Goal: Transaction & Acquisition: Purchase product/service

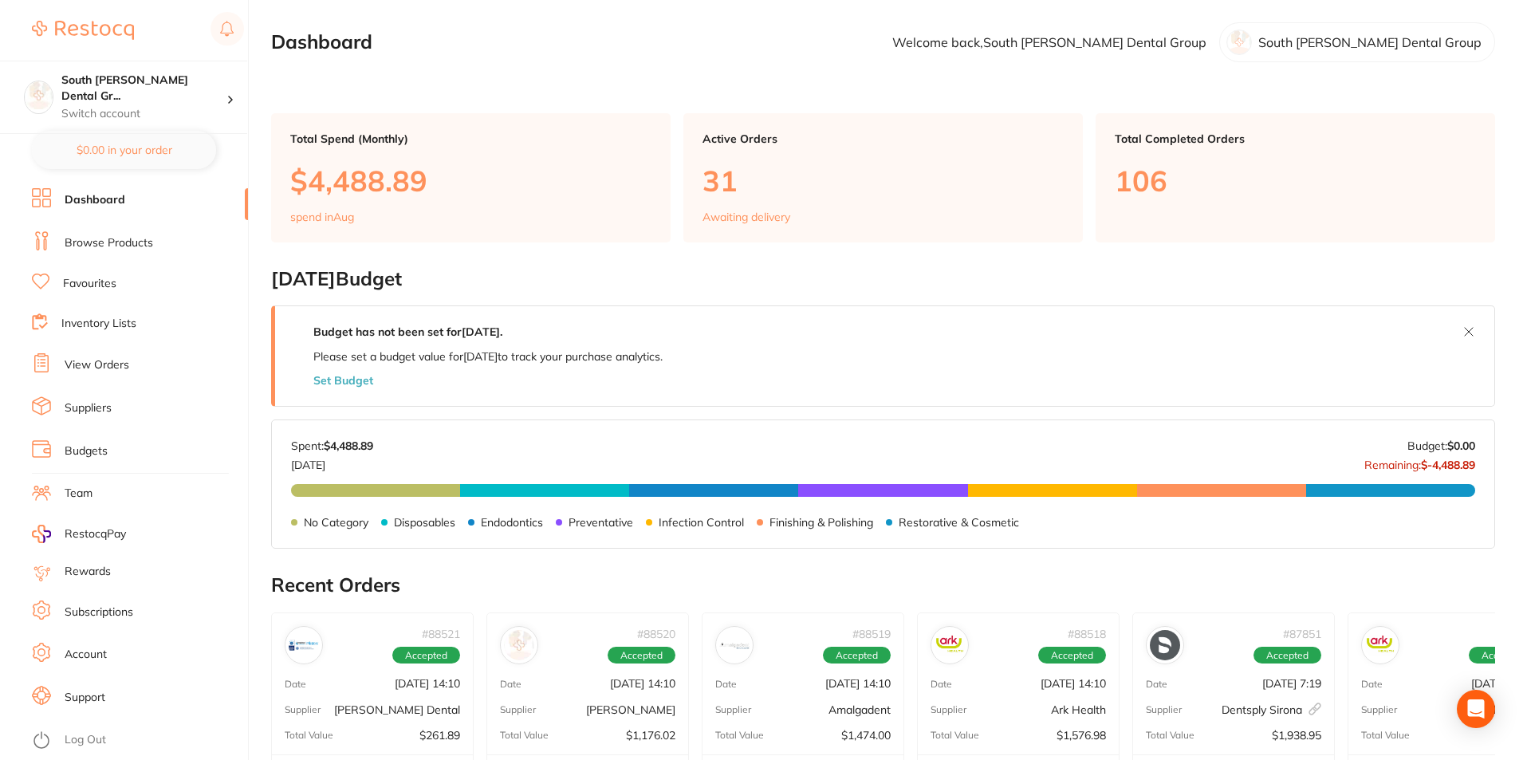
click at [104, 246] on link "Browse Products" at bounding box center [109, 243] width 88 height 16
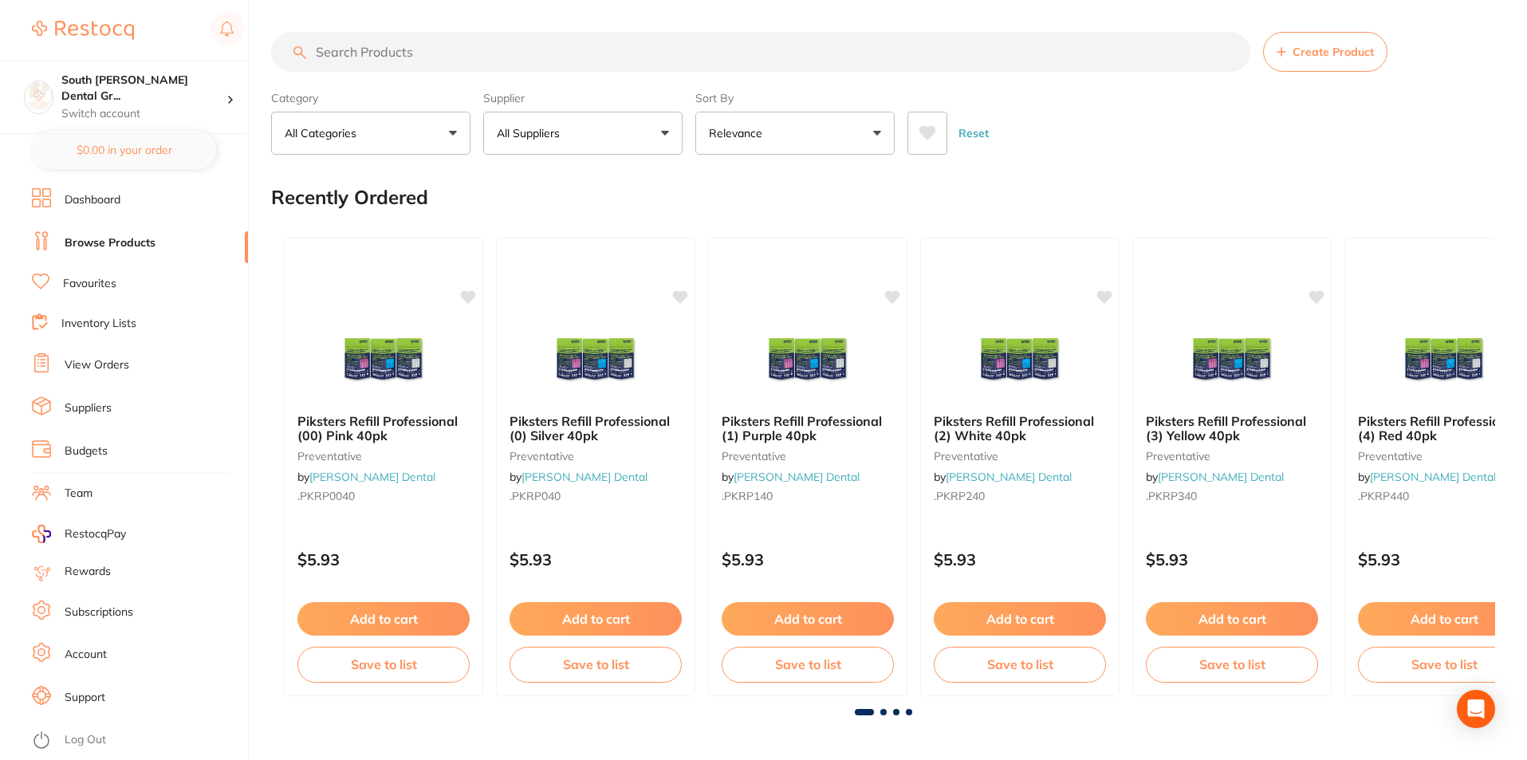
click at [728, 54] on input "search" at bounding box center [760, 52] width 979 height 40
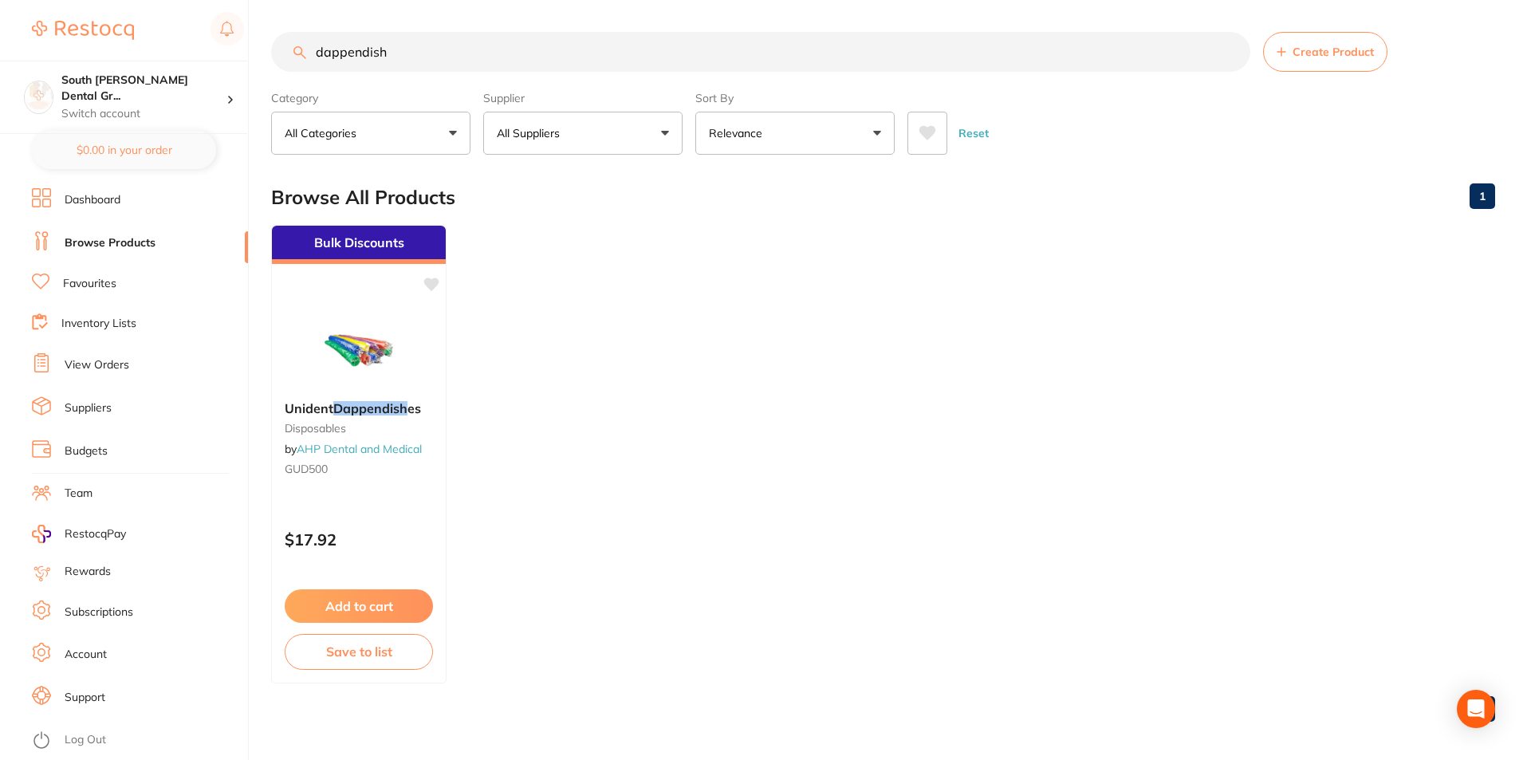
click at [357, 55] on input "dappendish" at bounding box center [760, 52] width 979 height 40
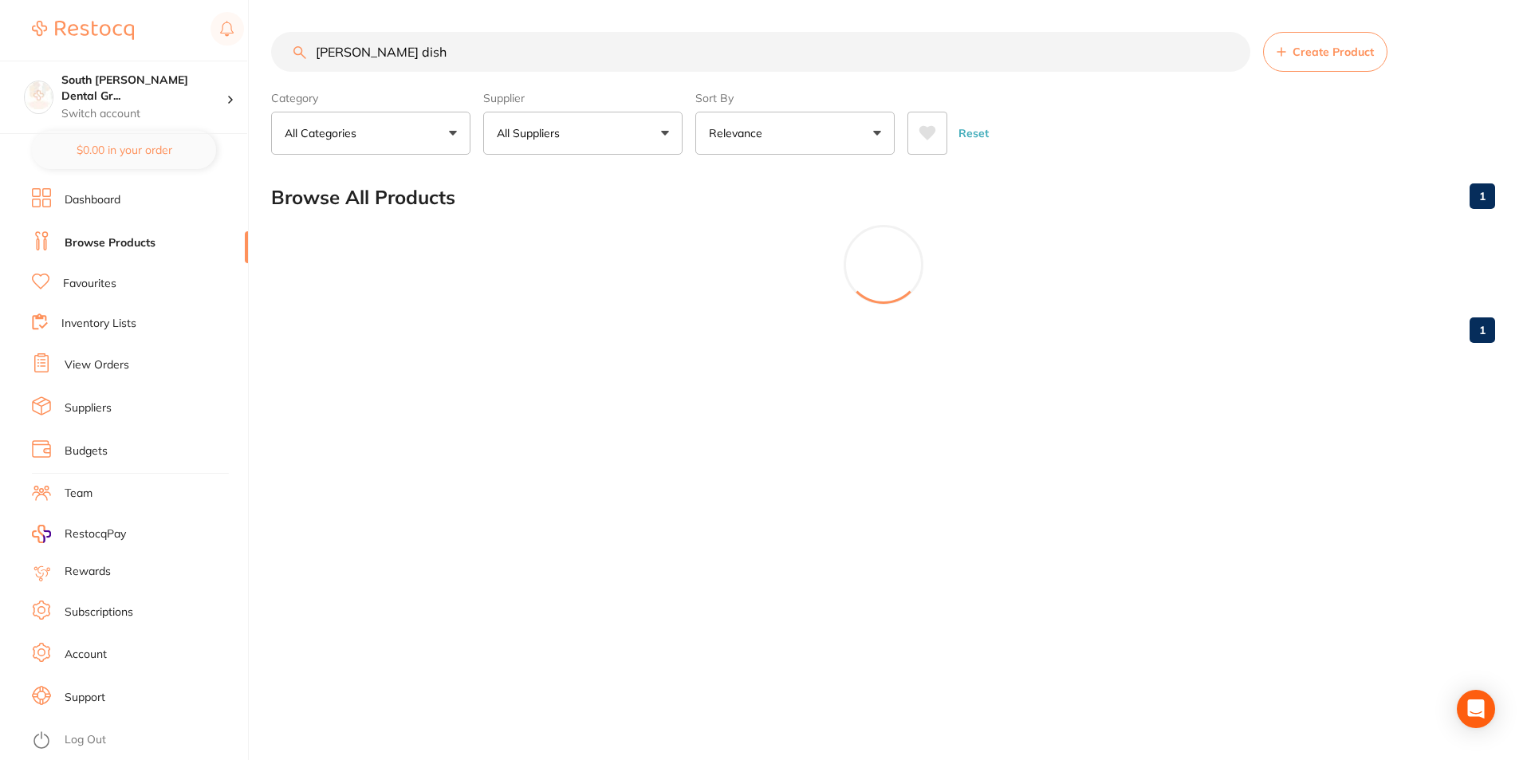
type input "[PERSON_NAME] dish"
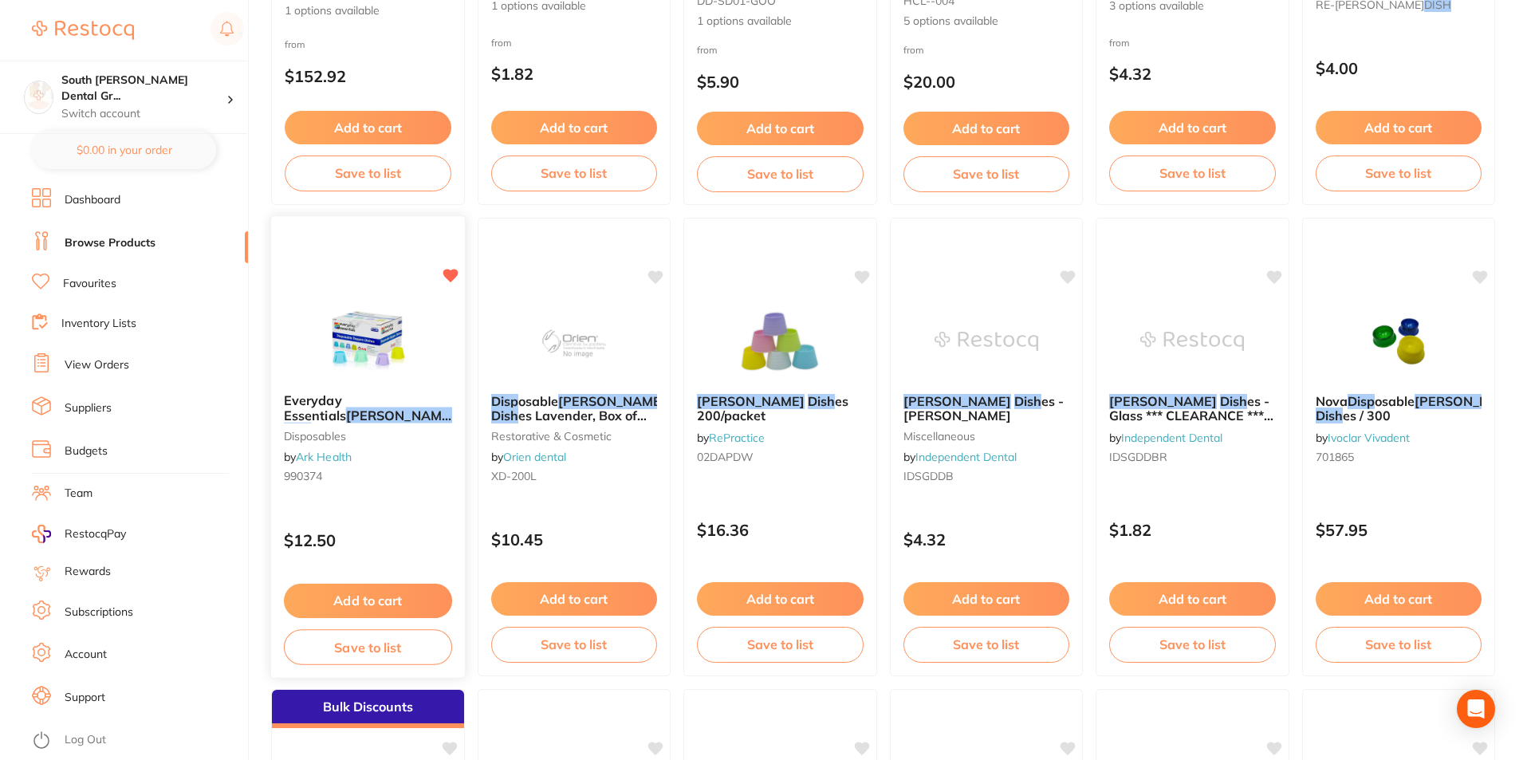
scroll to position [1435, 0]
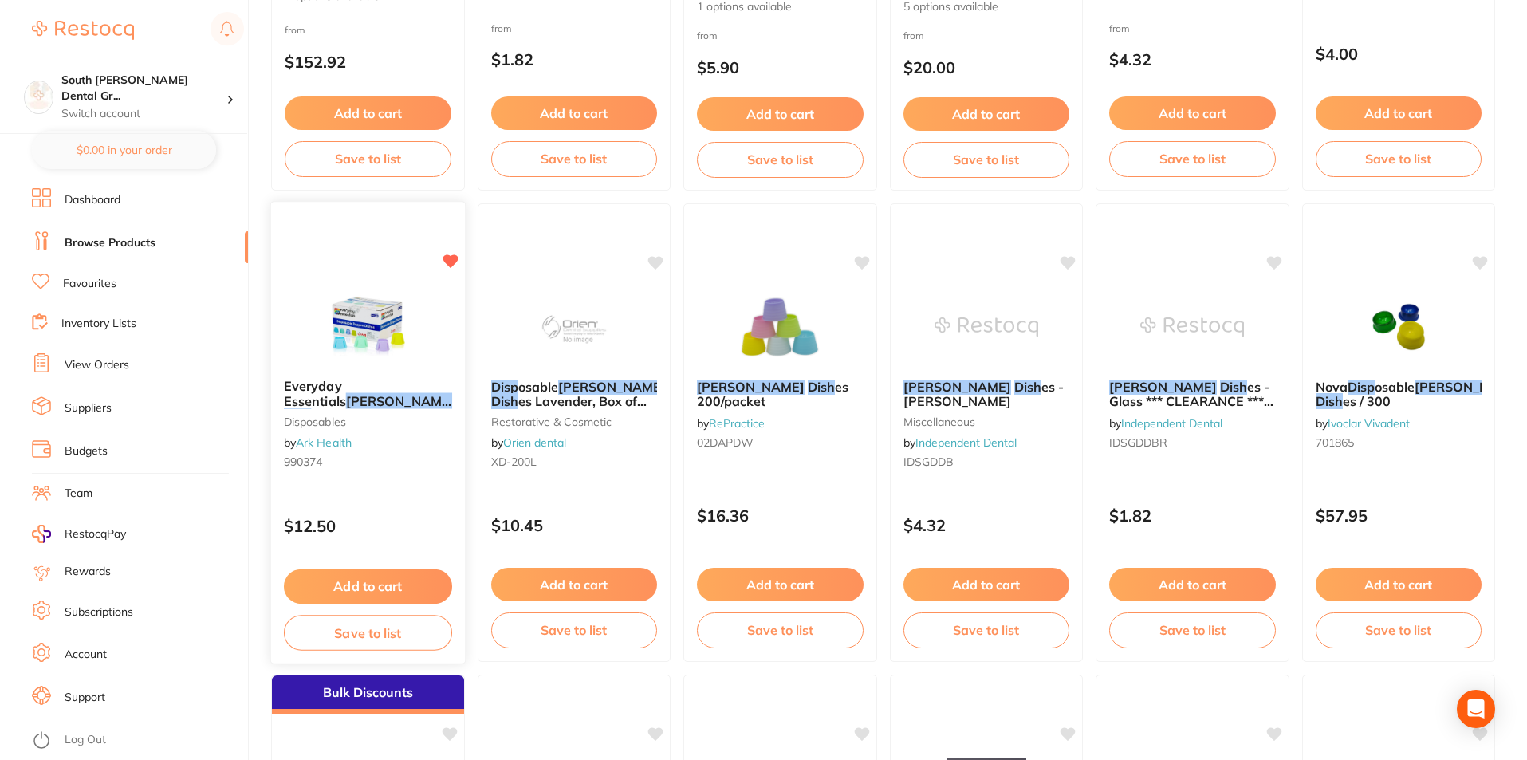
click at [369, 583] on button "Add to cart" at bounding box center [368, 586] width 168 height 34
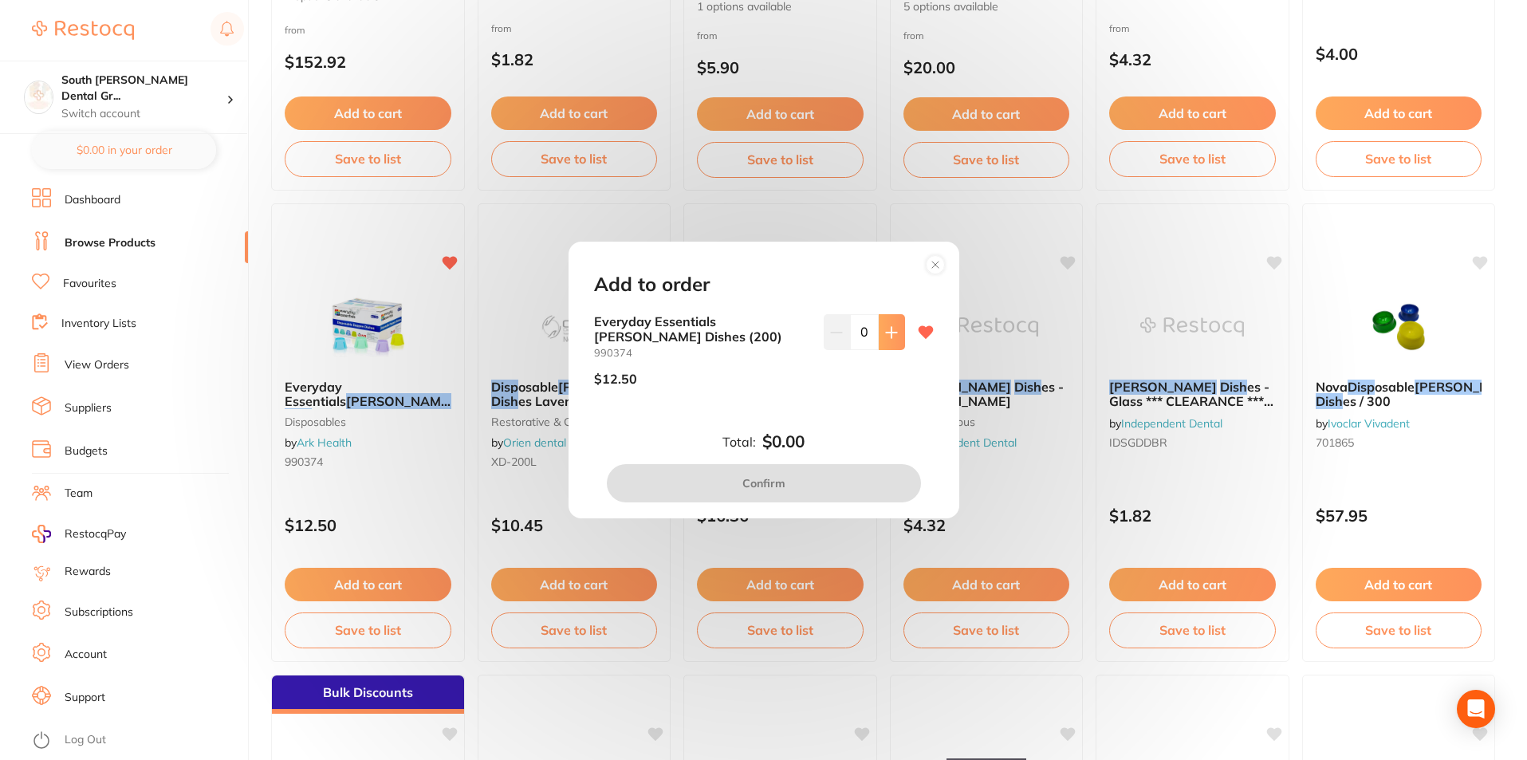
click at [885, 324] on button at bounding box center [892, 331] width 26 height 35
click at [885, 320] on button at bounding box center [892, 331] width 26 height 35
click at [882, 321] on button at bounding box center [892, 331] width 26 height 35
click at [880, 326] on button at bounding box center [892, 331] width 26 height 35
type input "4"
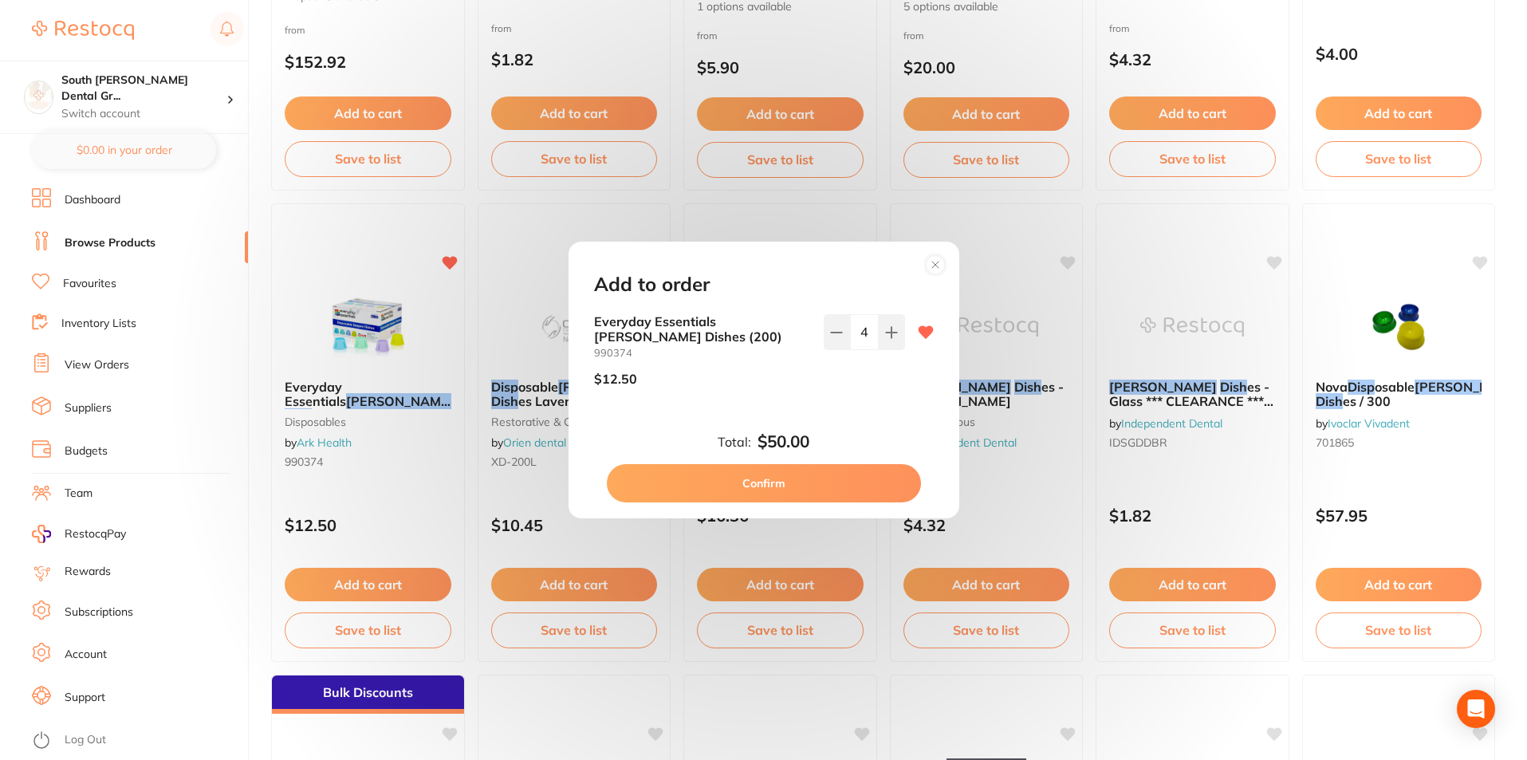
click at [836, 490] on button "Confirm" at bounding box center [764, 483] width 314 height 38
checkbox input "false"
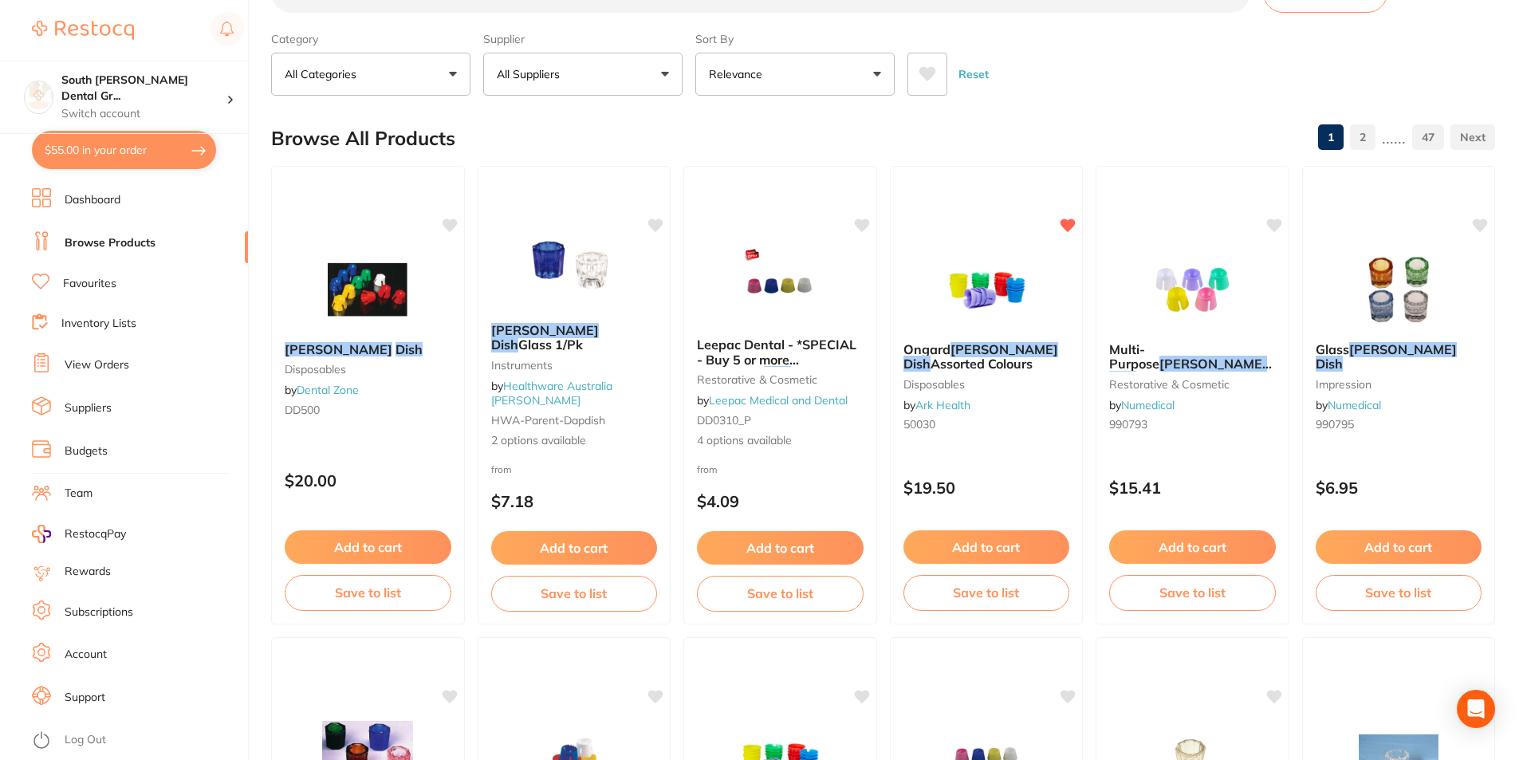
scroll to position [0, 0]
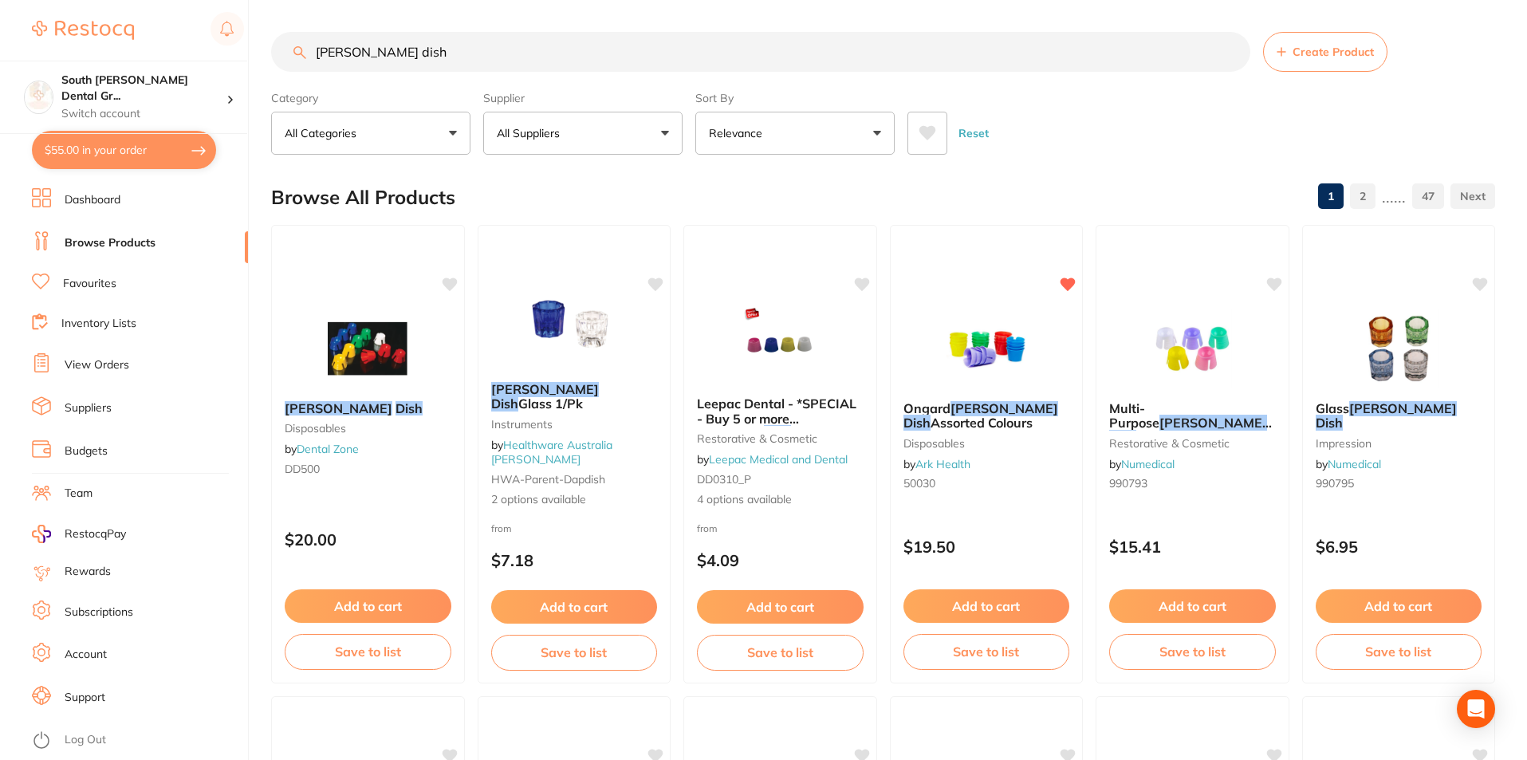
click at [483, 67] on input "[PERSON_NAME] dish" at bounding box center [760, 52] width 979 height 40
click at [485, 67] on input "[PERSON_NAME] dish" at bounding box center [760, 52] width 979 height 40
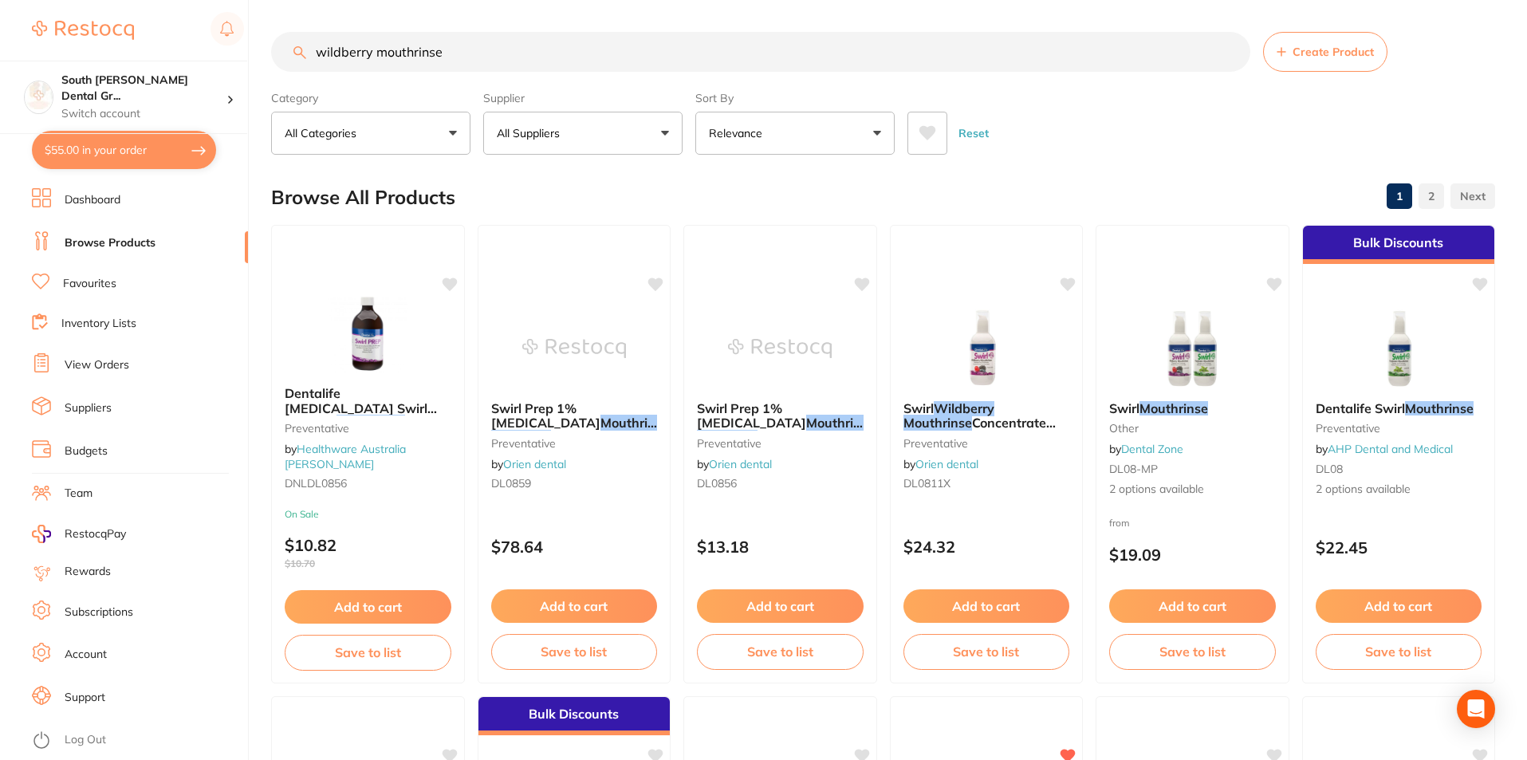
click at [316, 53] on input "wildberry mouthrinse" at bounding box center [760, 52] width 979 height 40
type input "swirl wildberry mouthrinse"
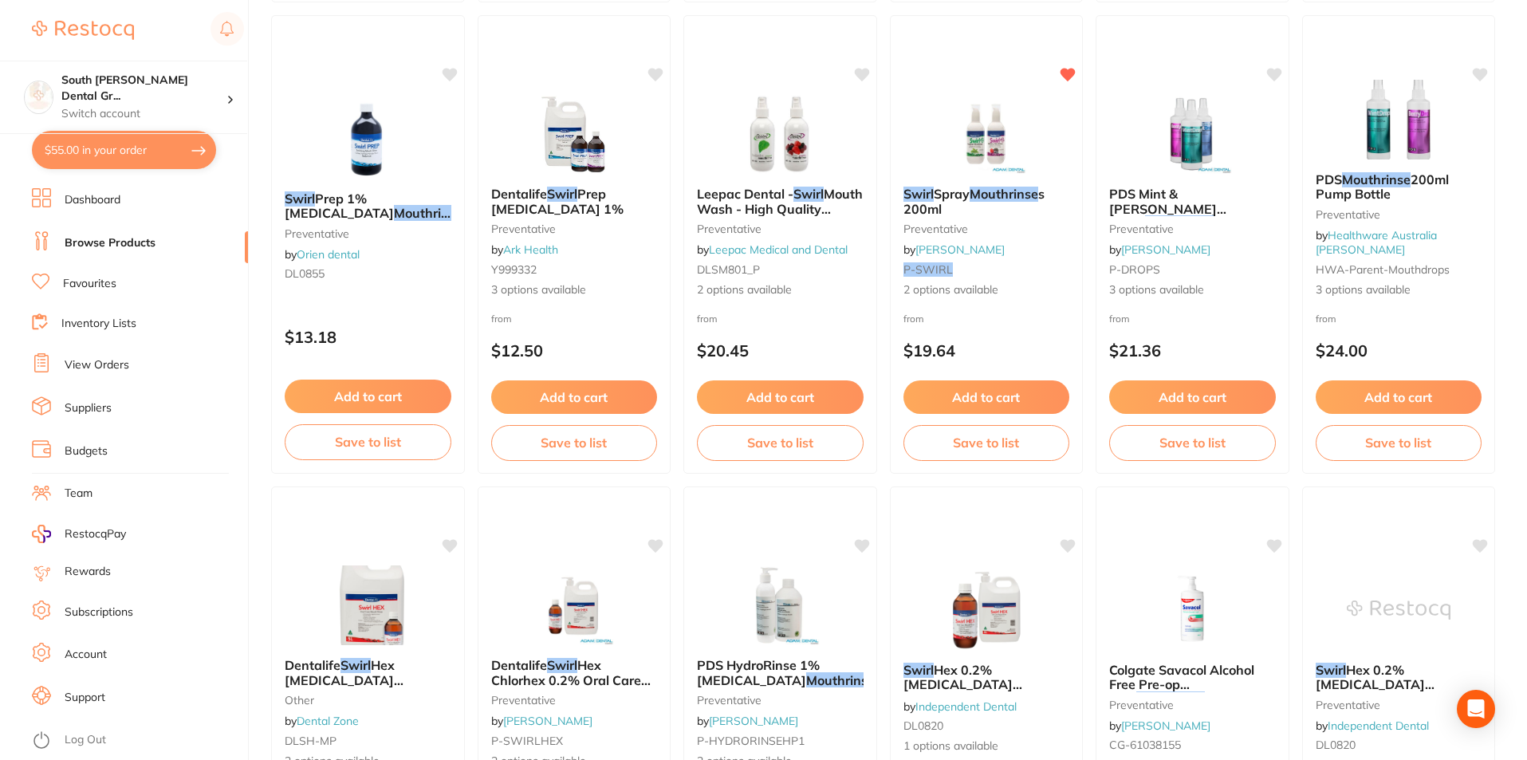
scroll to position [1594, 0]
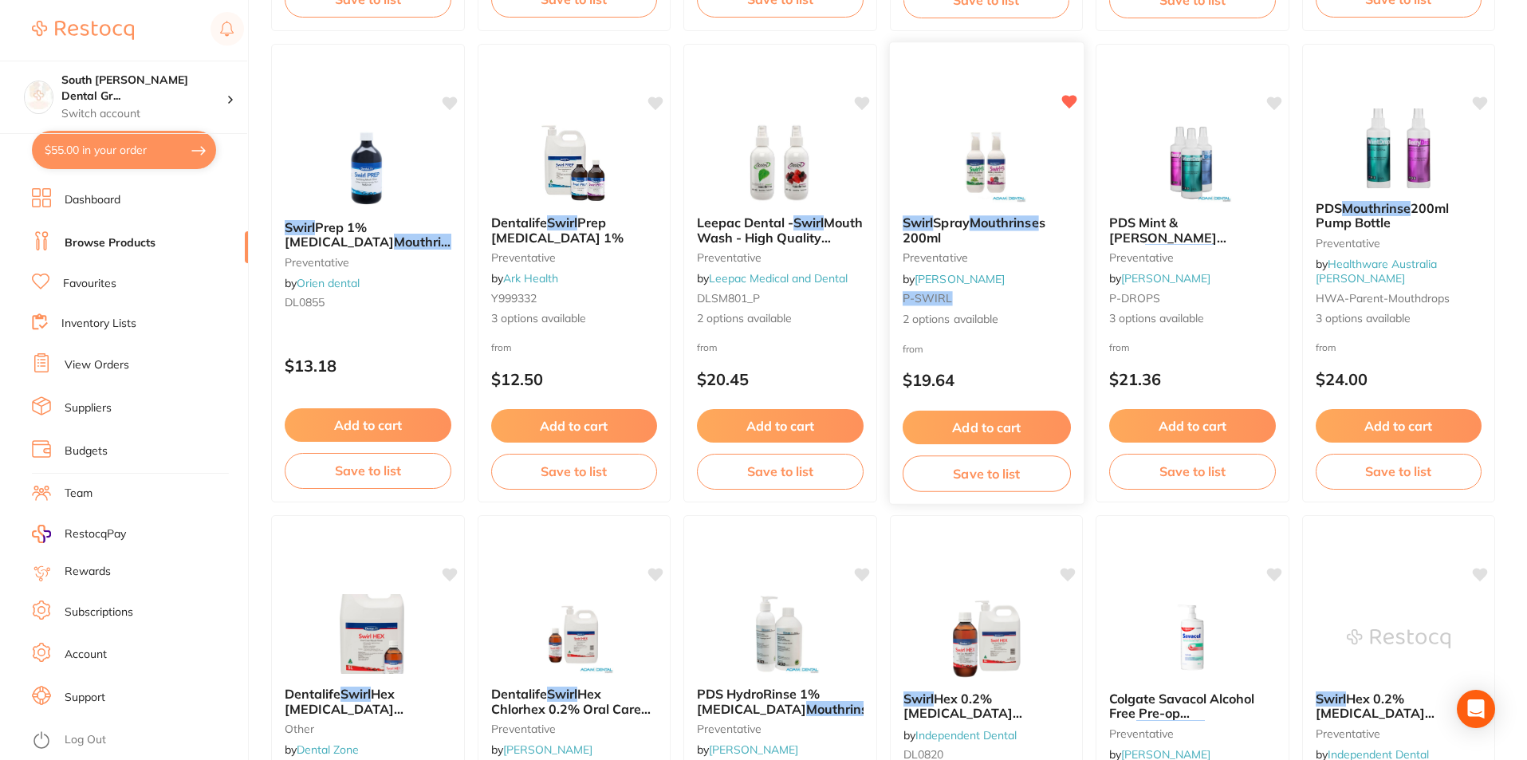
click at [1008, 422] on button "Add to cart" at bounding box center [986, 428] width 168 height 34
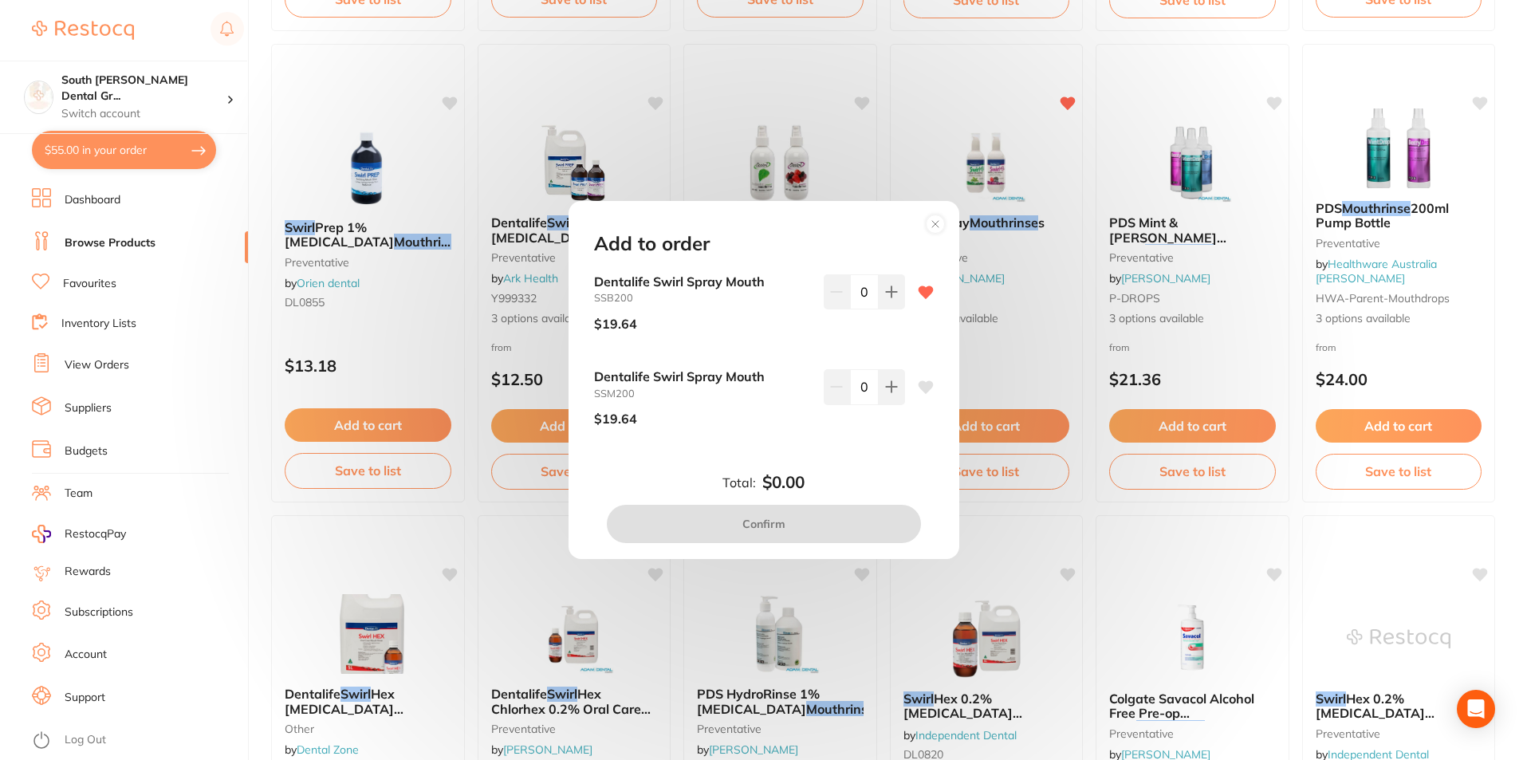
click at [938, 216] on circle at bounding box center [935, 224] width 18 height 18
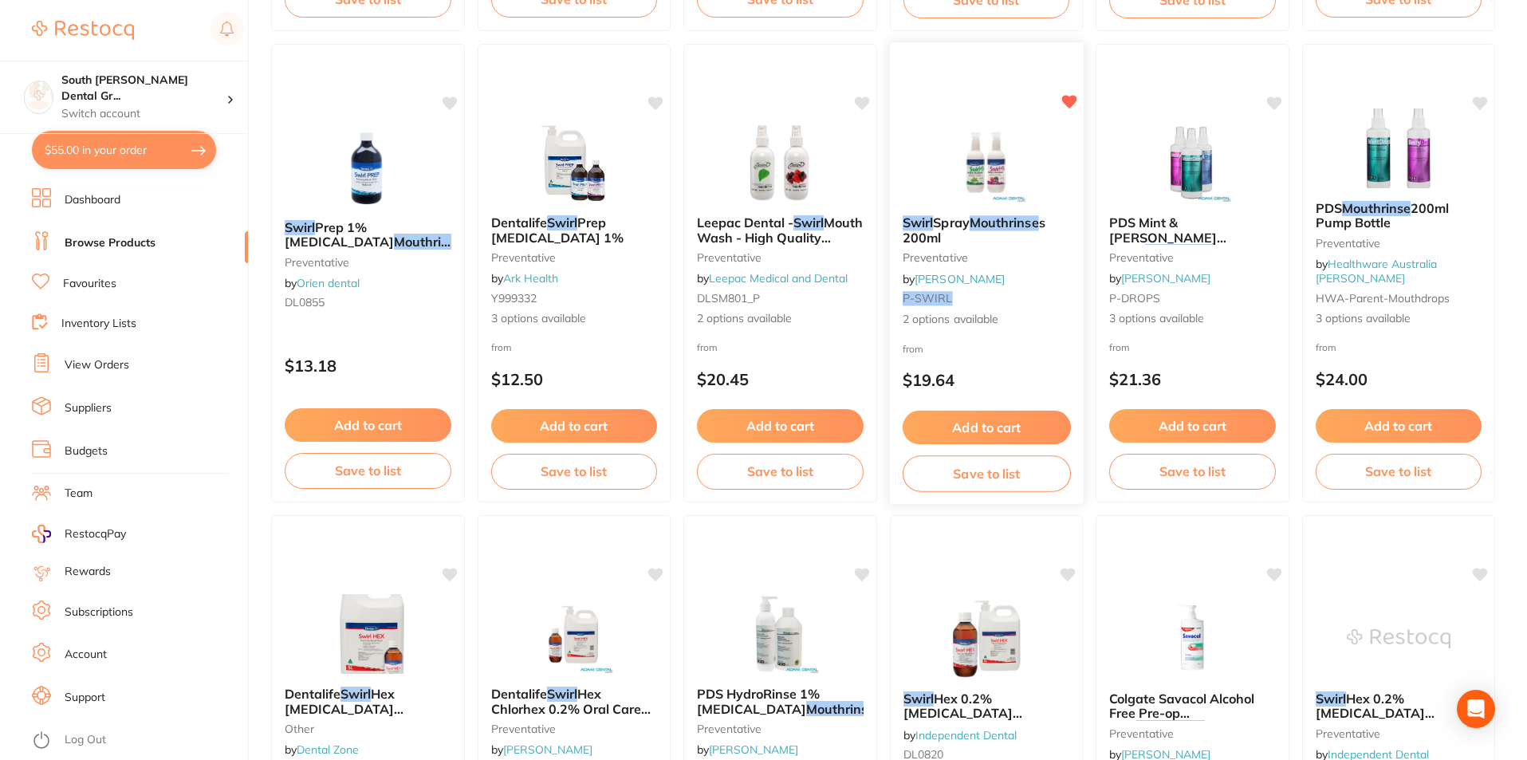
click at [946, 419] on button "Add to cart" at bounding box center [986, 428] width 168 height 34
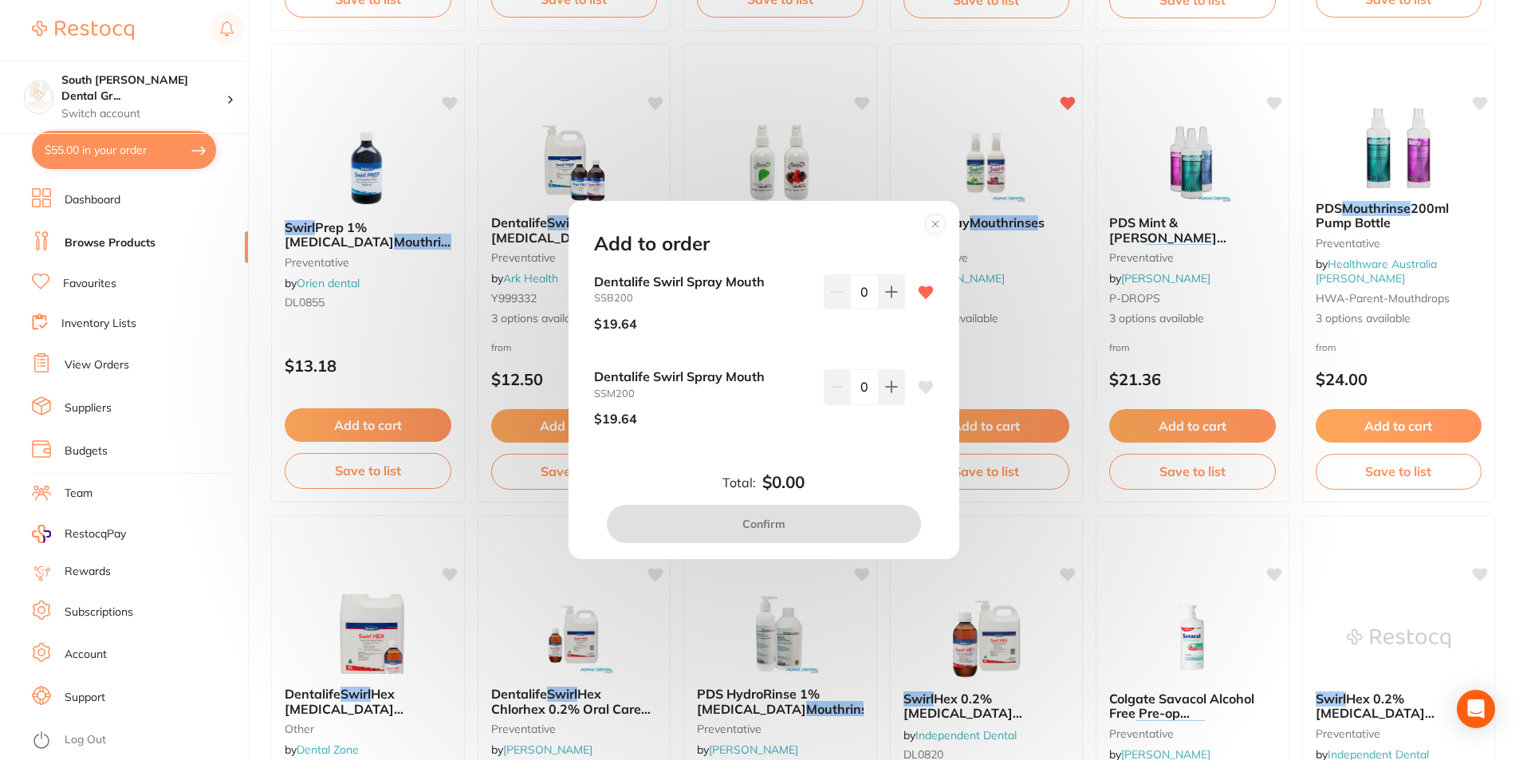
click at [930, 228] on circle at bounding box center [935, 224] width 18 height 18
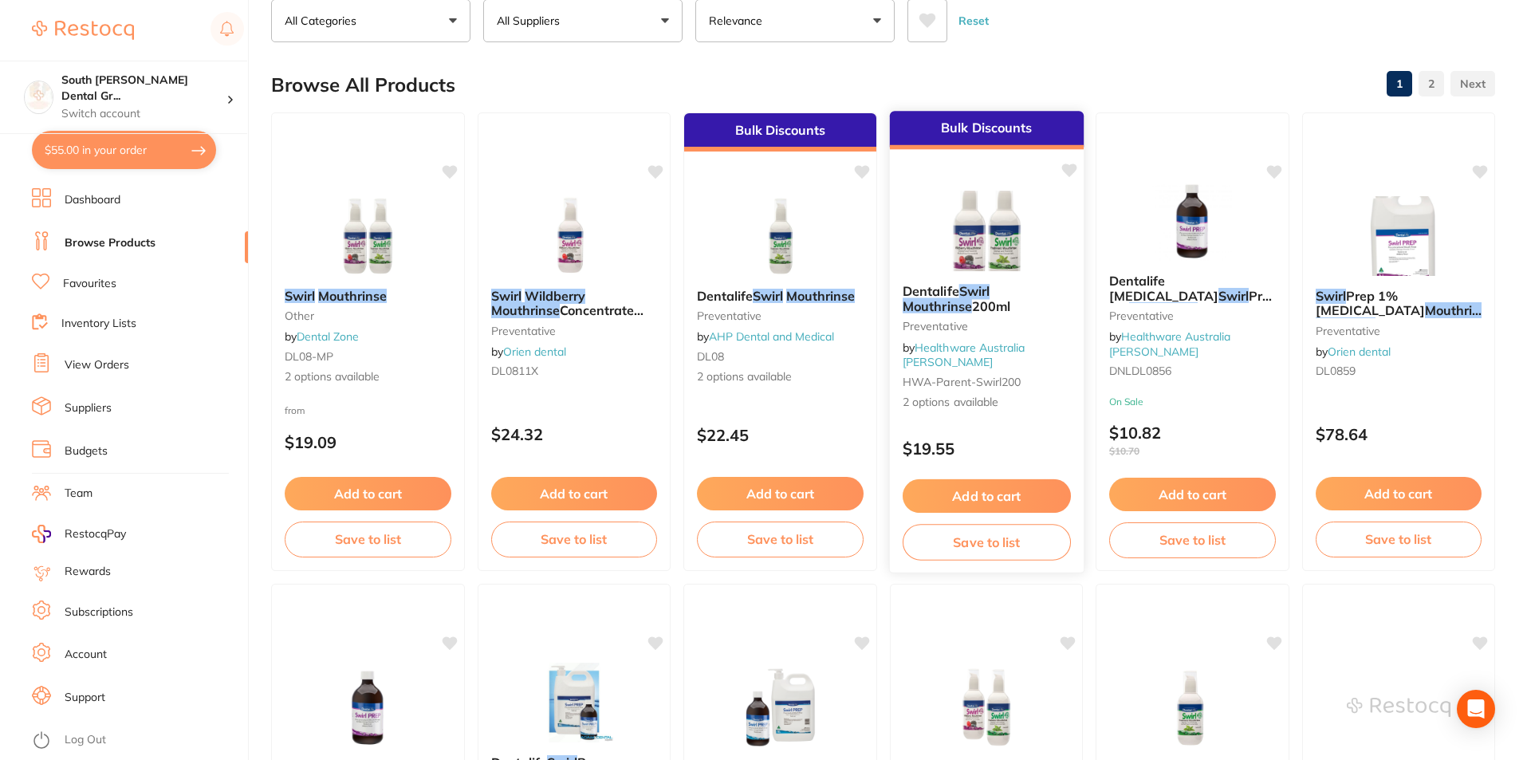
scroll to position [0, 0]
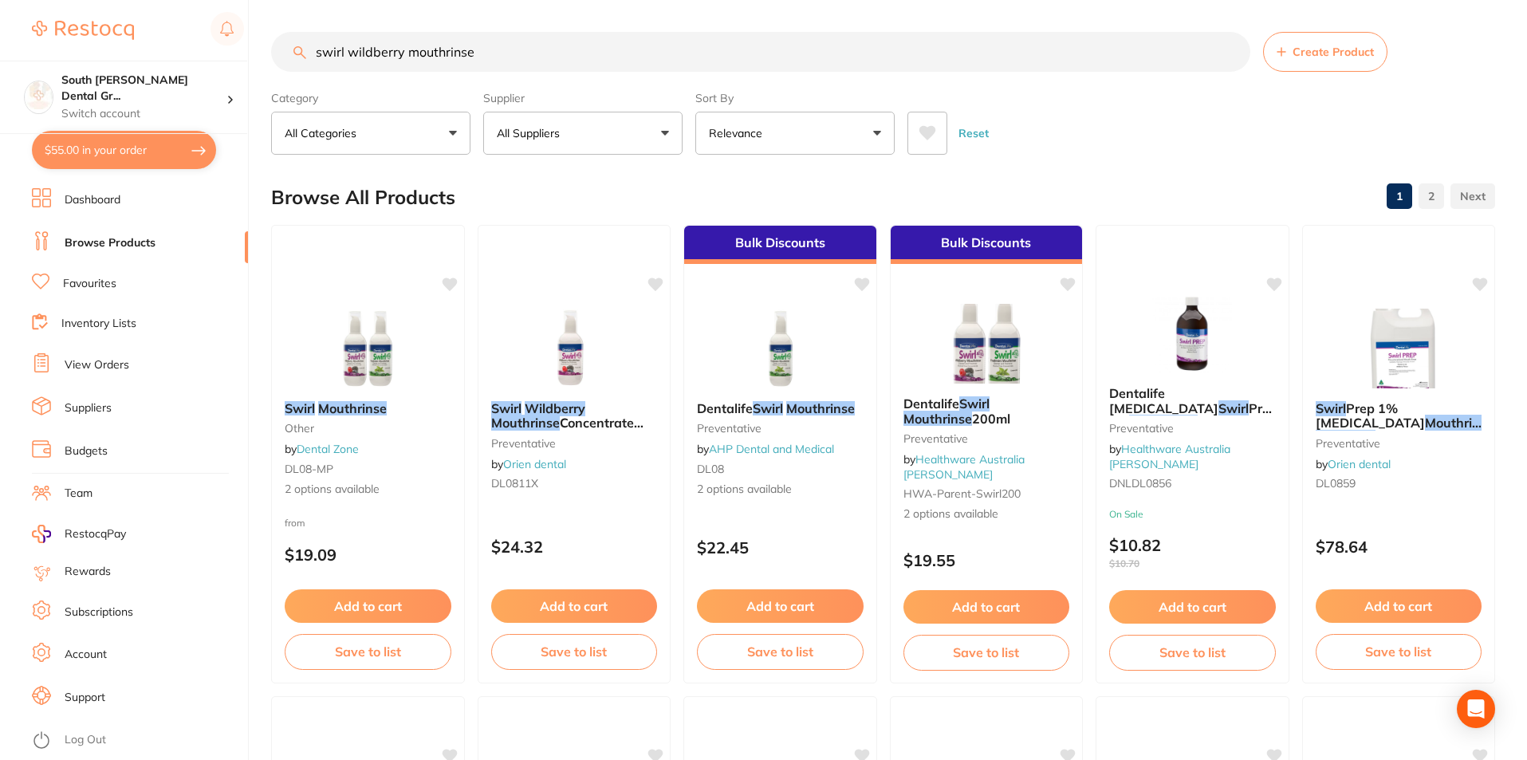
click at [562, 128] on p "All Suppliers" at bounding box center [531, 133] width 69 height 16
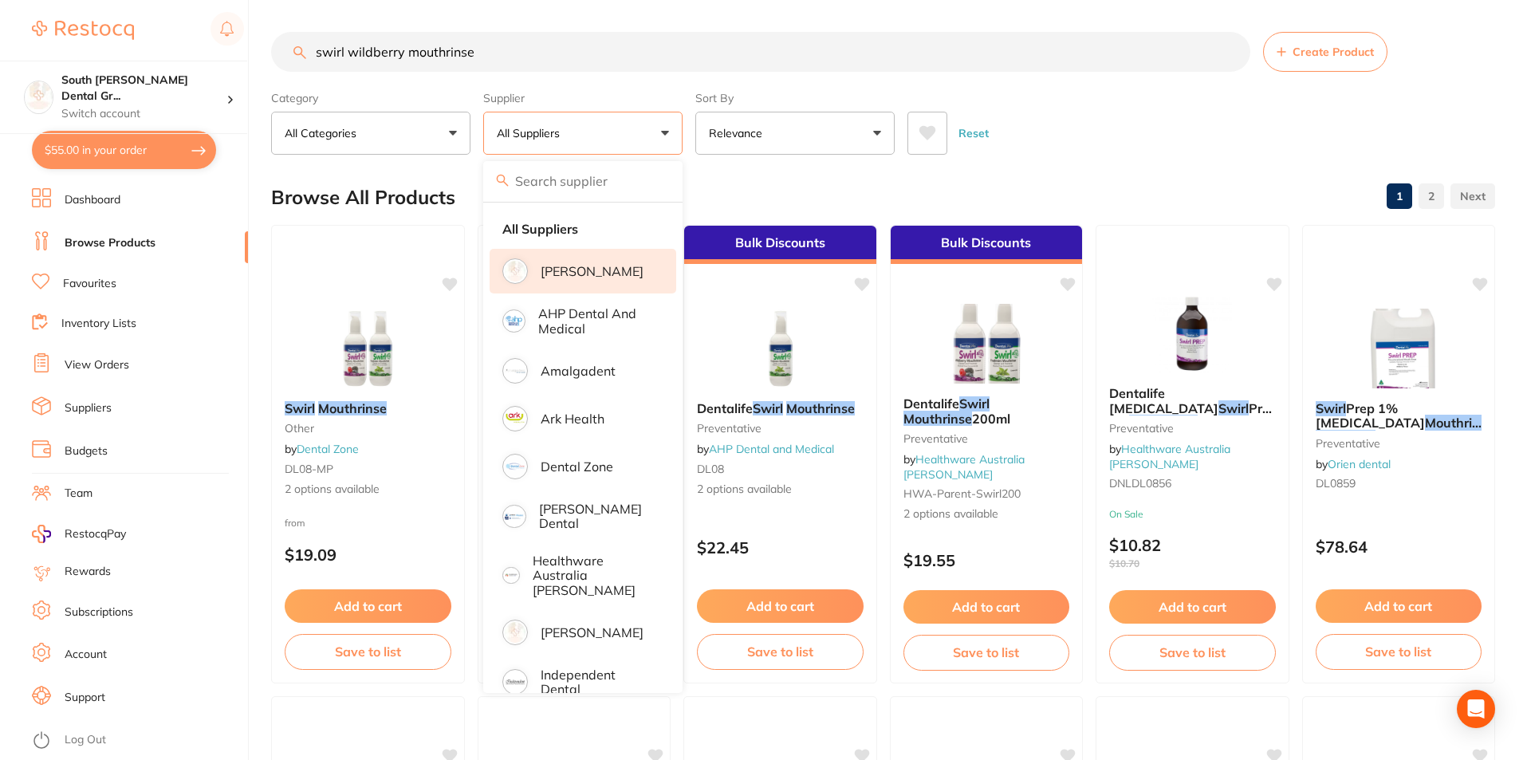
click at [579, 276] on p "[PERSON_NAME]" at bounding box center [591, 271] width 103 height 14
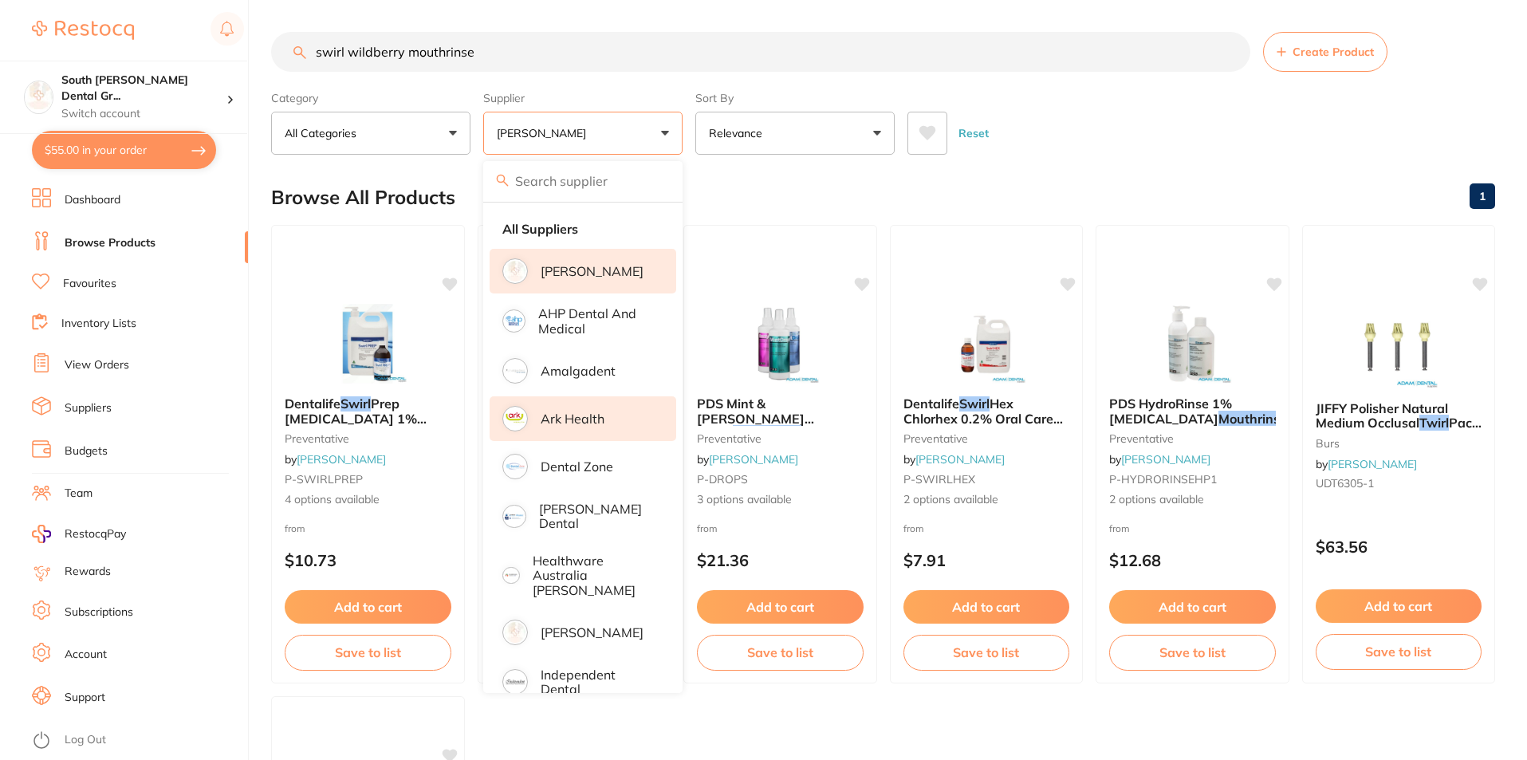
click at [556, 417] on p "Ark Health" at bounding box center [572, 418] width 64 height 14
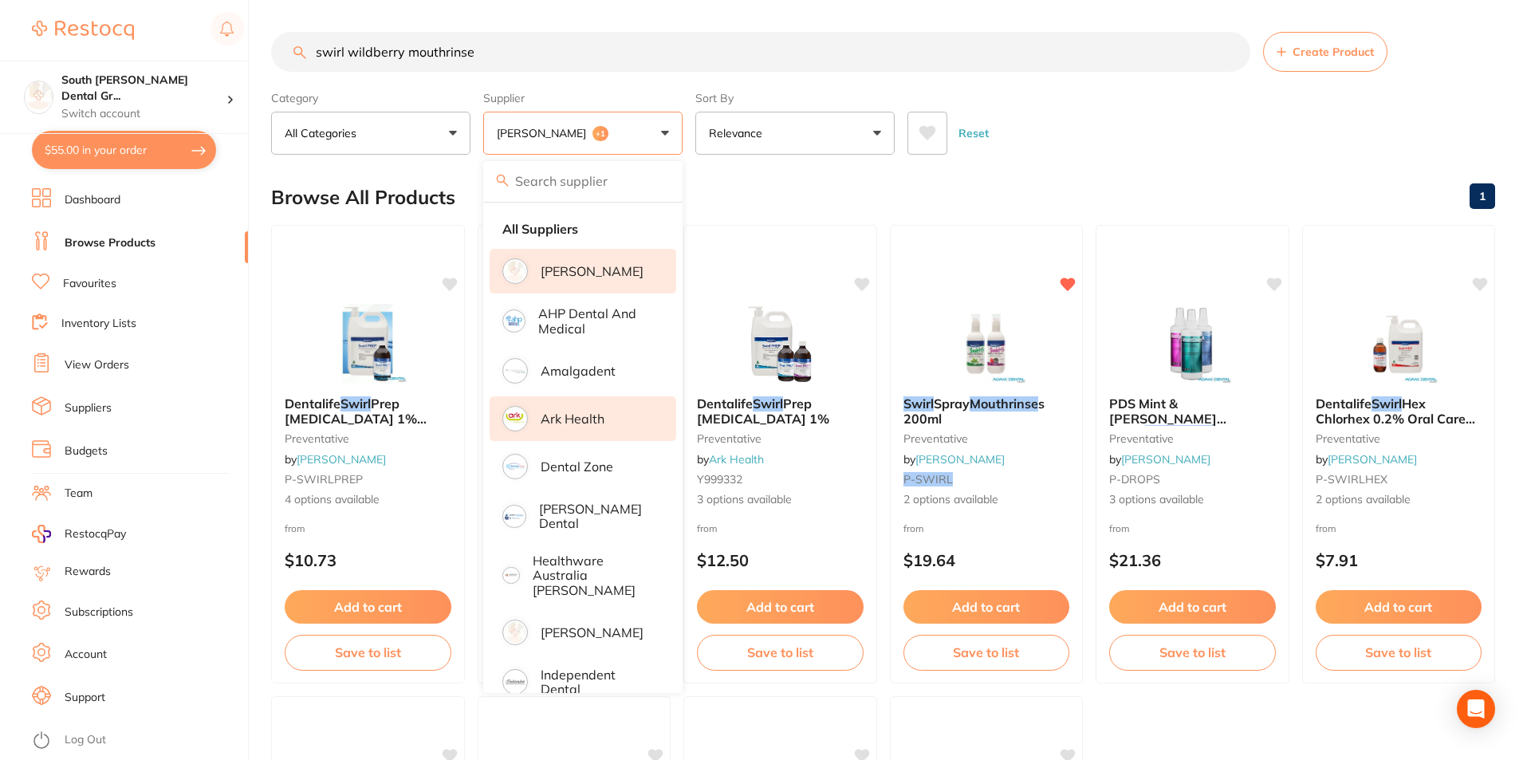
click at [1061, 131] on div "Reset" at bounding box center [1194, 127] width 575 height 56
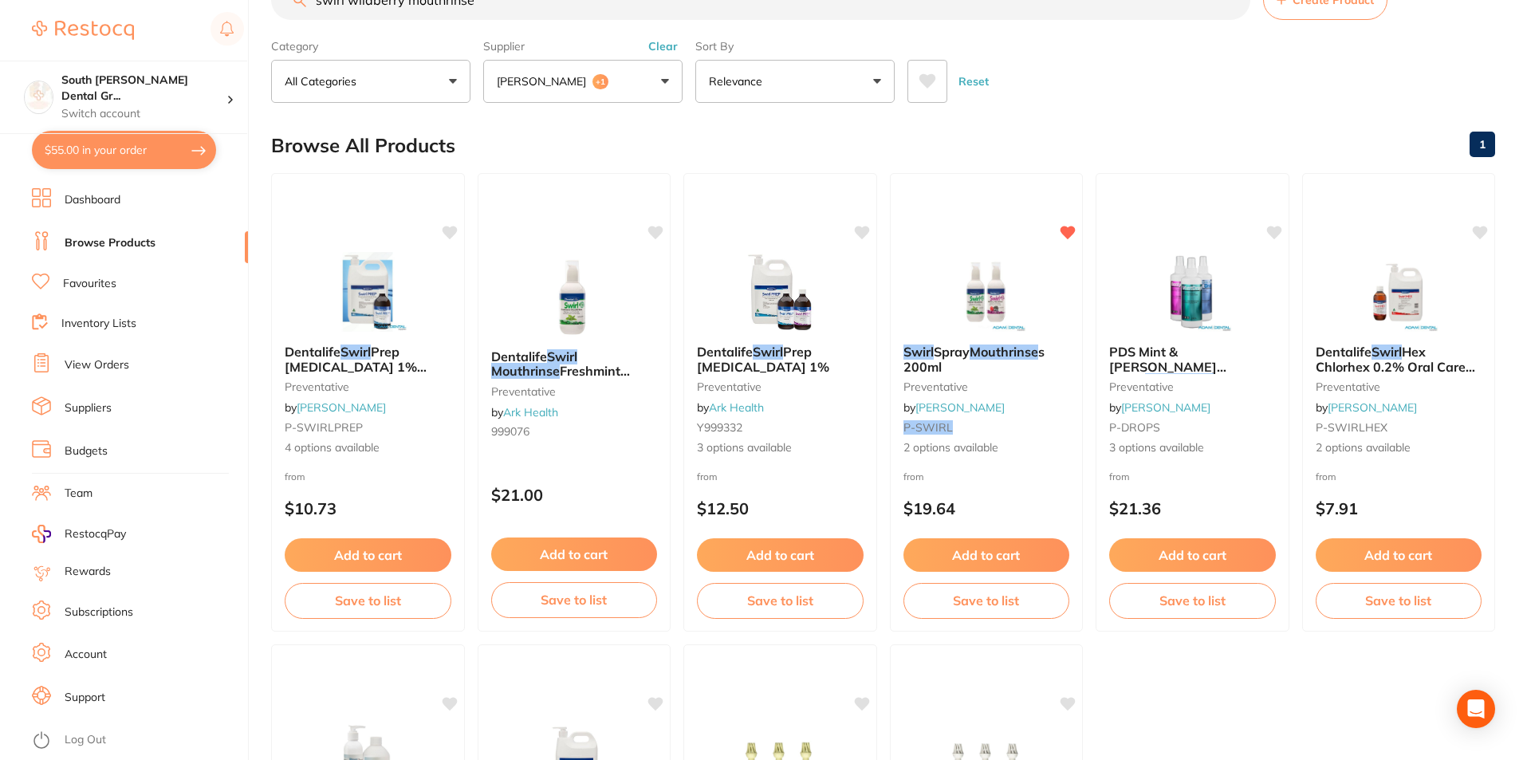
scroll to position [80, 0]
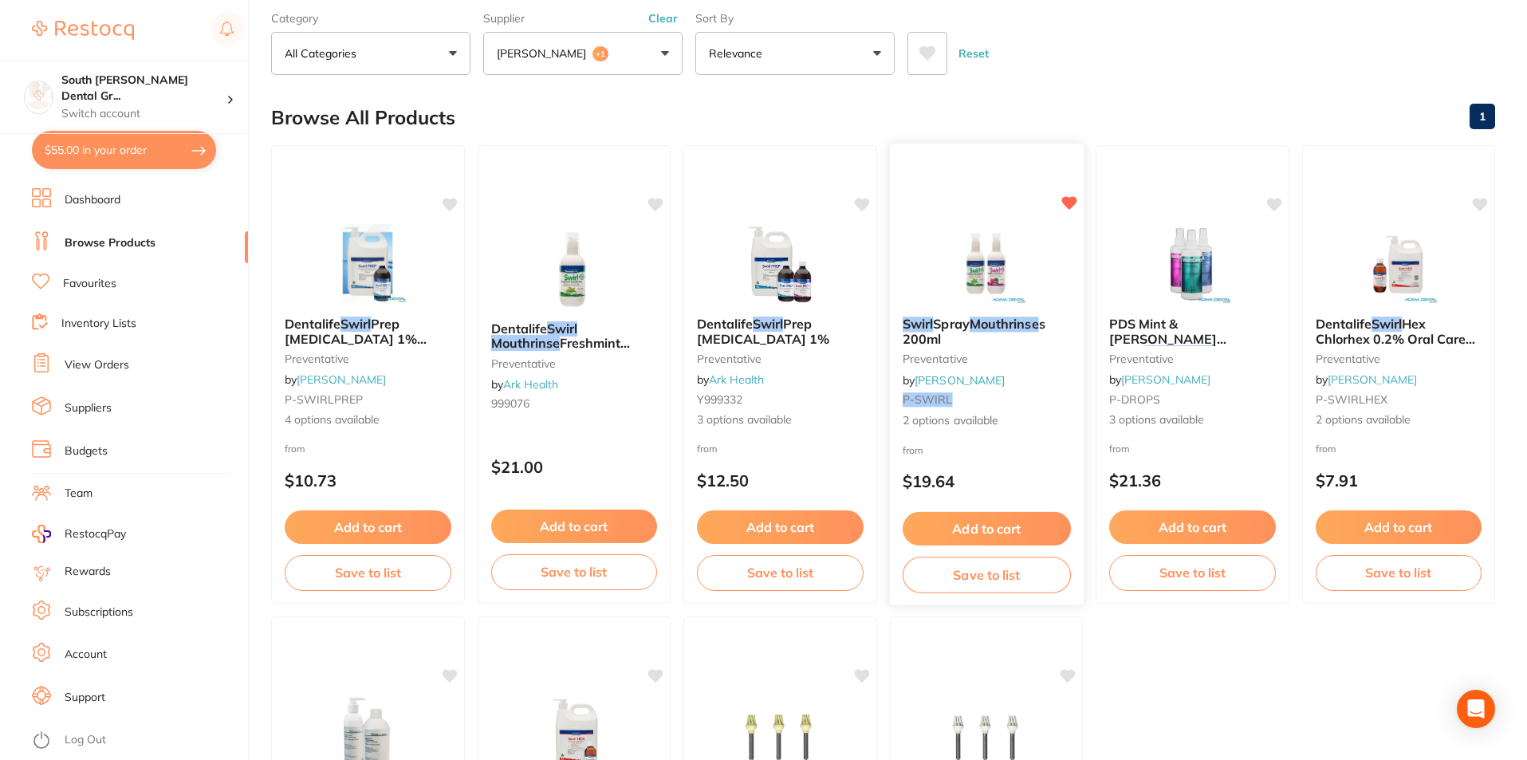
click at [1027, 529] on button "Add to cart" at bounding box center [986, 529] width 168 height 34
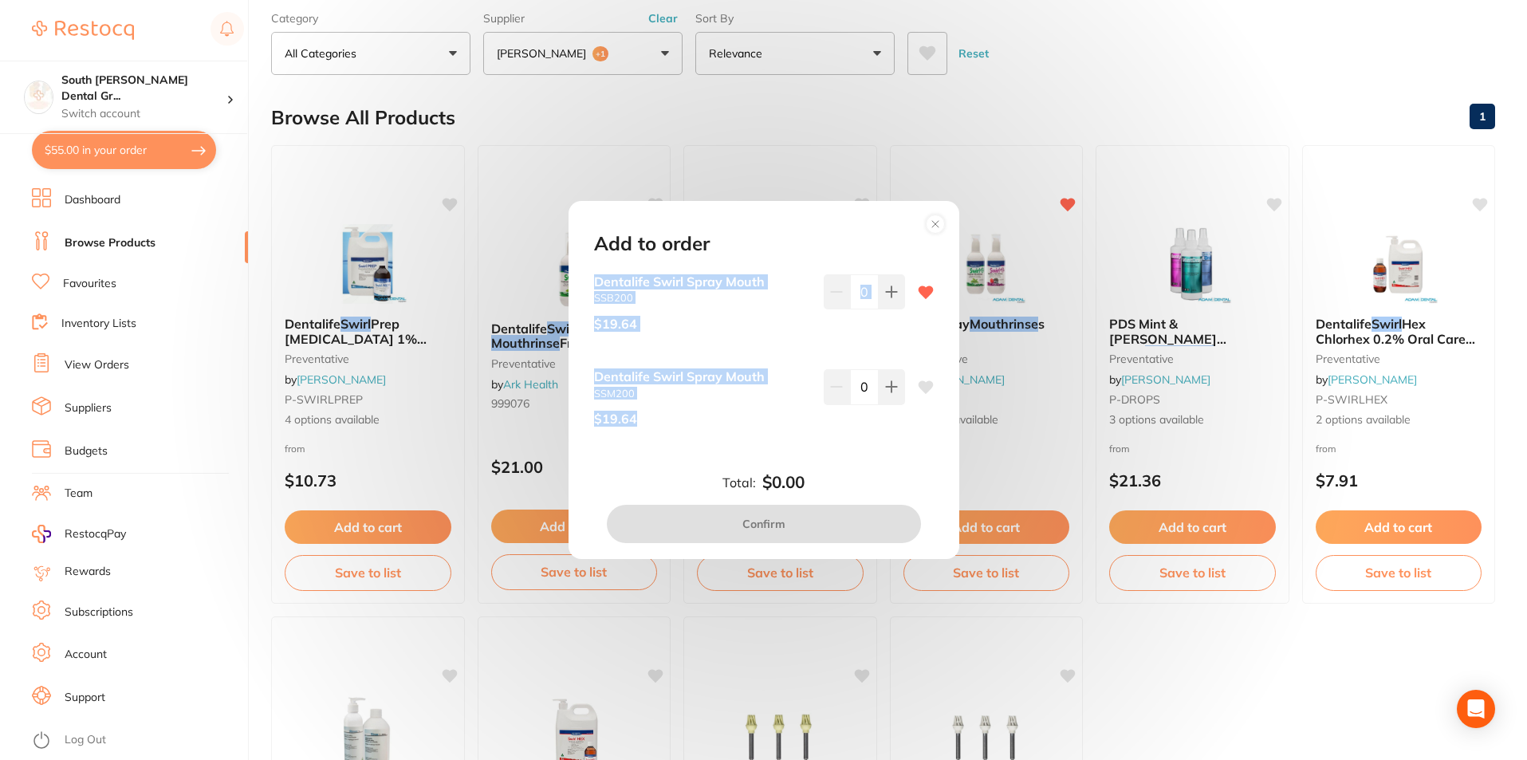
drag, startPoint x: 681, startPoint y: 402, endPoint x: 596, endPoint y: 289, distance: 141.1
click at [596, 289] on div "Dentalife Swirl Spray Mouth SSB200 $19.64 0 Dentalife Swirl Spray Mouth SSM200 …" at bounding box center [764, 369] width 378 height 191
click at [698, 329] on div "$19.64" at bounding box center [702, 324] width 217 height 40
click at [710, 316] on div "$19.64" at bounding box center [702, 324] width 217 height 40
click at [756, 299] on small "SSB200" at bounding box center [702, 298] width 217 height 12
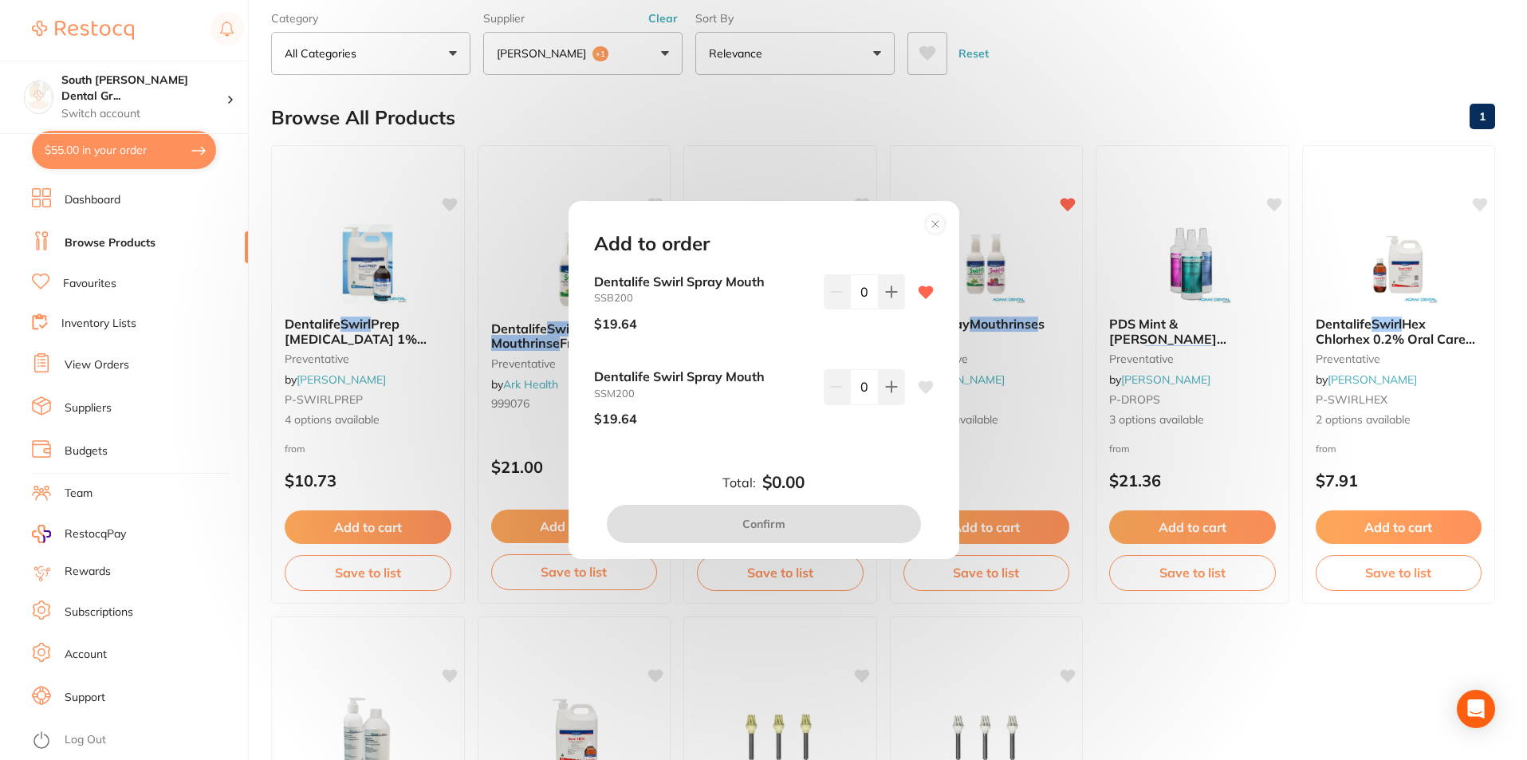
click at [740, 276] on b "Dentalife Swirl Spray Mouth" at bounding box center [702, 281] width 217 height 14
click at [733, 392] on small "SSM200" at bounding box center [702, 393] width 217 height 12
click at [930, 229] on circle at bounding box center [935, 224] width 18 height 18
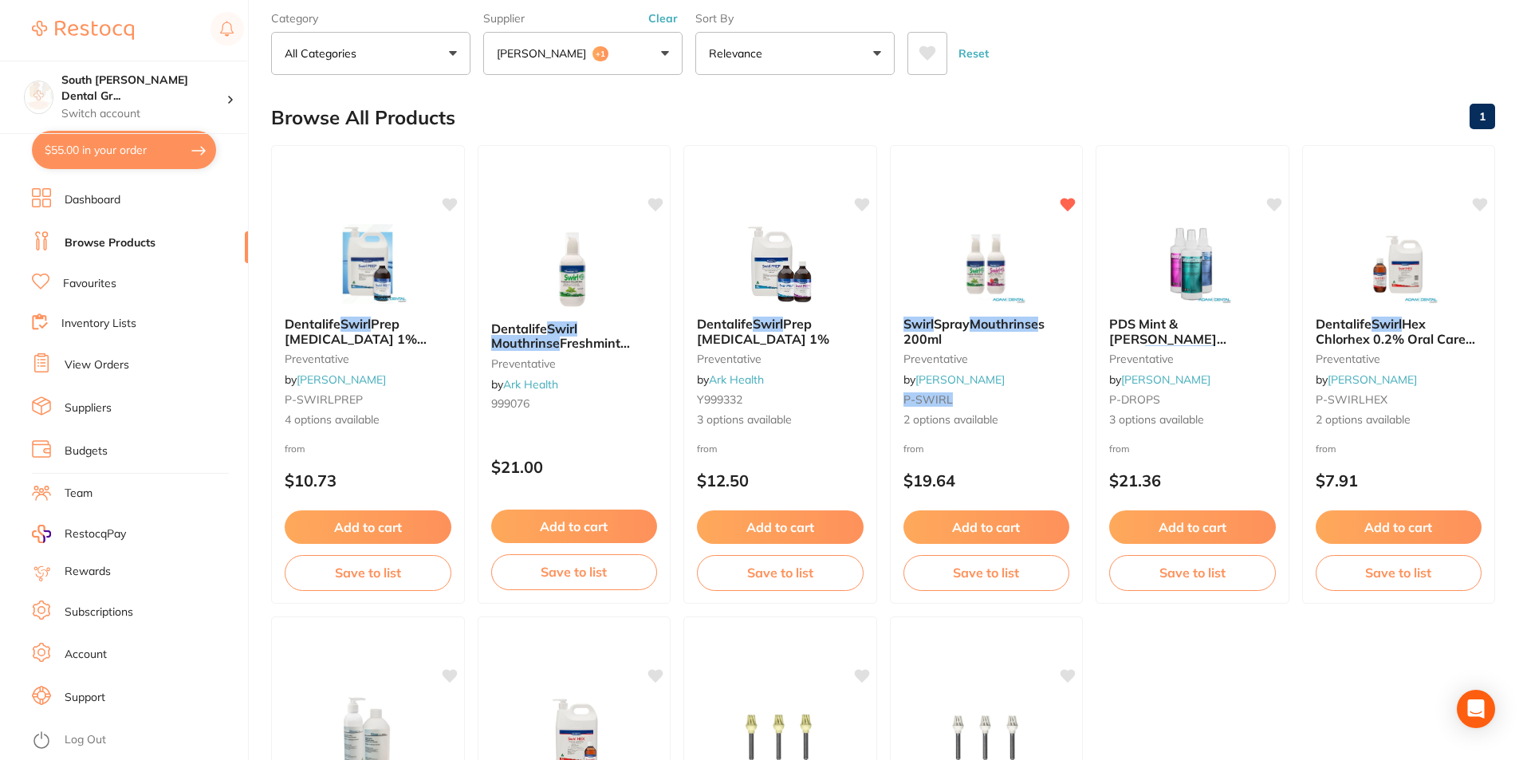
click at [969, 427] on span "2 options available" at bounding box center [986, 420] width 167 height 16
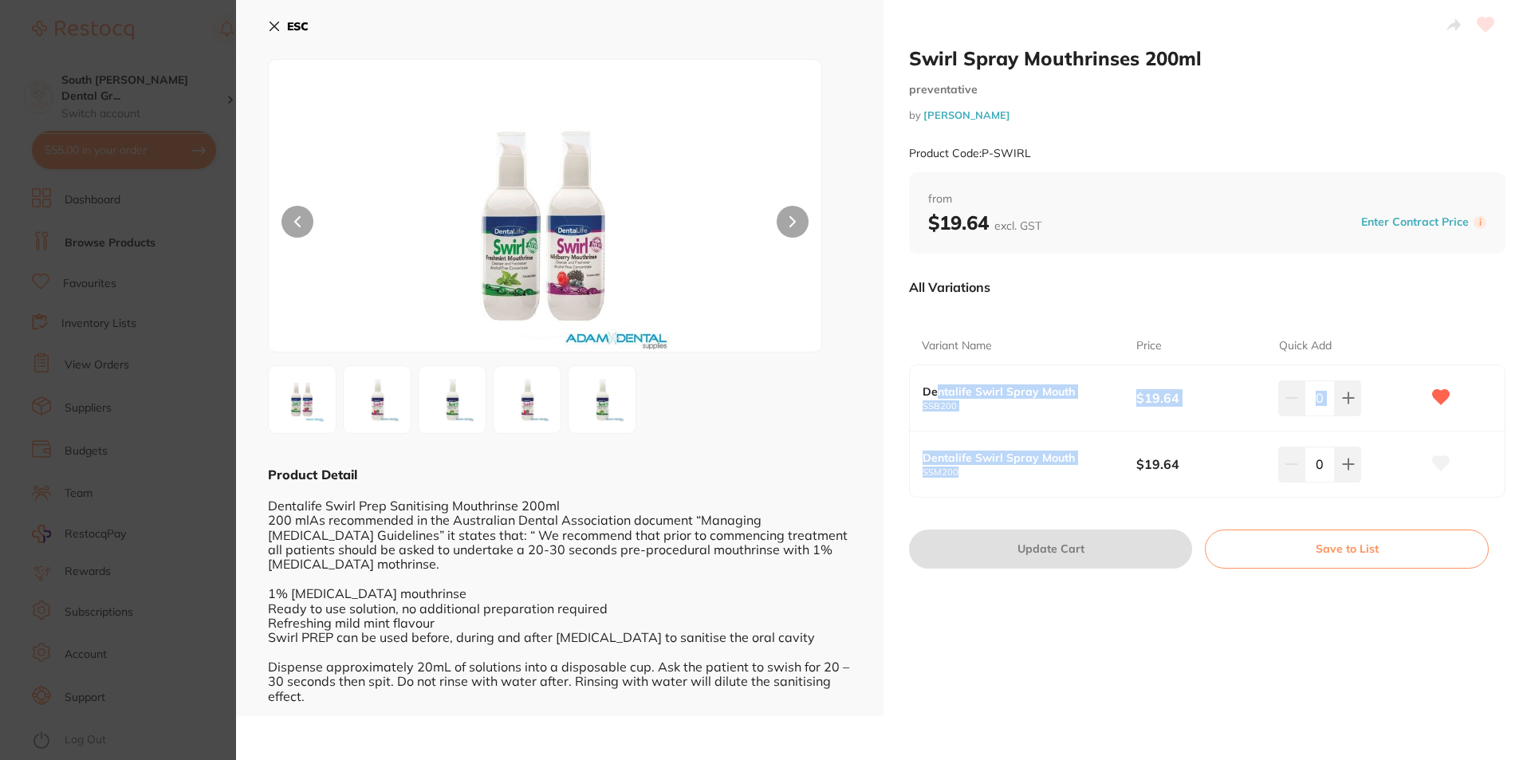
drag, startPoint x: 998, startPoint y: 497, endPoint x: 933, endPoint y: 384, distance: 130.0
click at [933, 384] on div "Dentalife Swirl Spray Mouth SSB200 $19.64 0 Dentalife Swirl Spray Mouth SSM200 …" at bounding box center [1207, 430] width 596 height 133
click at [1087, 441] on div "Dentalife Swirl Spray Mouth SSM200 $19.64 0" at bounding box center [1207, 463] width 595 height 65
click at [271, 23] on icon at bounding box center [274, 26] width 9 height 9
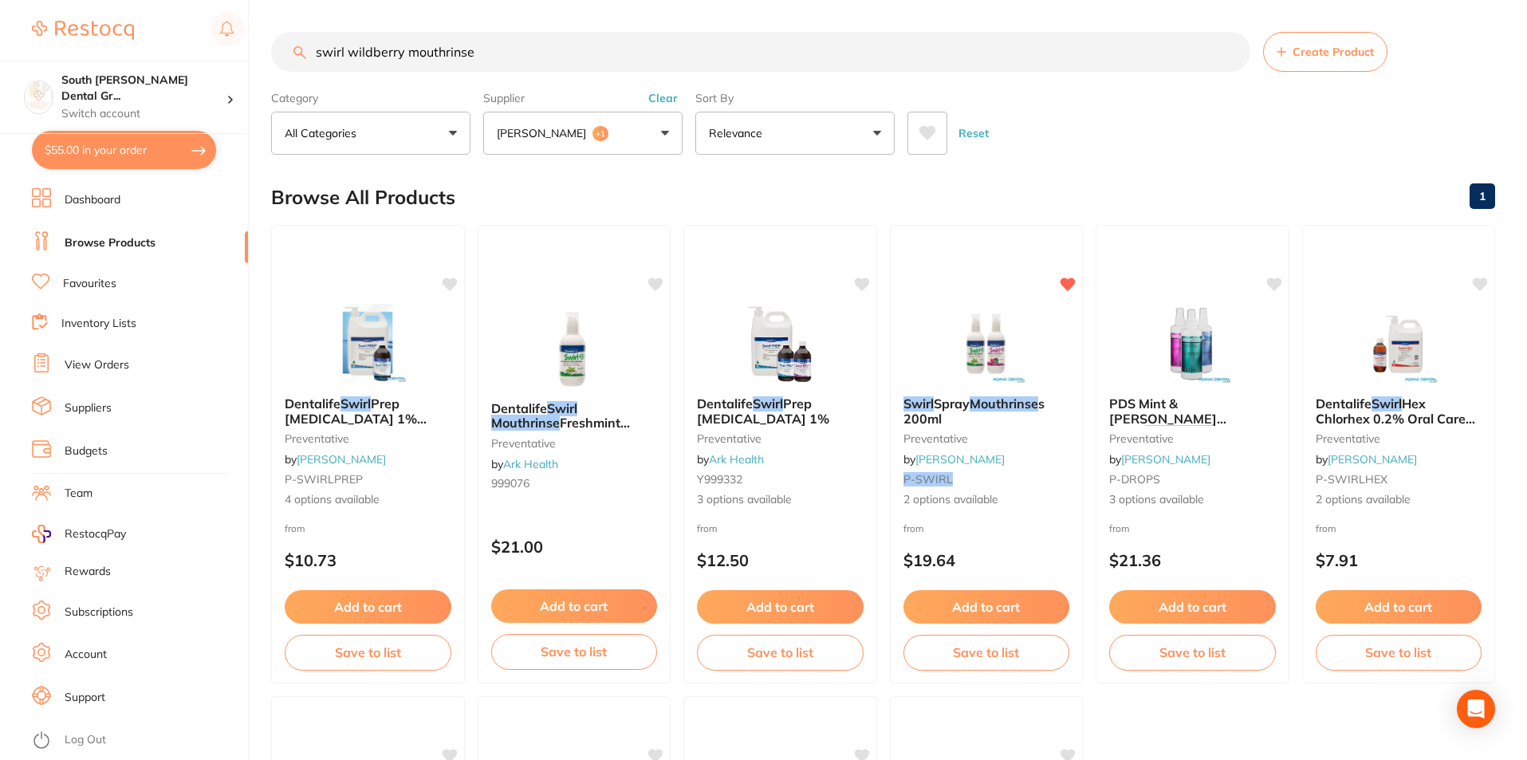
click at [599, 58] on input "swirl wildberry mouthrinse" at bounding box center [760, 52] width 979 height 40
click at [74, 285] on link "Favourites" at bounding box center [89, 284] width 53 height 16
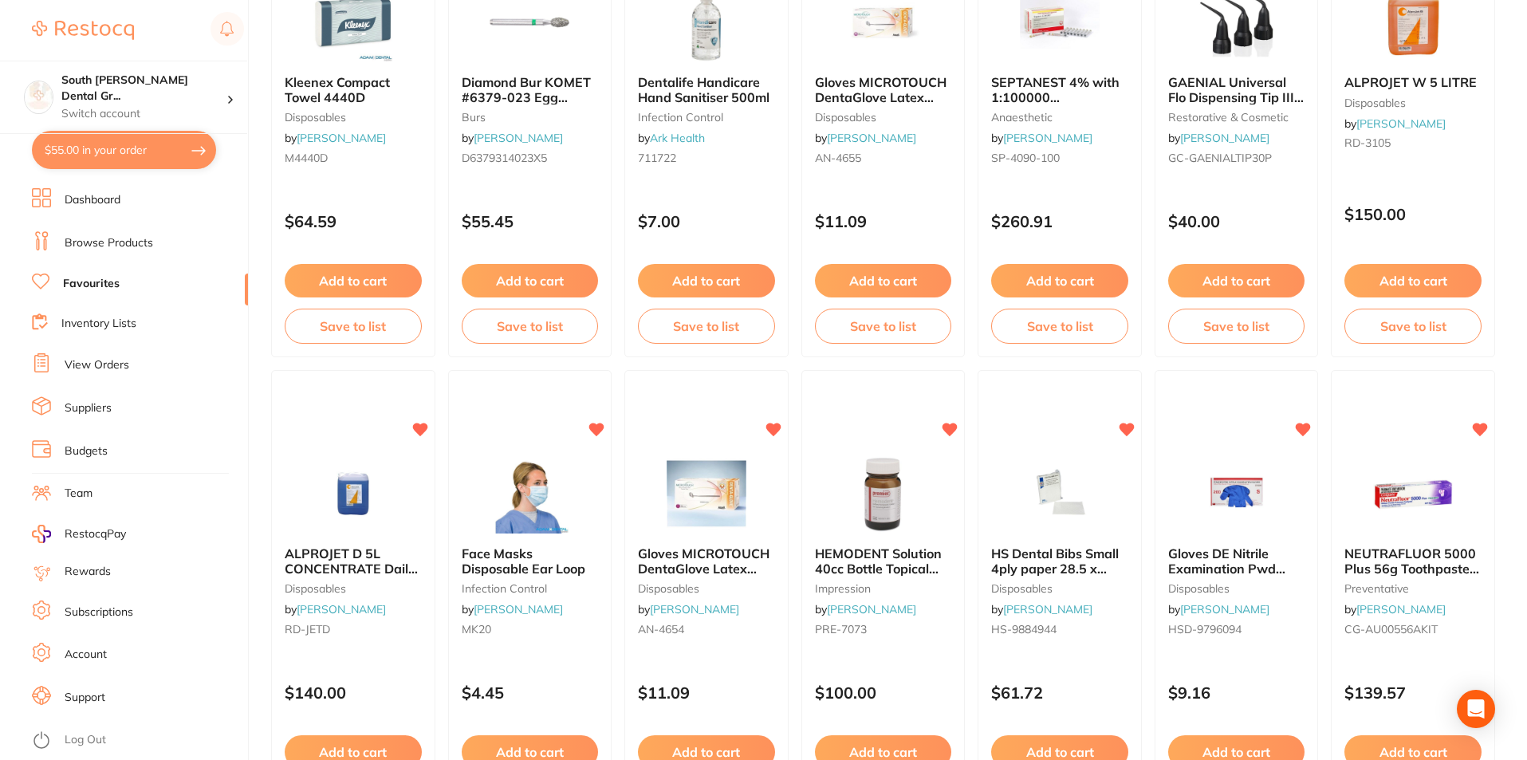
scroll to position [319, 0]
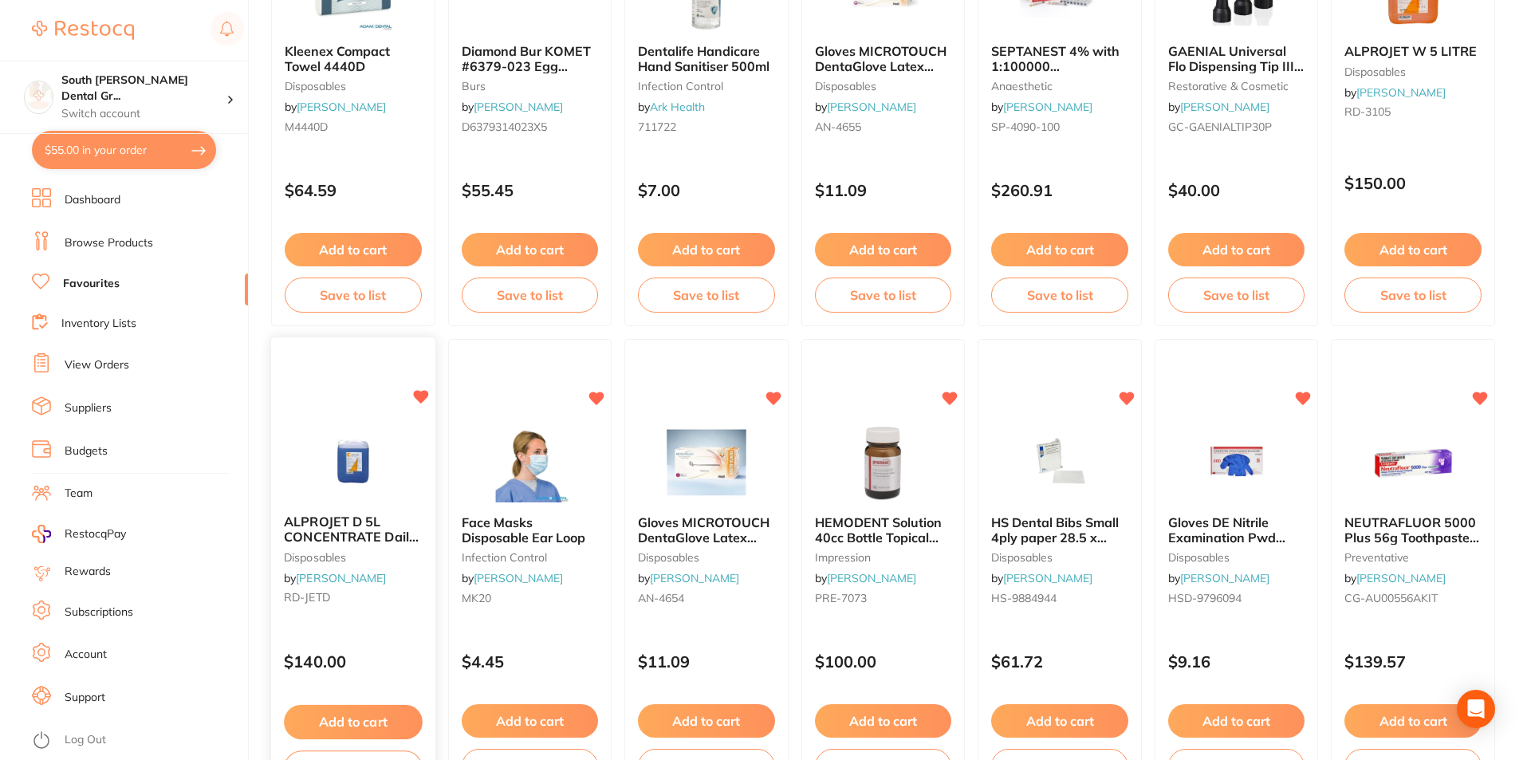
click at [324, 723] on button "Add to cart" at bounding box center [353, 722] width 138 height 34
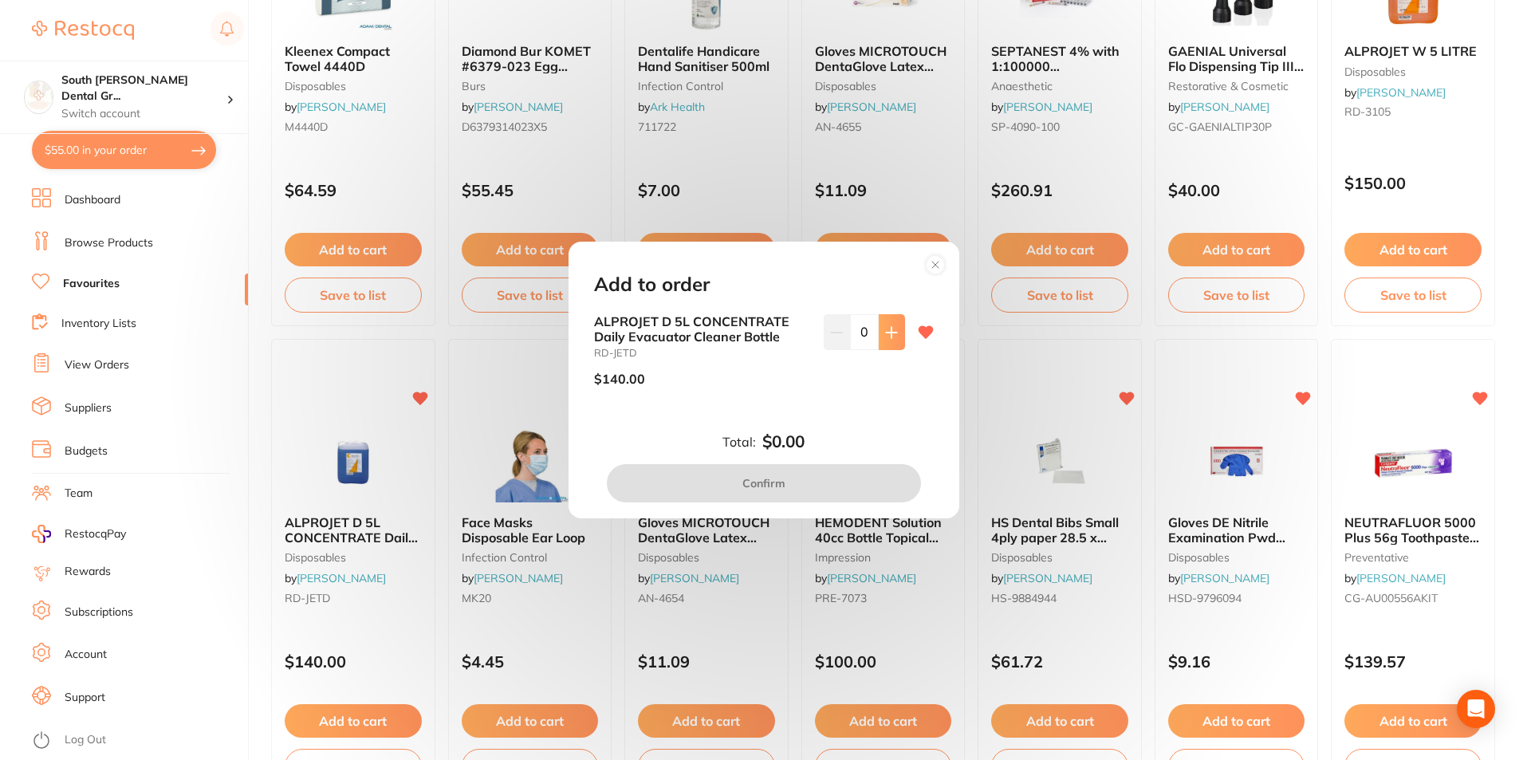
click at [885, 340] on button at bounding box center [892, 331] width 26 height 35
type input "1"
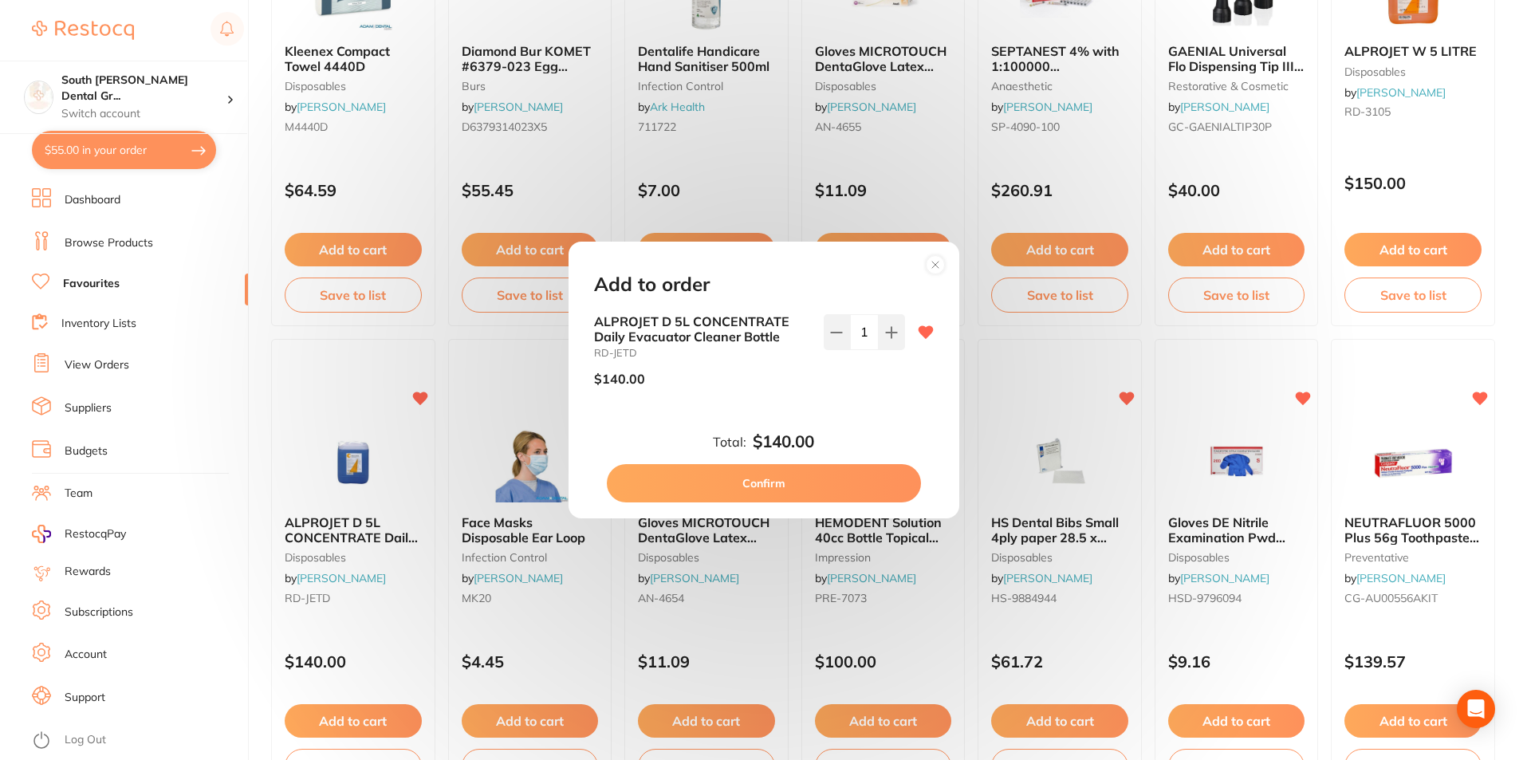
click at [816, 476] on button "Confirm" at bounding box center [764, 483] width 314 height 38
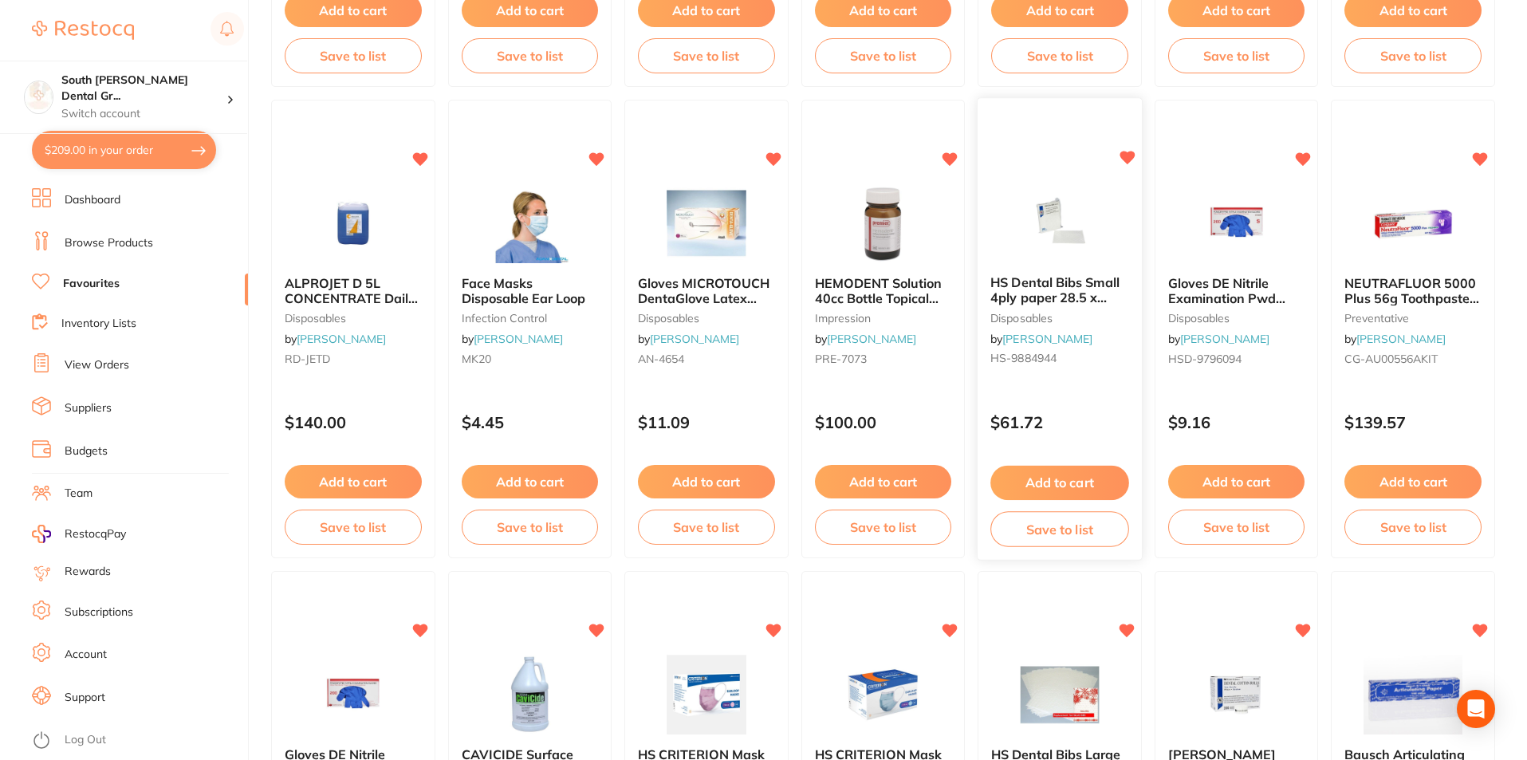
scroll to position [159, 0]
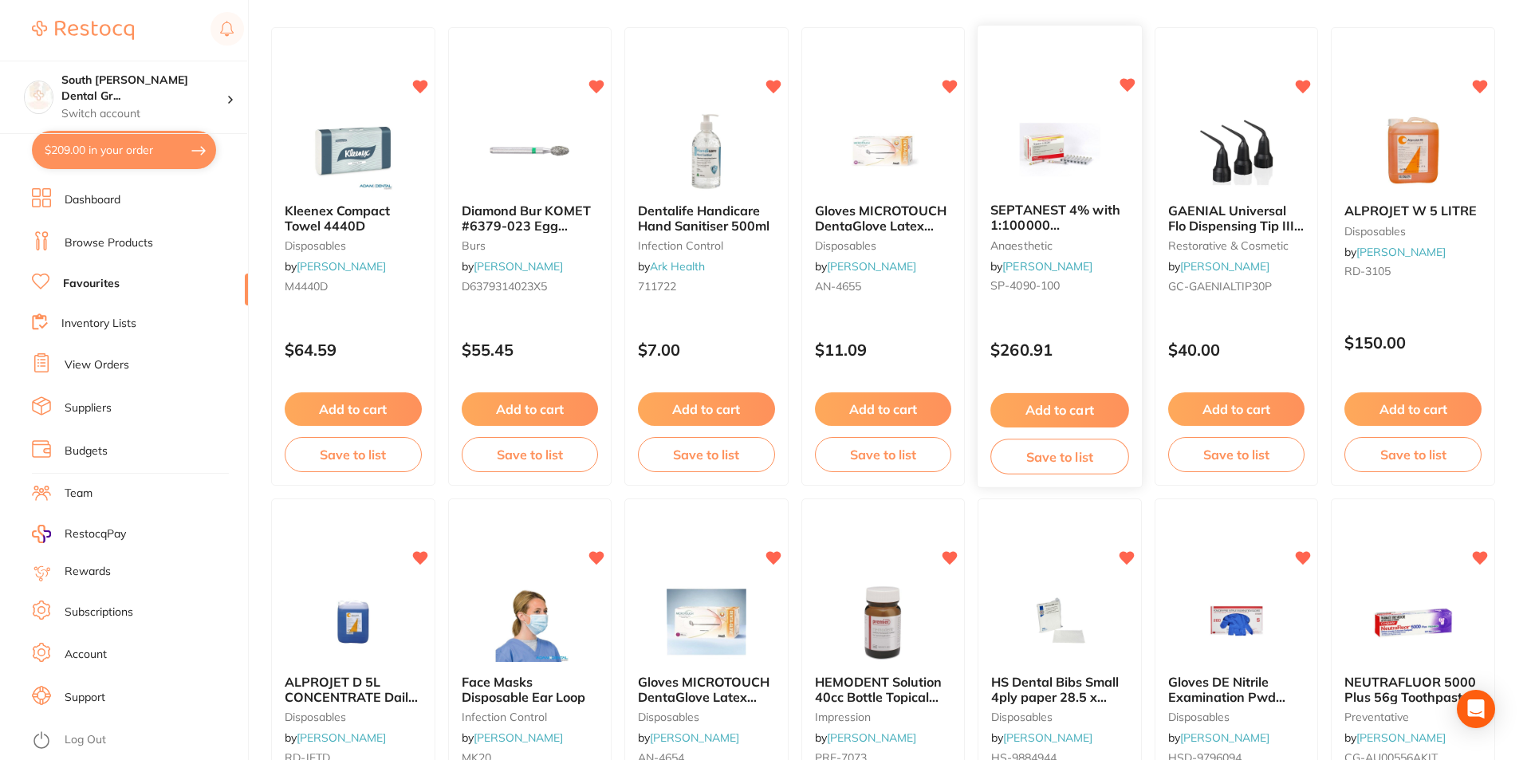
click at [1055, 414] on button "Add to cart" at bounding box center [1059, 410] width 138 height 34
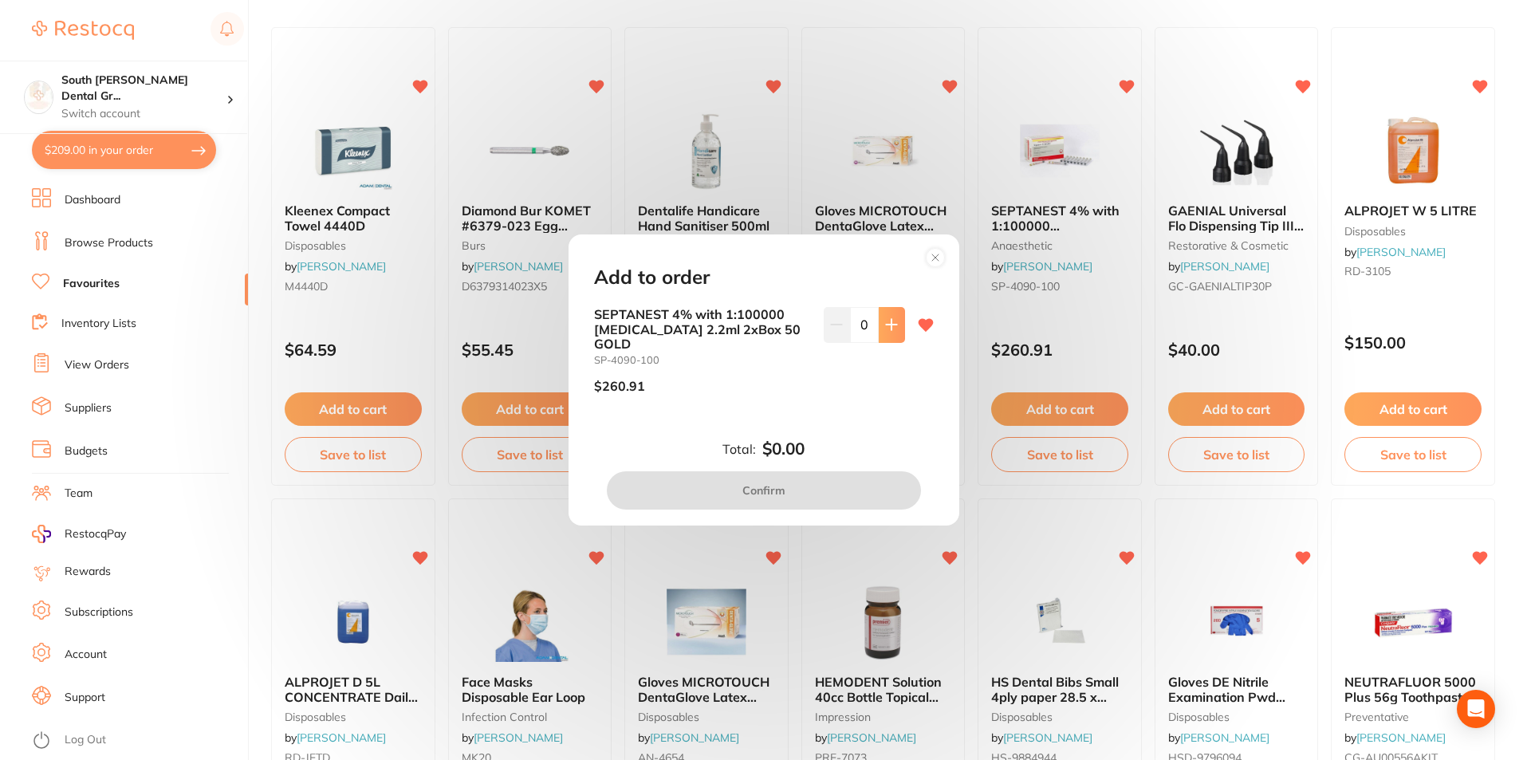
click at [882, 340] on button at bounding box center [892, 324] width 26 height 35
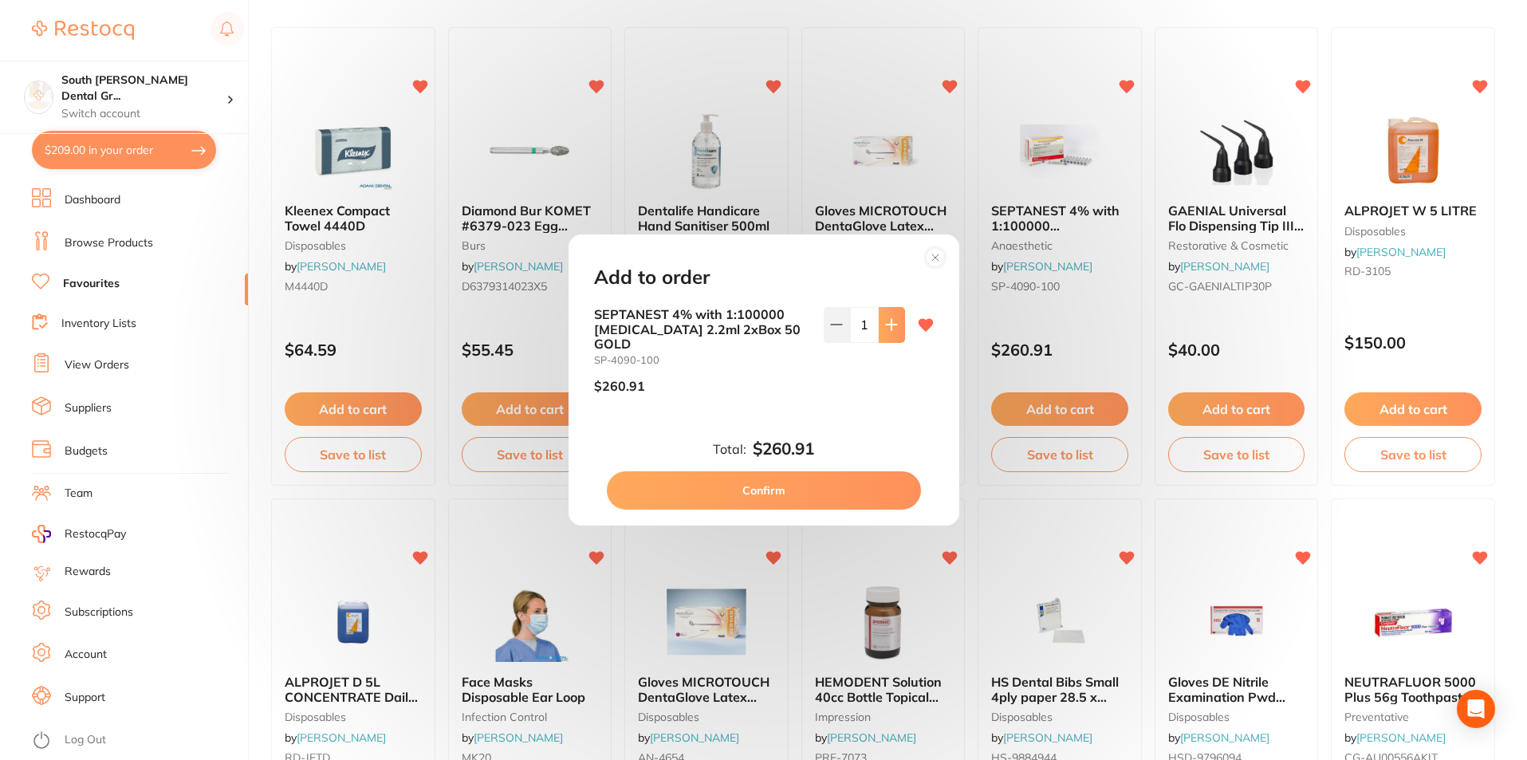
click at [882, 340] on button at bounding box center [892, 324] width 26 height 35
type input "4"
click at [880, 489] on button "Confirm" at bounding box center [764, 490] width 314 height 38
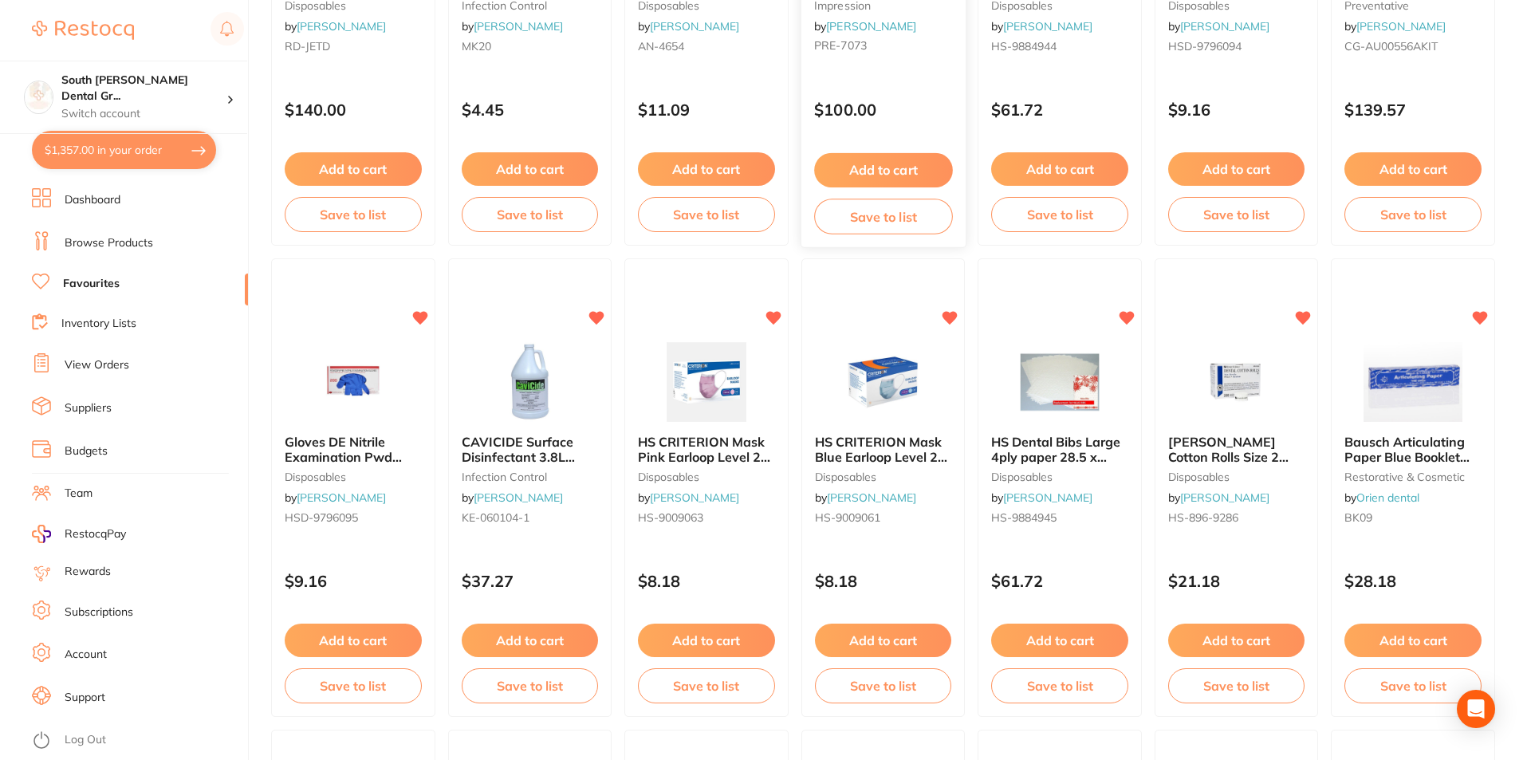
scroll to position [877, 0]
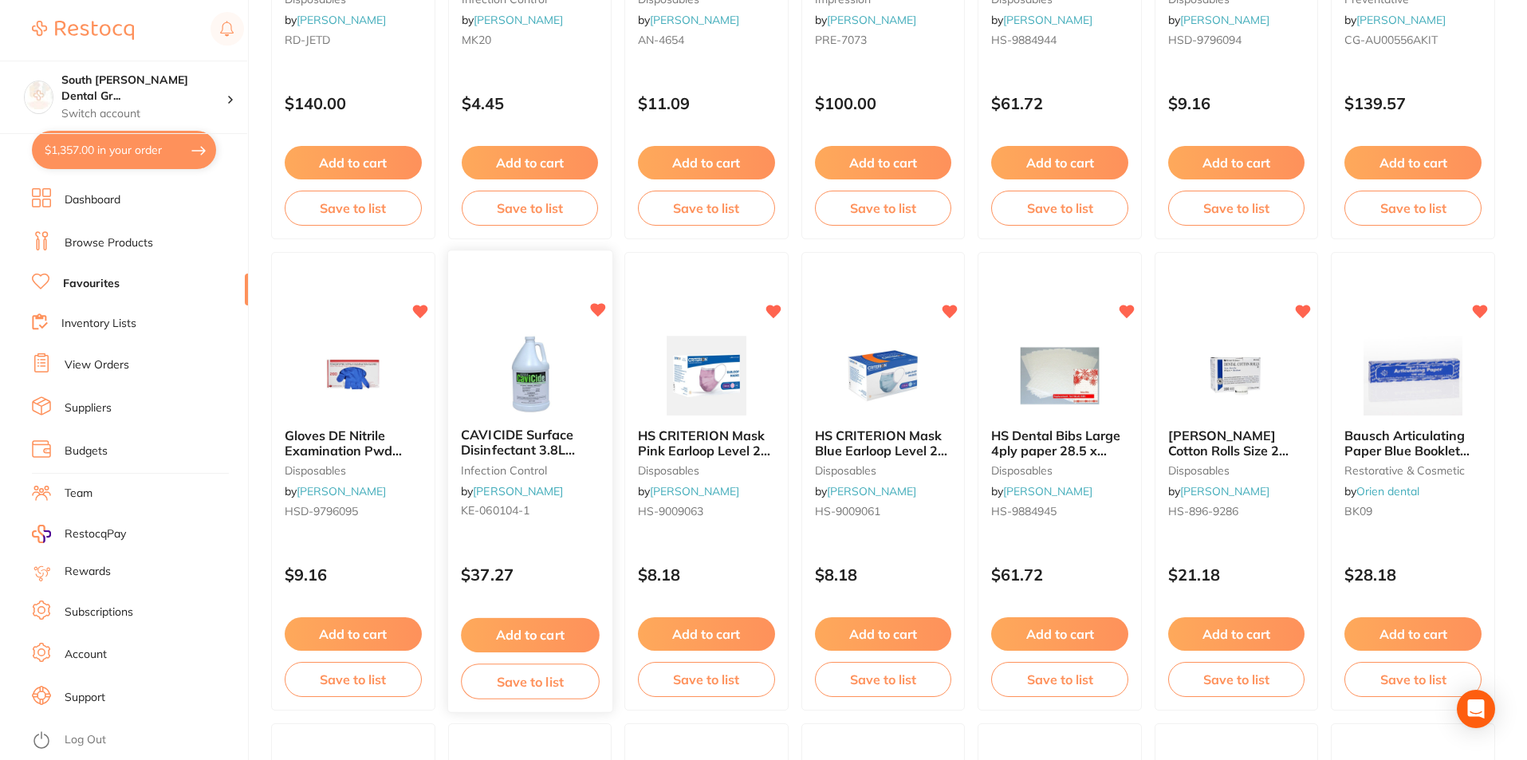
click at [537, 631] on button "Add to cart" at bounding box center [530, 635] width 138 height 34
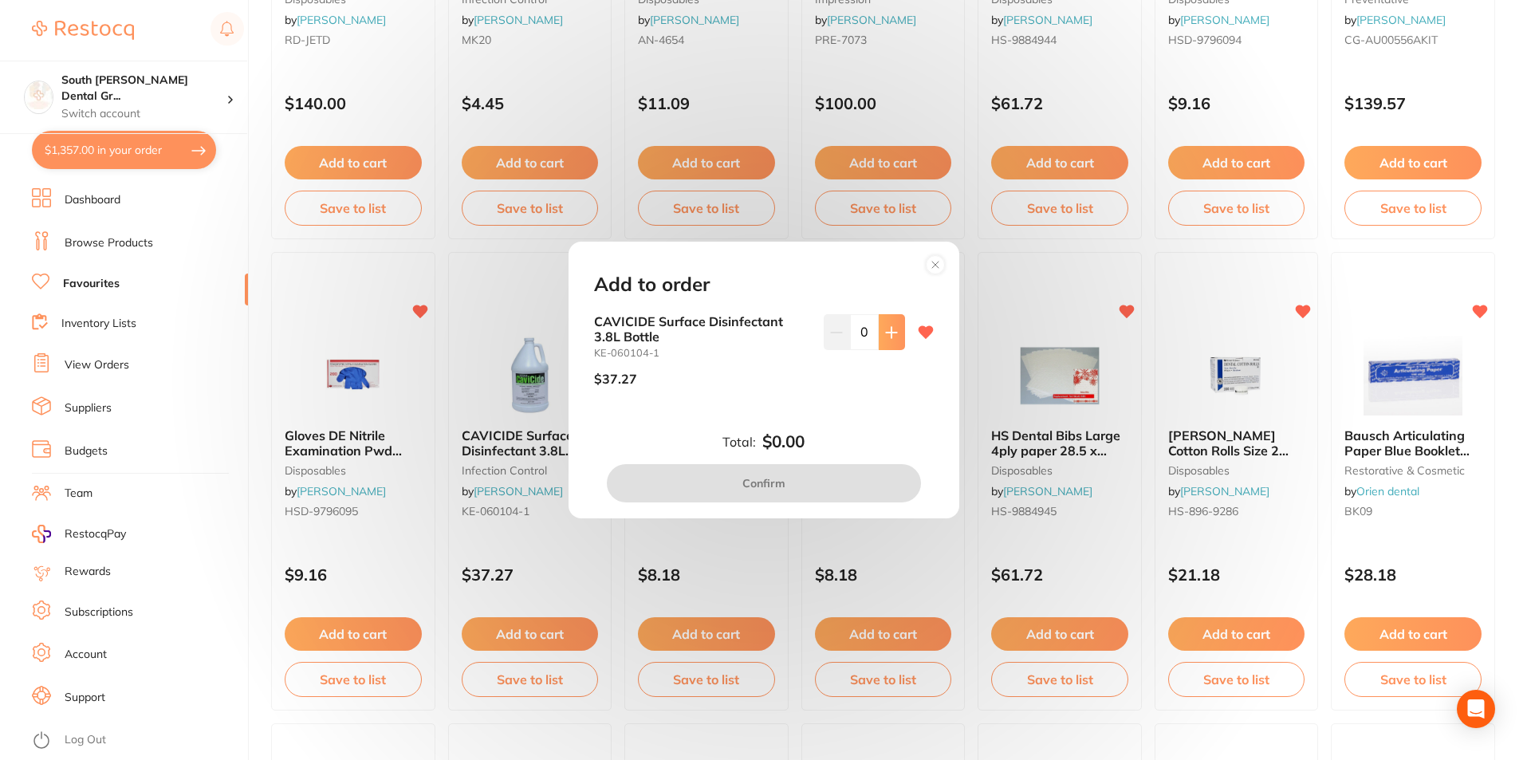
click at [892, 330] on icon at bounding box center [891, 332] width 13 height 13
type input "1"
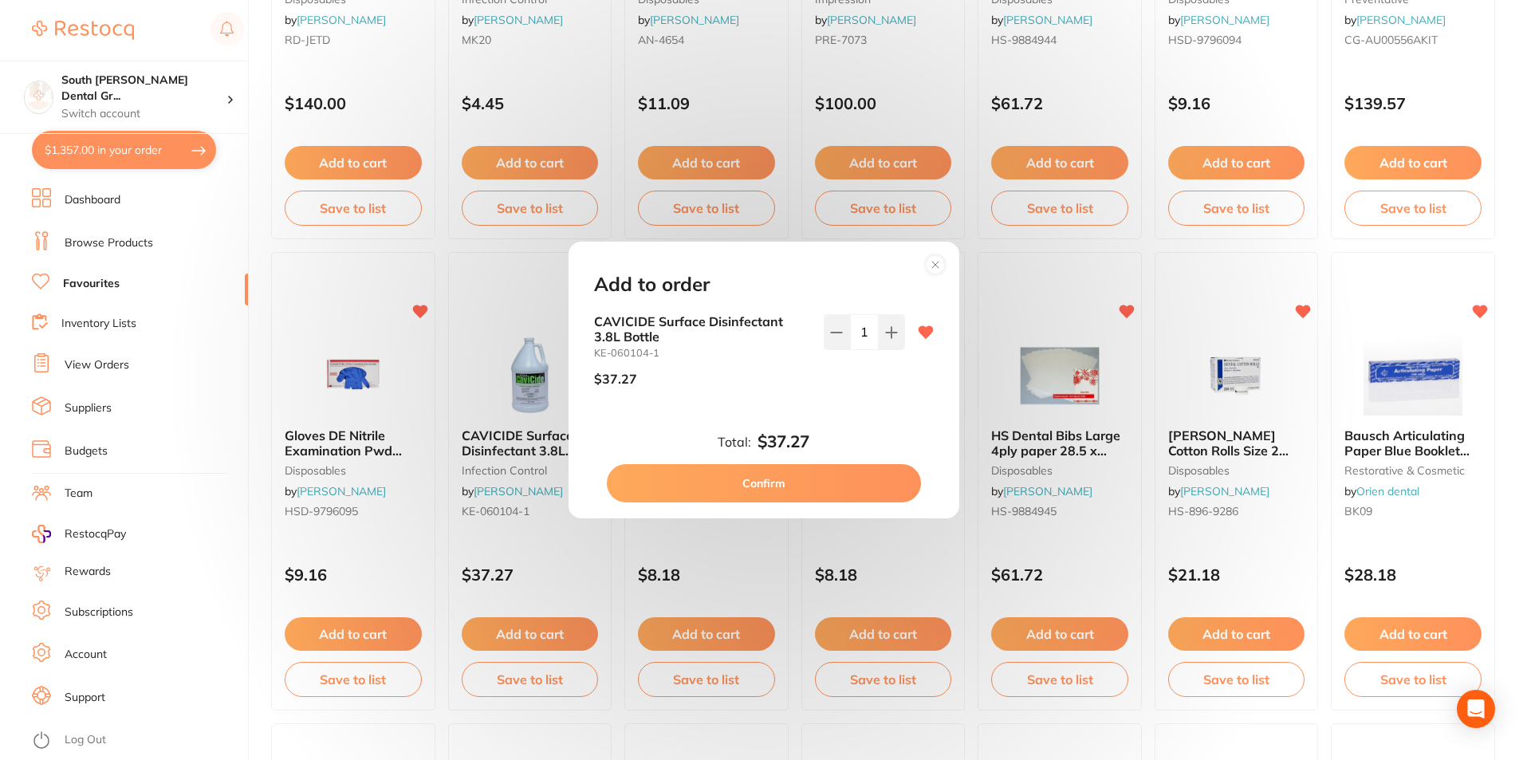
click at [814, 467] on button "Confirm" at bounding box center [764, 483] width 314 height 38
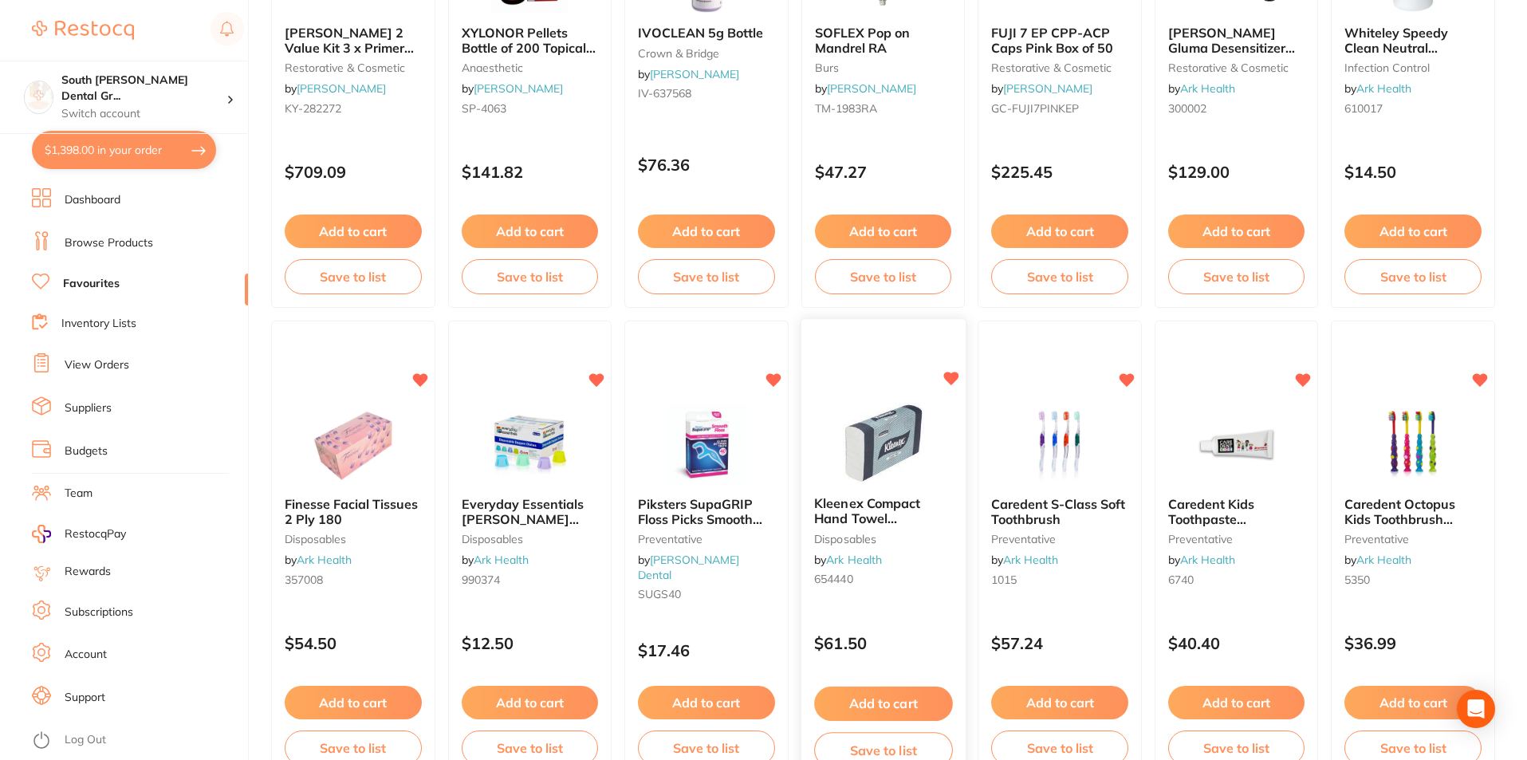
scroll to position [2710, 0]
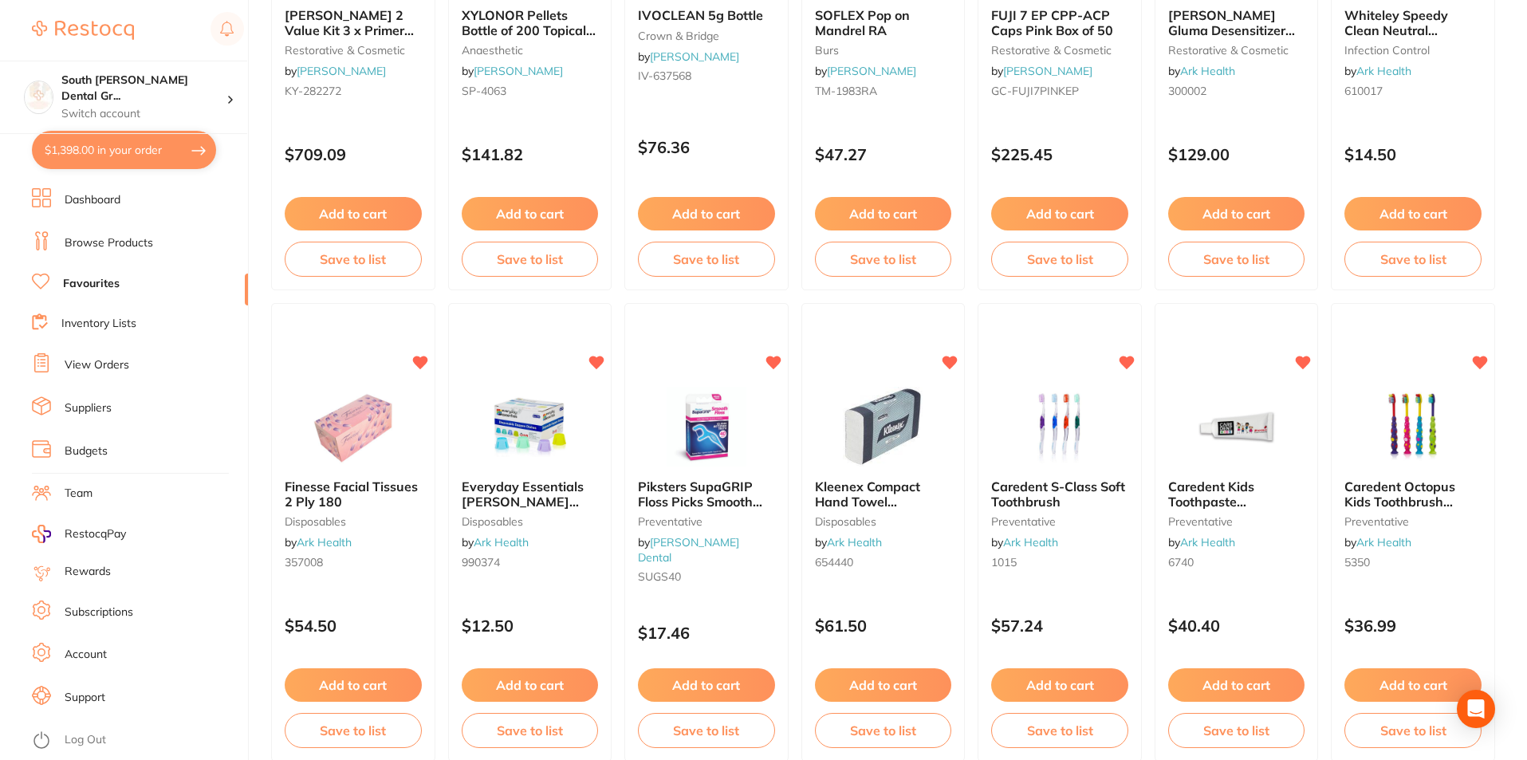
drag, startPoint x: 900, startPoint y: 690, endPoint x: 873, endPoint y: 694, distance: 27.4
click at [898, 694] on button "Add to cart" at bounding box center [883, 684] width 137 height 33
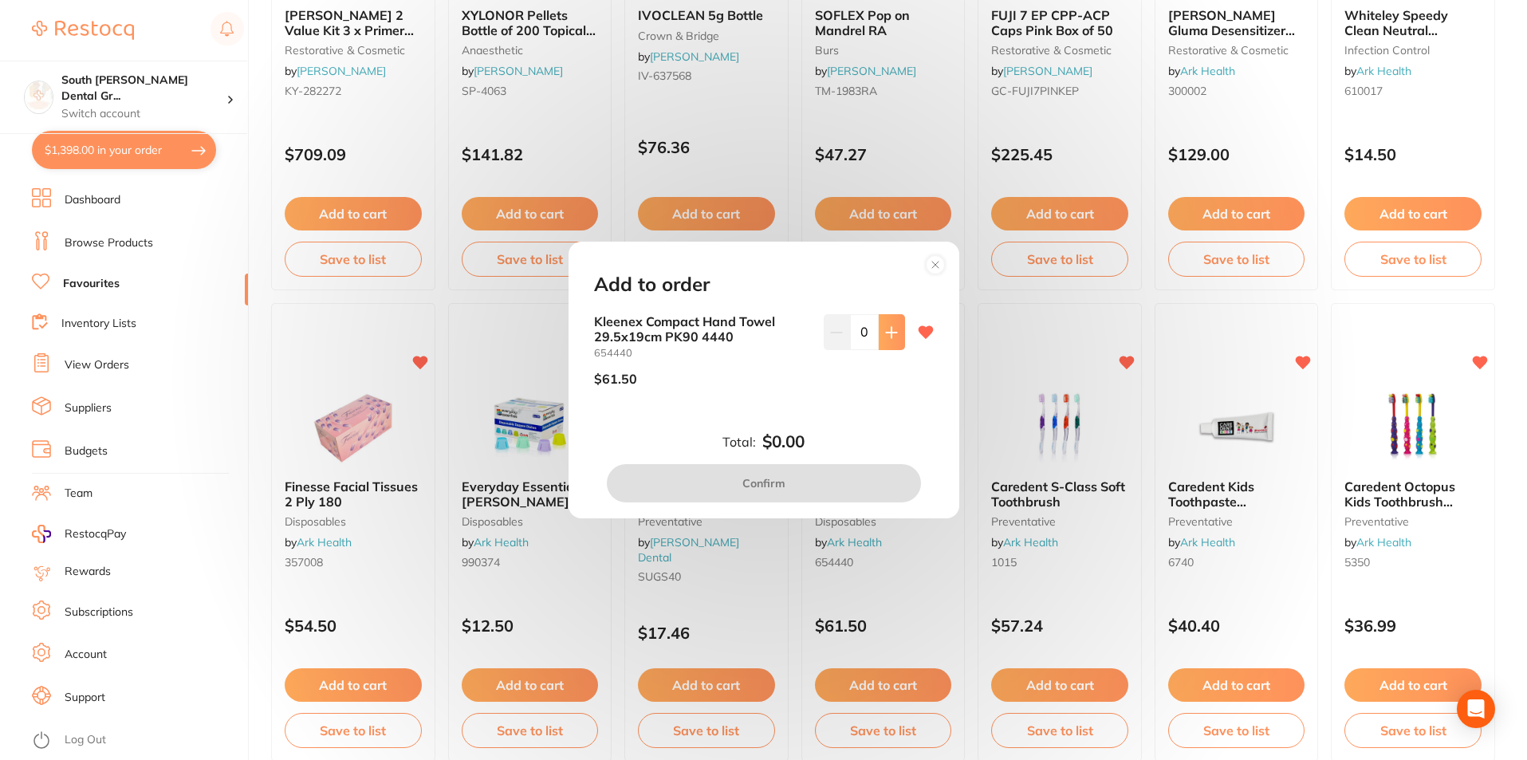
click at [890, 339] on button at bounding box center [892, 331] width 26 height 35
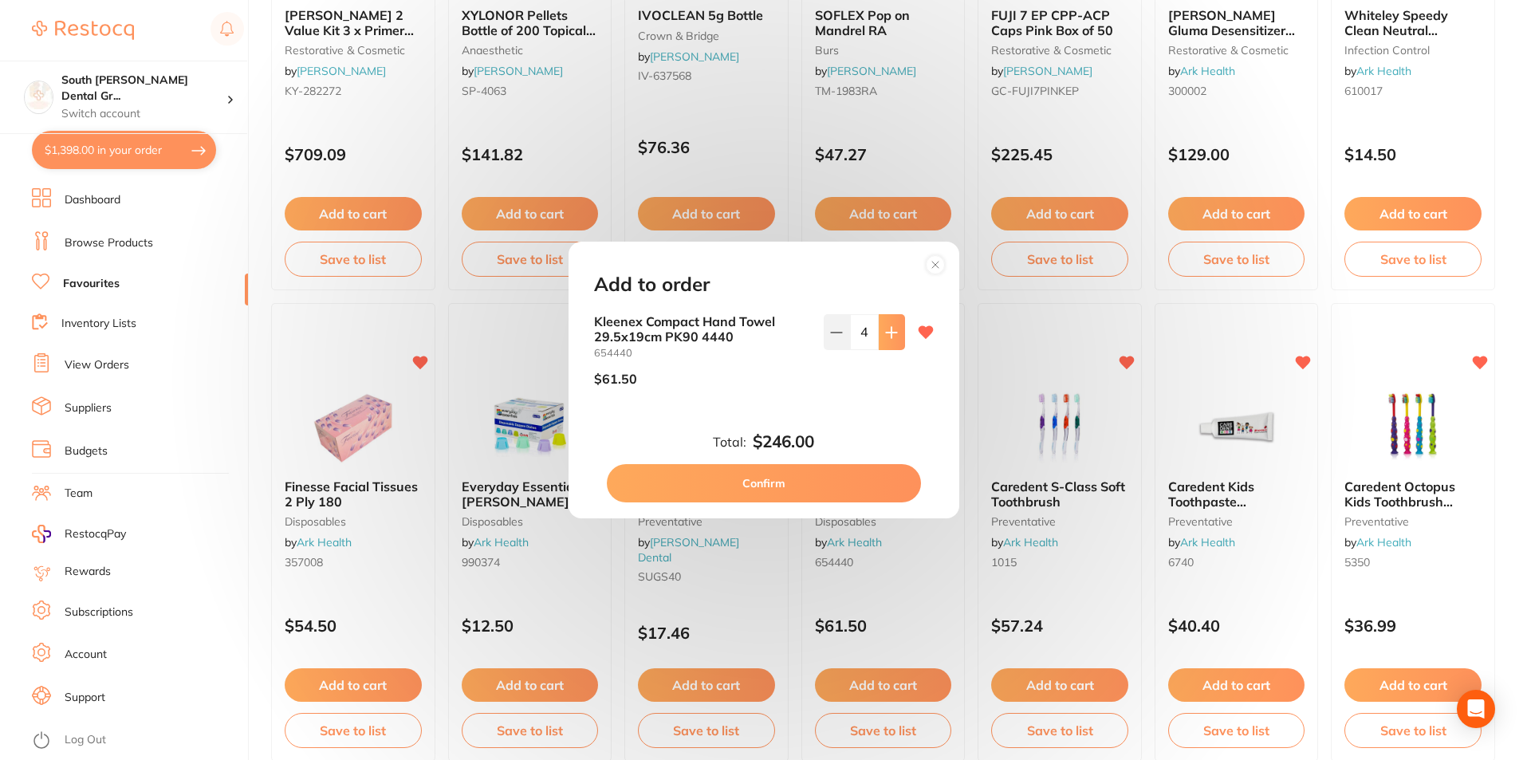
type input "5"
click at [821, 498] on button "Confirm" at bounding box center [764, 483] width 314 height 38
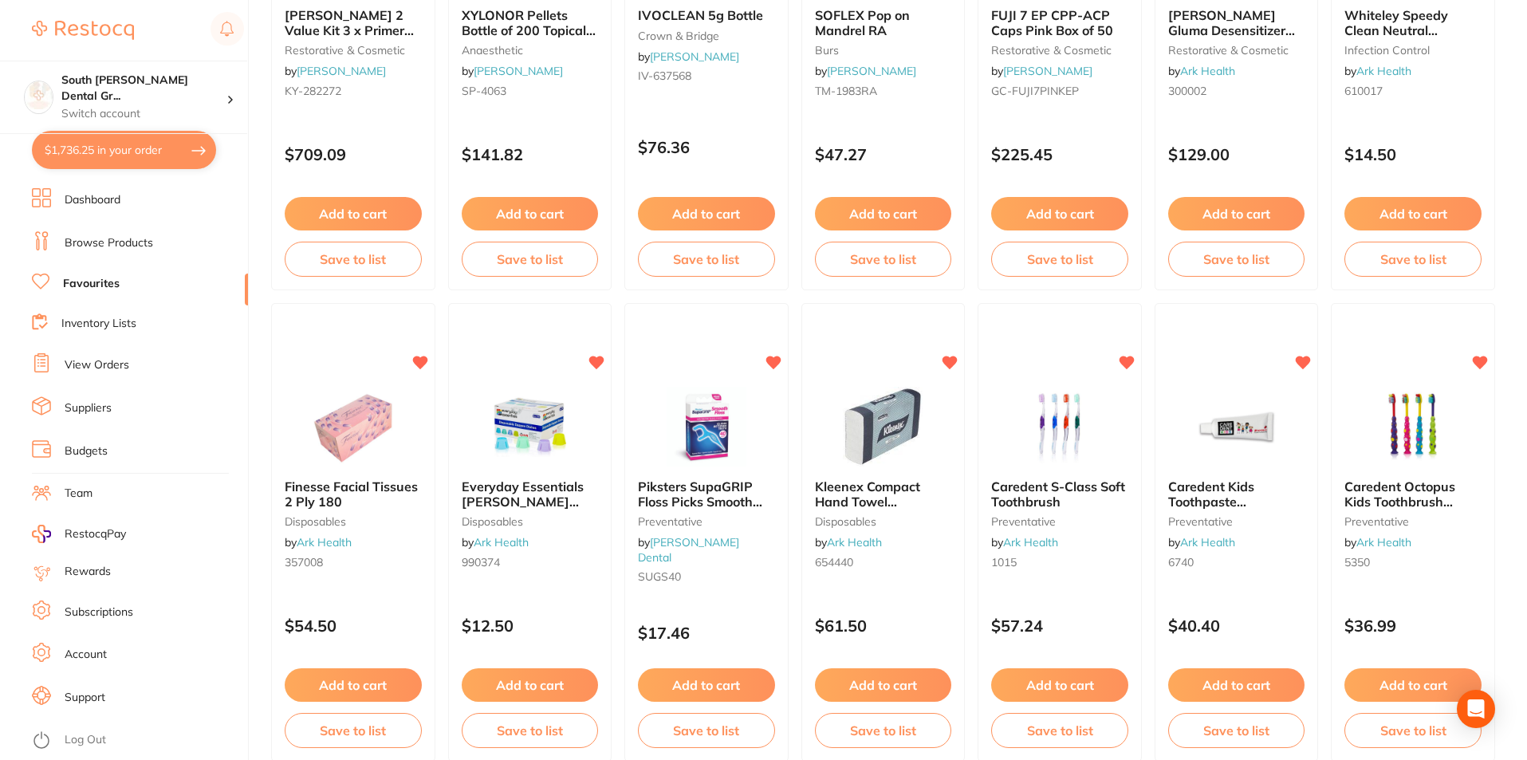
click at [1096, 683] on button "Add to cart" at bounding box center [1059, 684] width 137 height 33
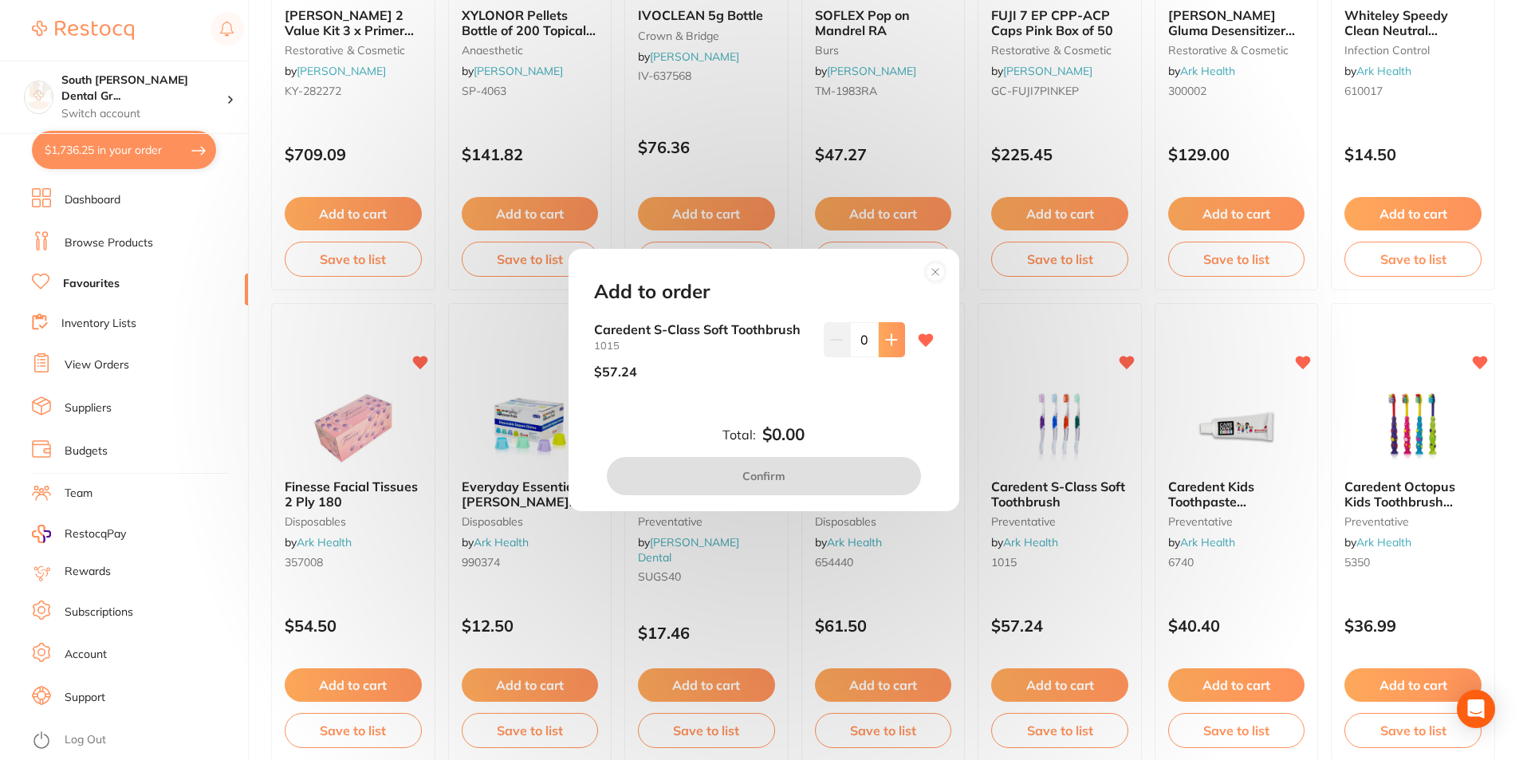
click at [886, 344] on icon at bounding box center [891, 339] width 10 height 10
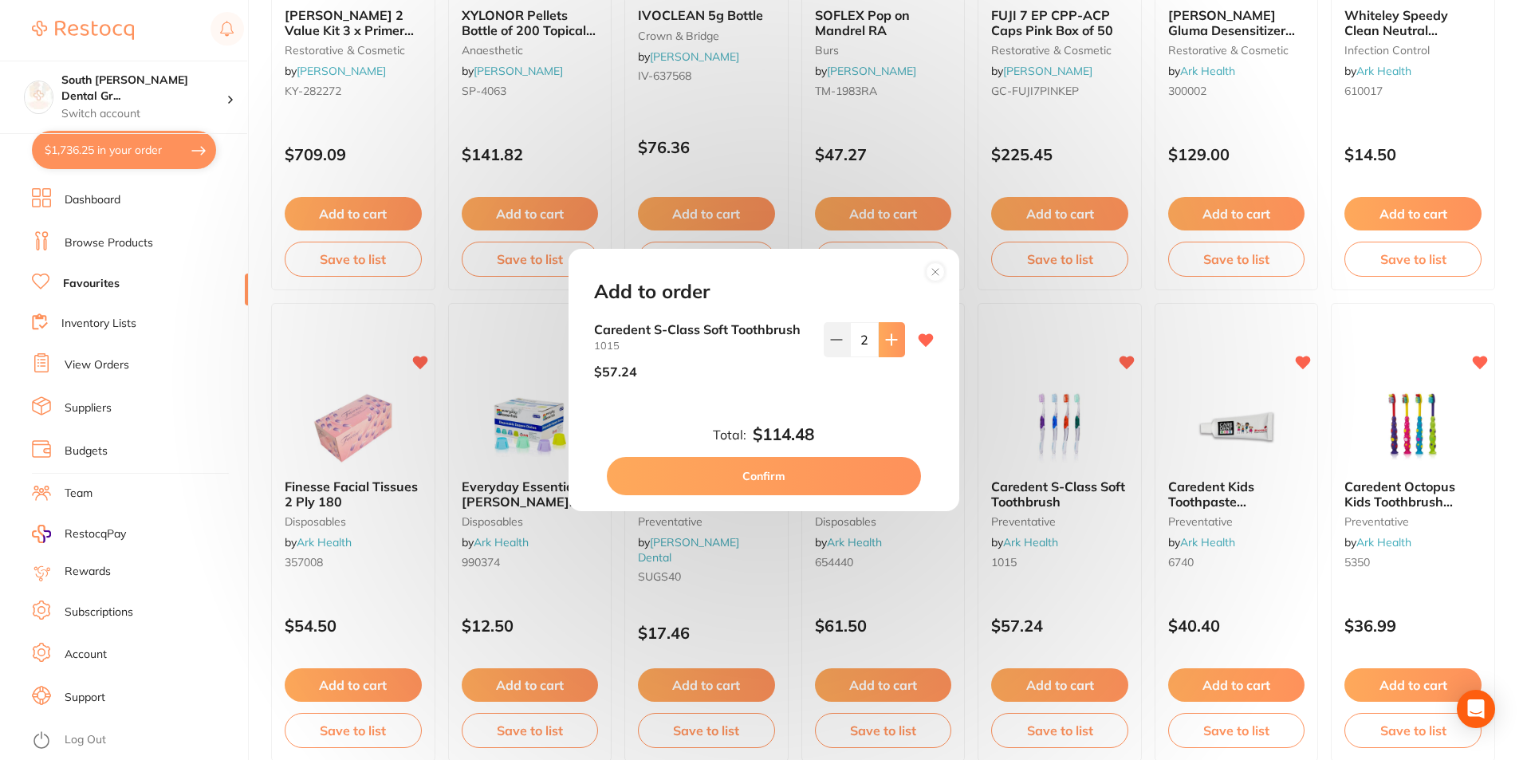
click at [886, 344] on icon at bounding box center [891, 339] width 10 height 10
type input "6"
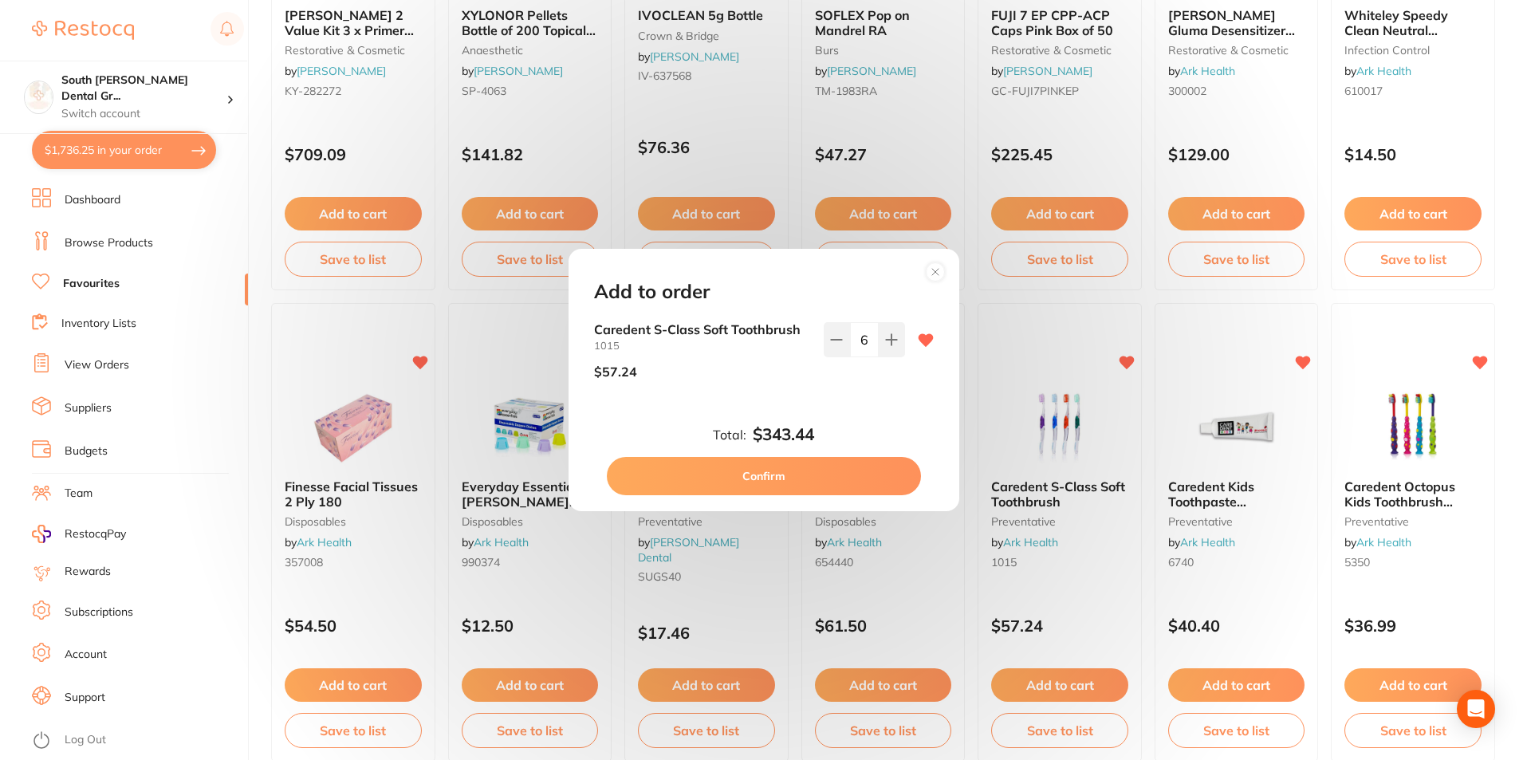
click at [855, 474] on button "Confirm" at bounding box center [764, 476] width 314 height 38
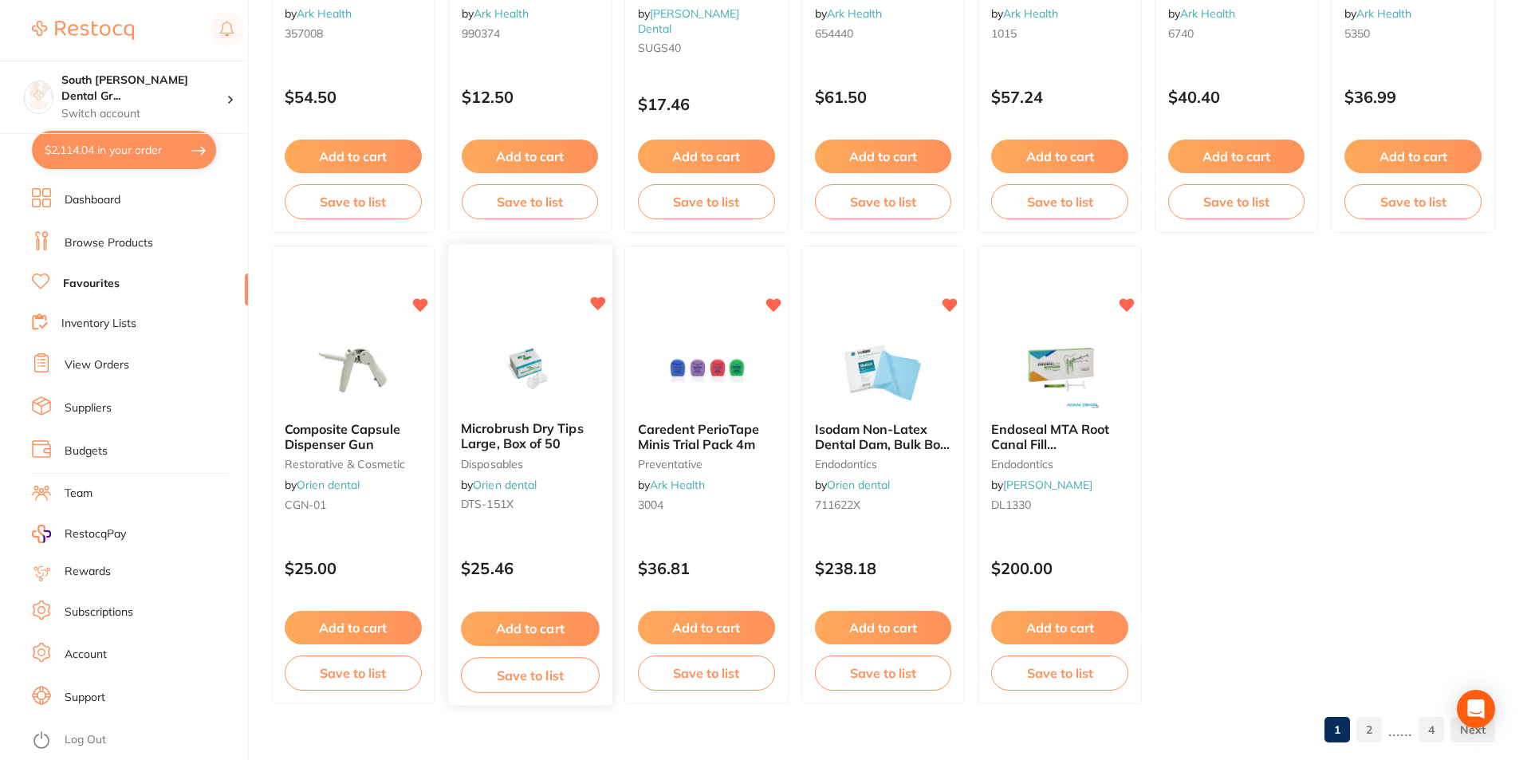
scroll to position [3266, 0]
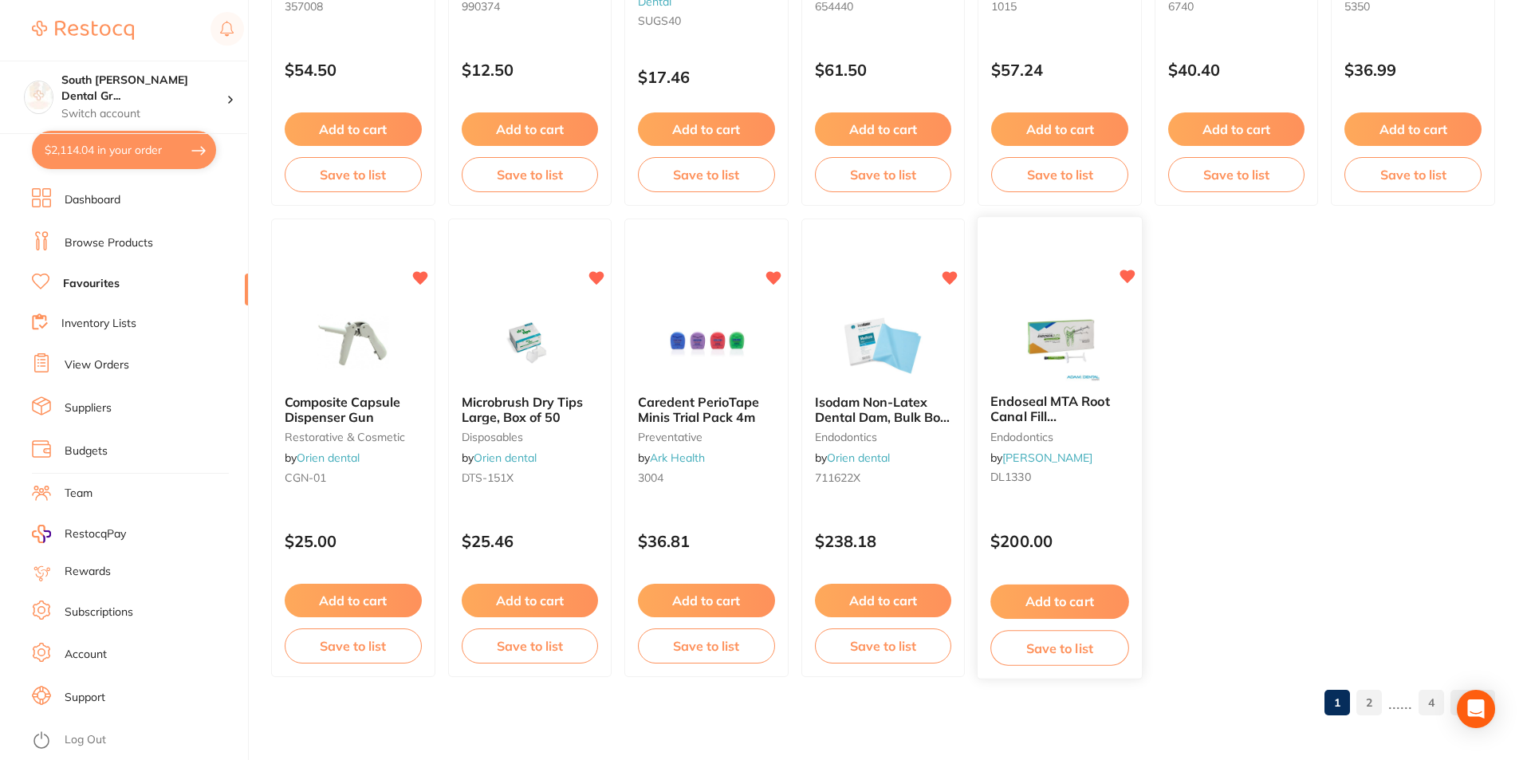
click at [1087, 599] on button "Add to cart" at bounding box center [1059, 601] width 138 height 34
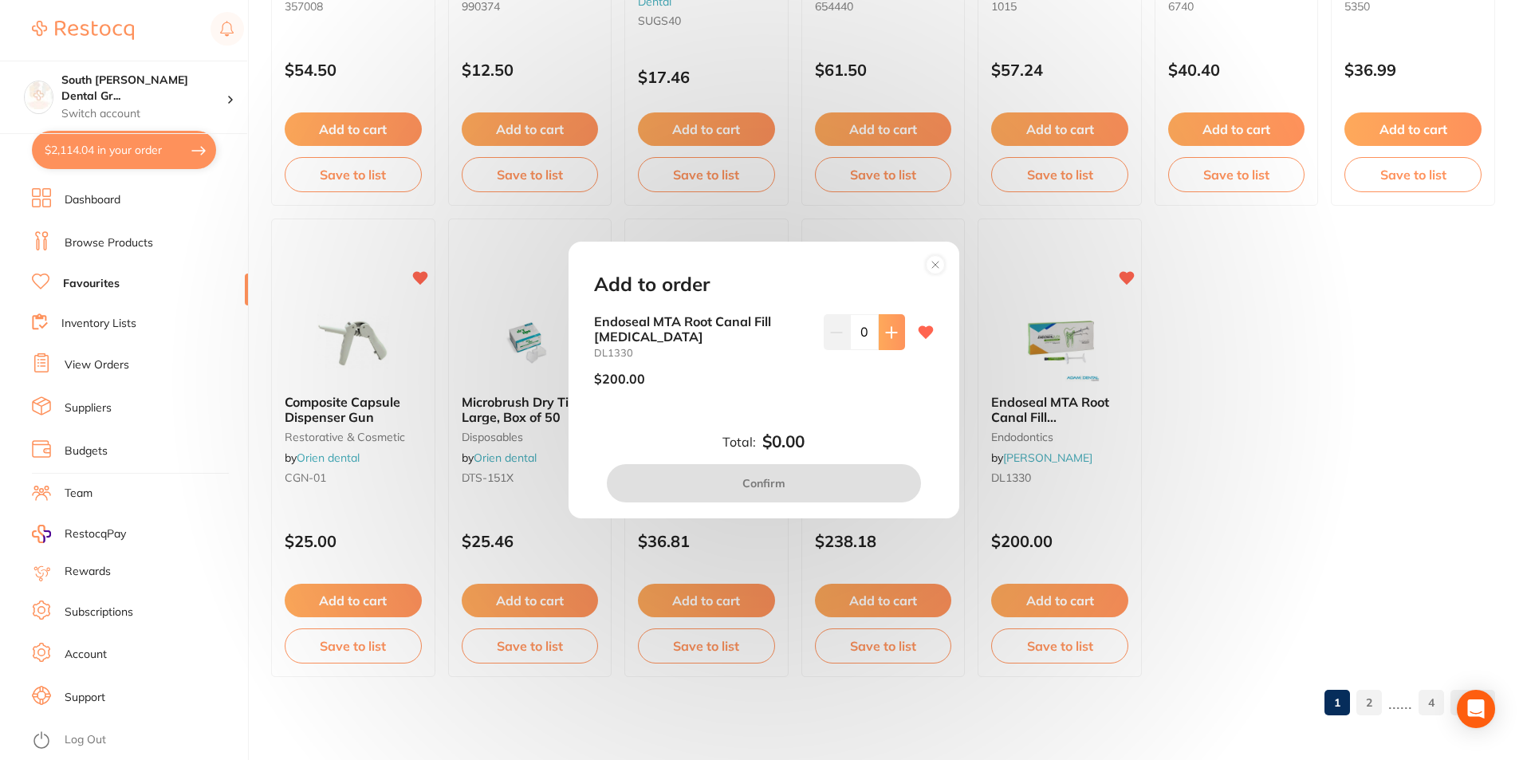
click at [896, 337] on button at bounding box center [892, 331] width 26 height 35
type input "1"
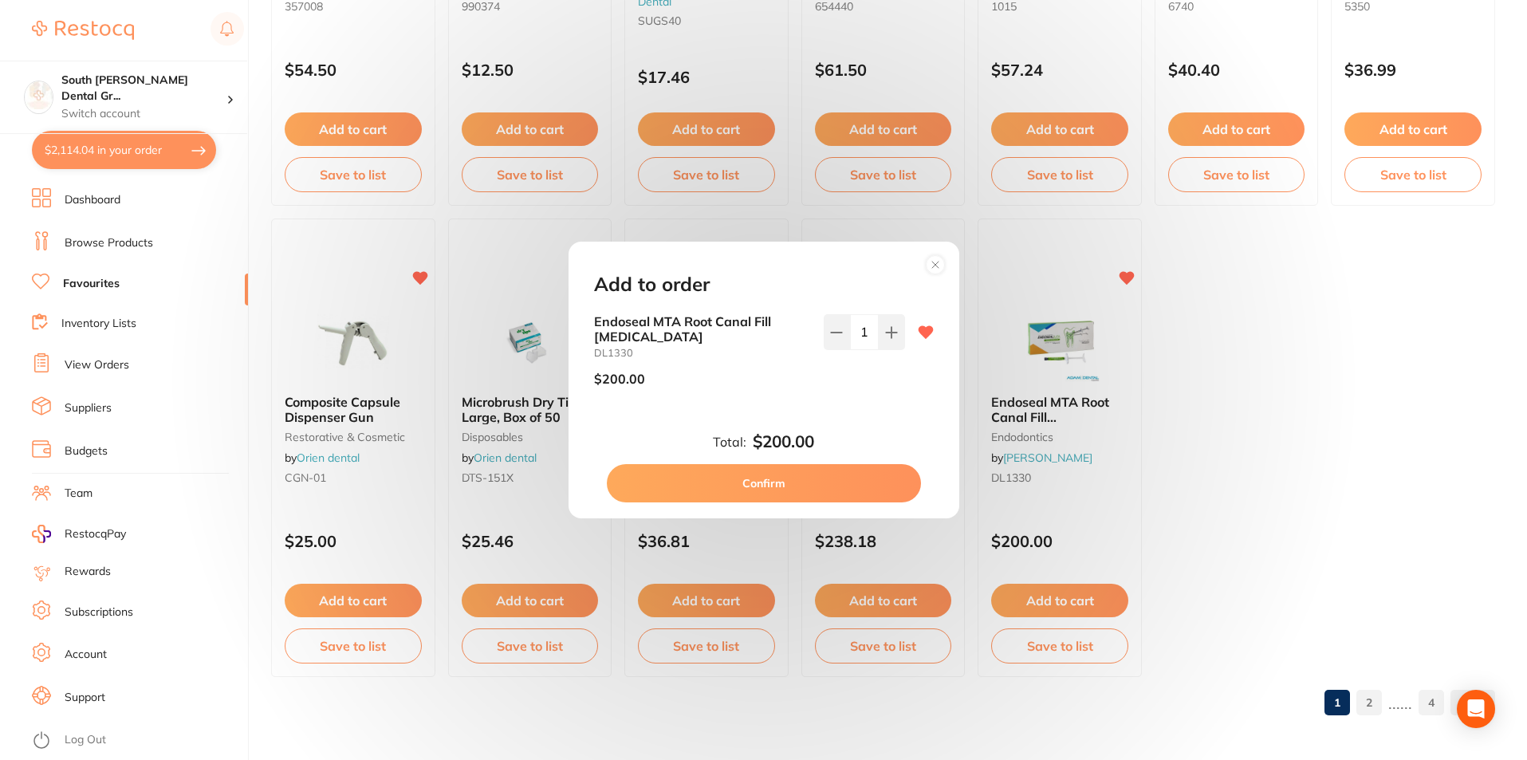
click at [801, 489] on button "Confirm" at bounding box center [764, 483] width 314 height 38
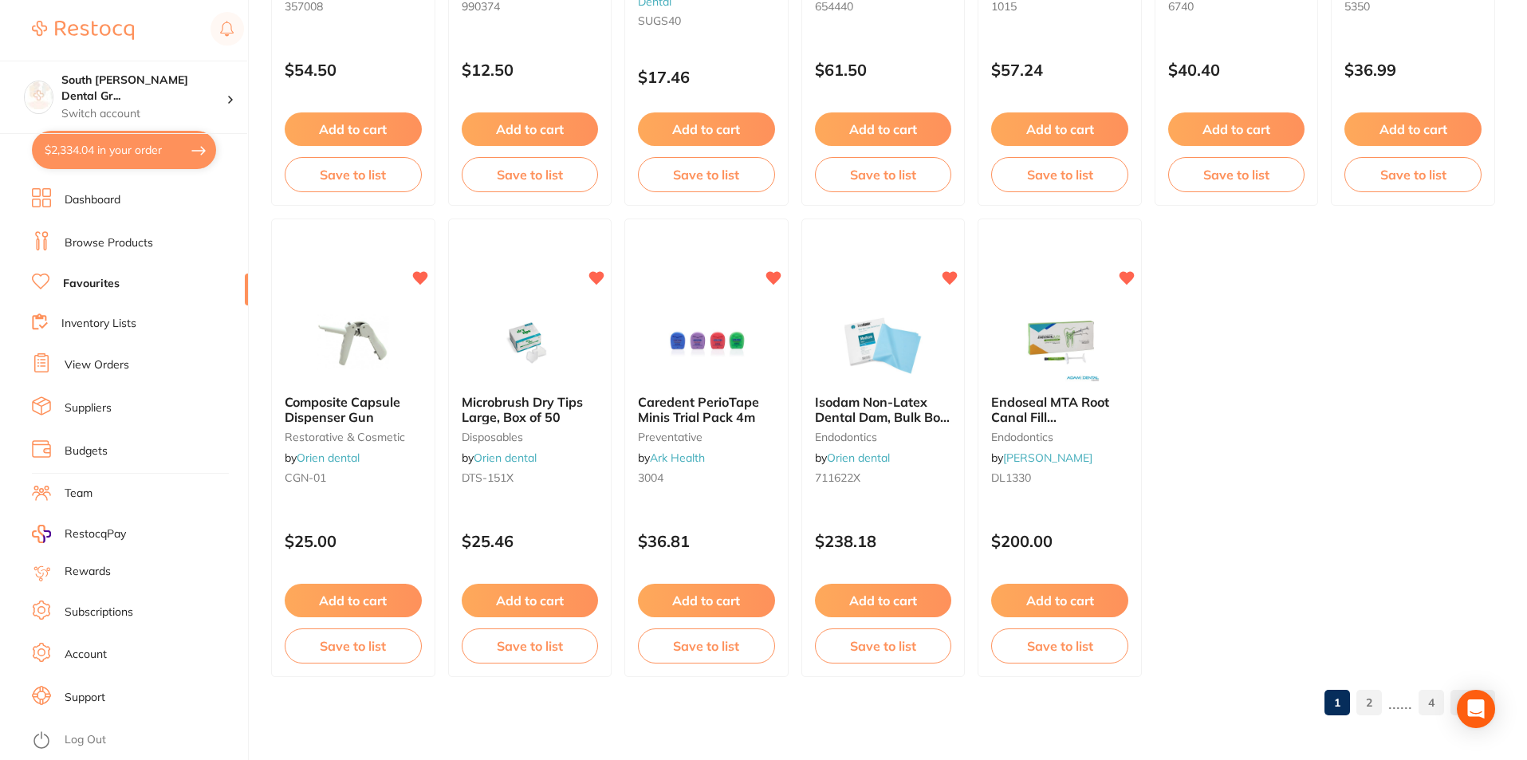
click at [1371, 708] on link "2" at bounding box center [1369, 702] width 26 height 32
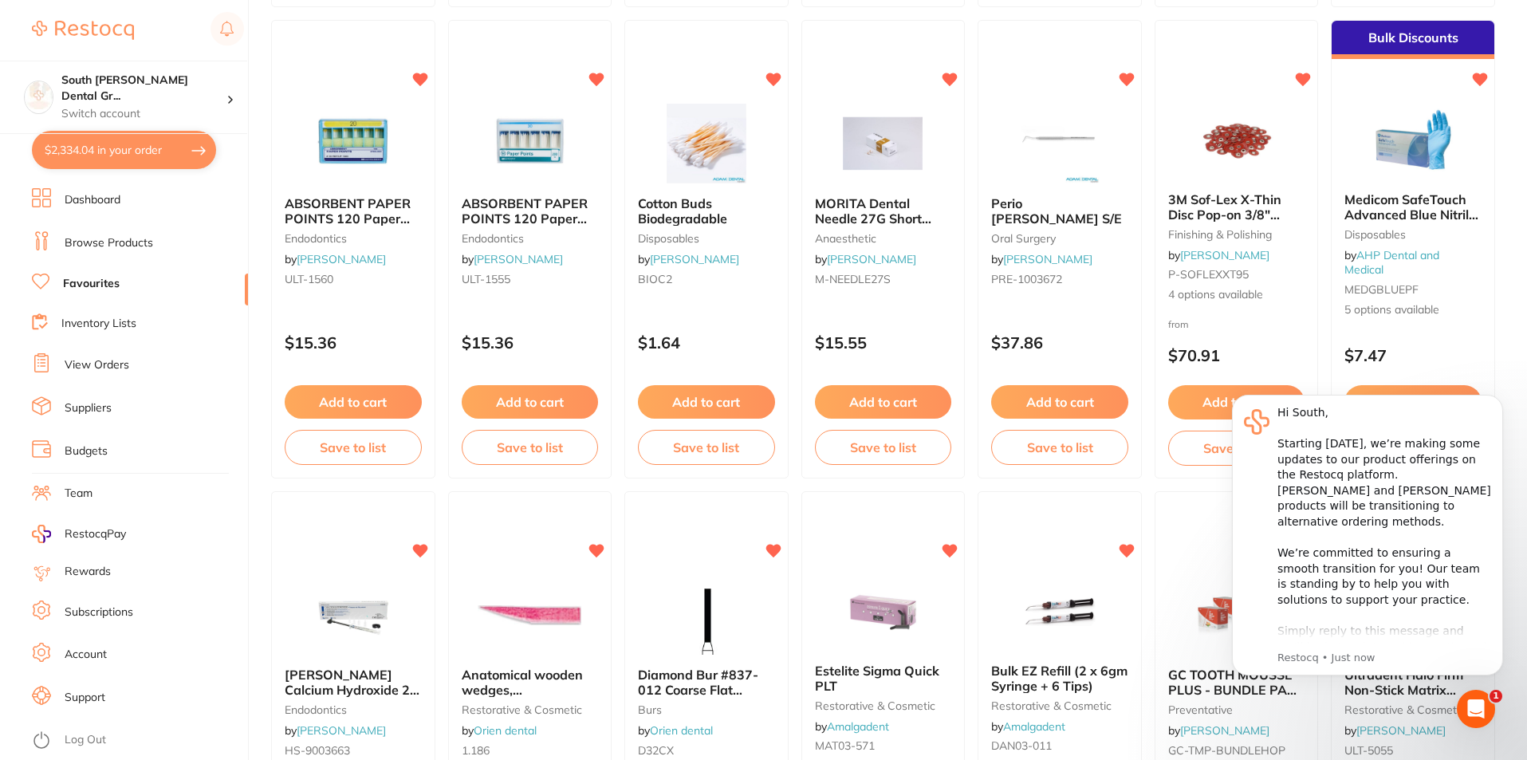
scroll to position [2549, 0]
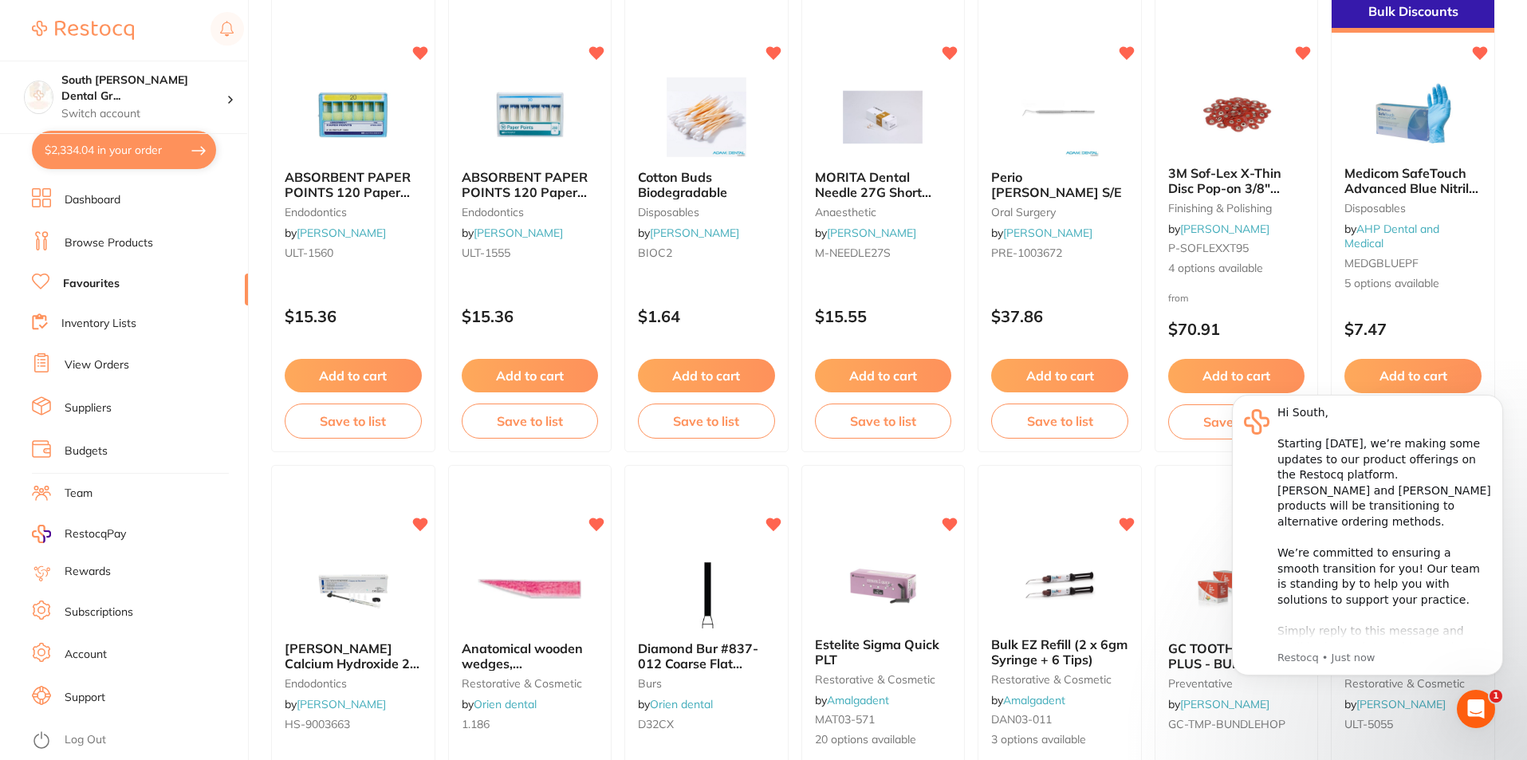
click at [1230, 383] on body "Hi South, ​ Starting [DATE], we’re making some updates to our product offerings…" at bounding box center [1367, 543] width 306 height 333
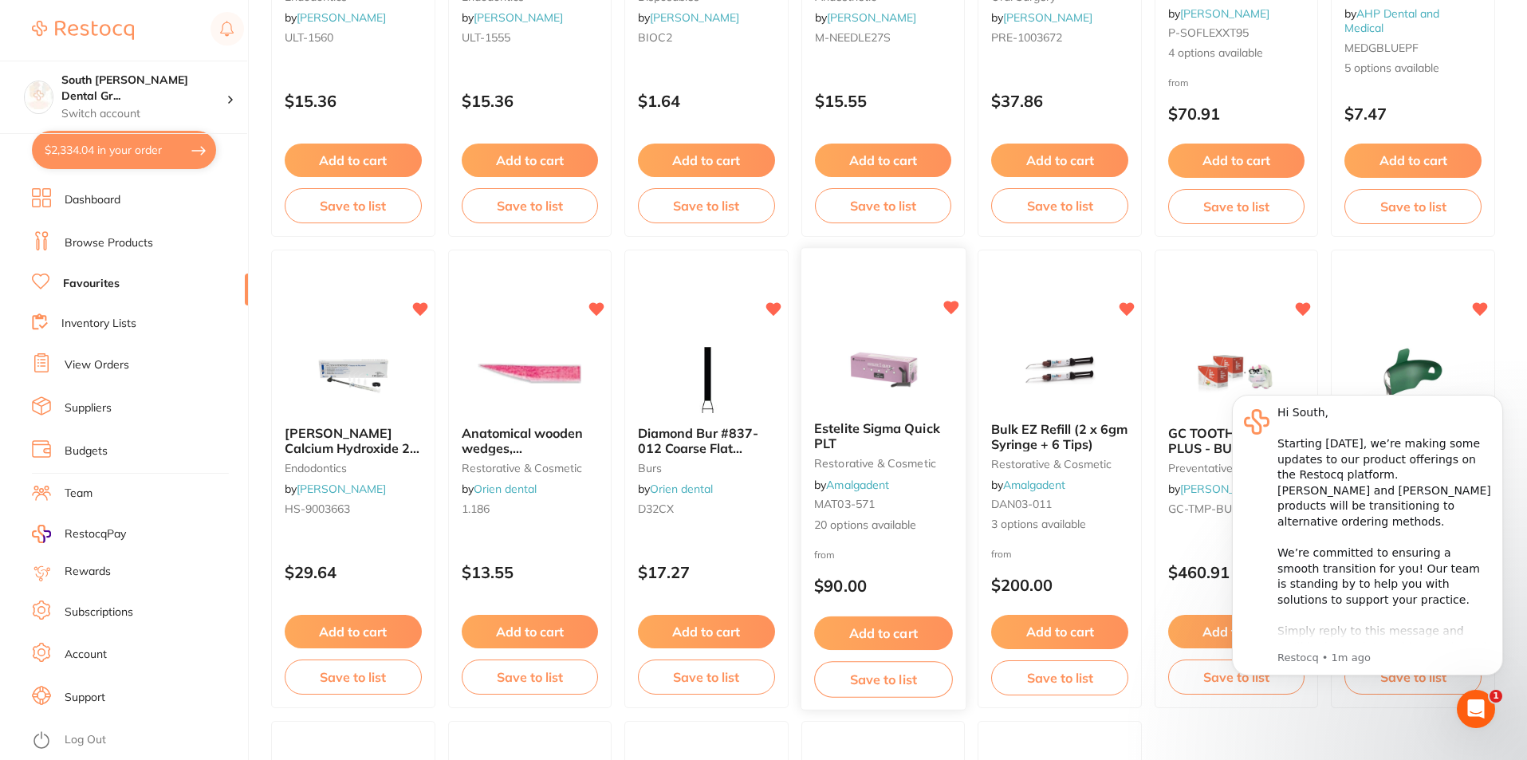
scroll to position [2867, 0]
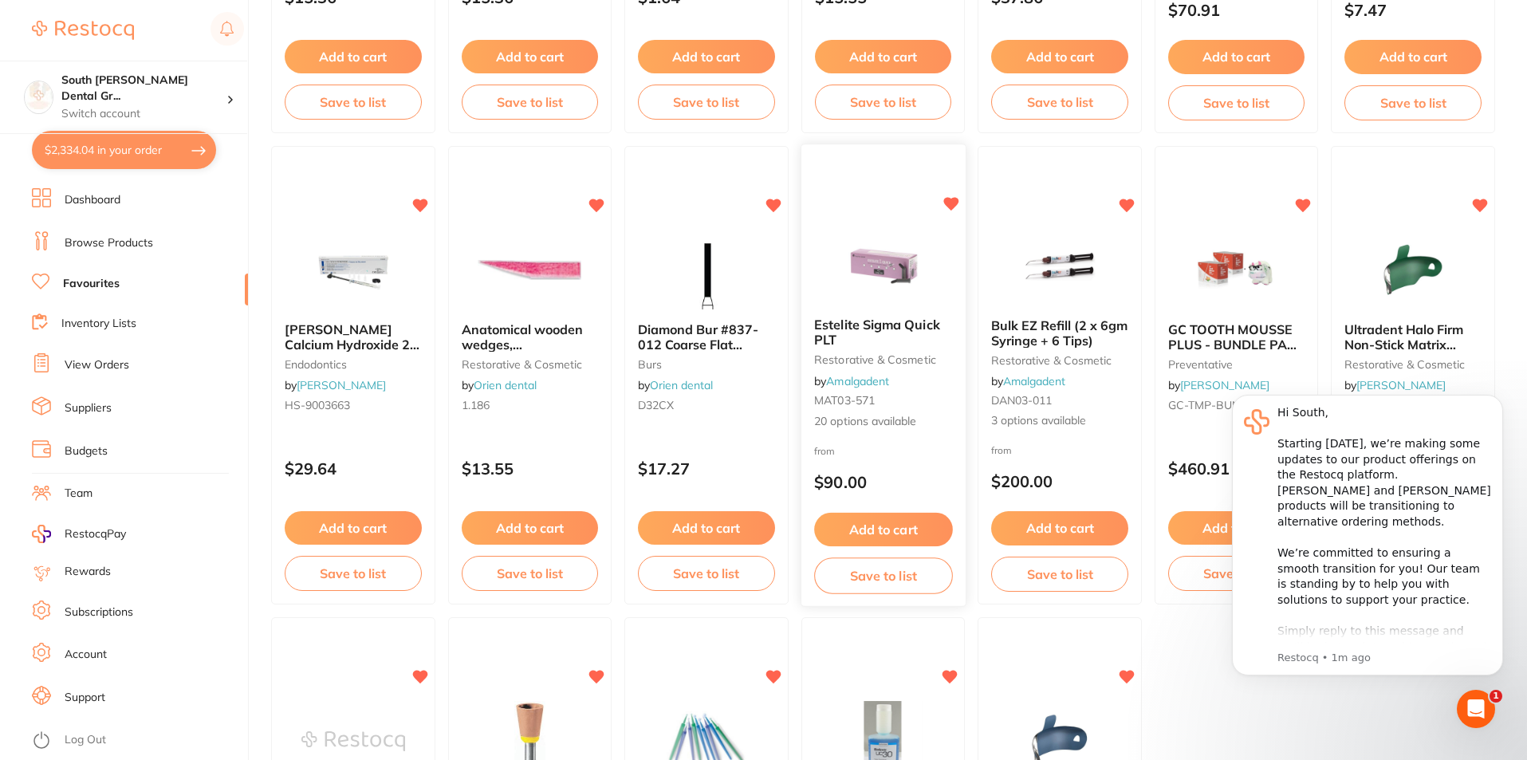
click at [869, 530] on button "Add to cart" at bounding box center [883, 530] width 138 height 34
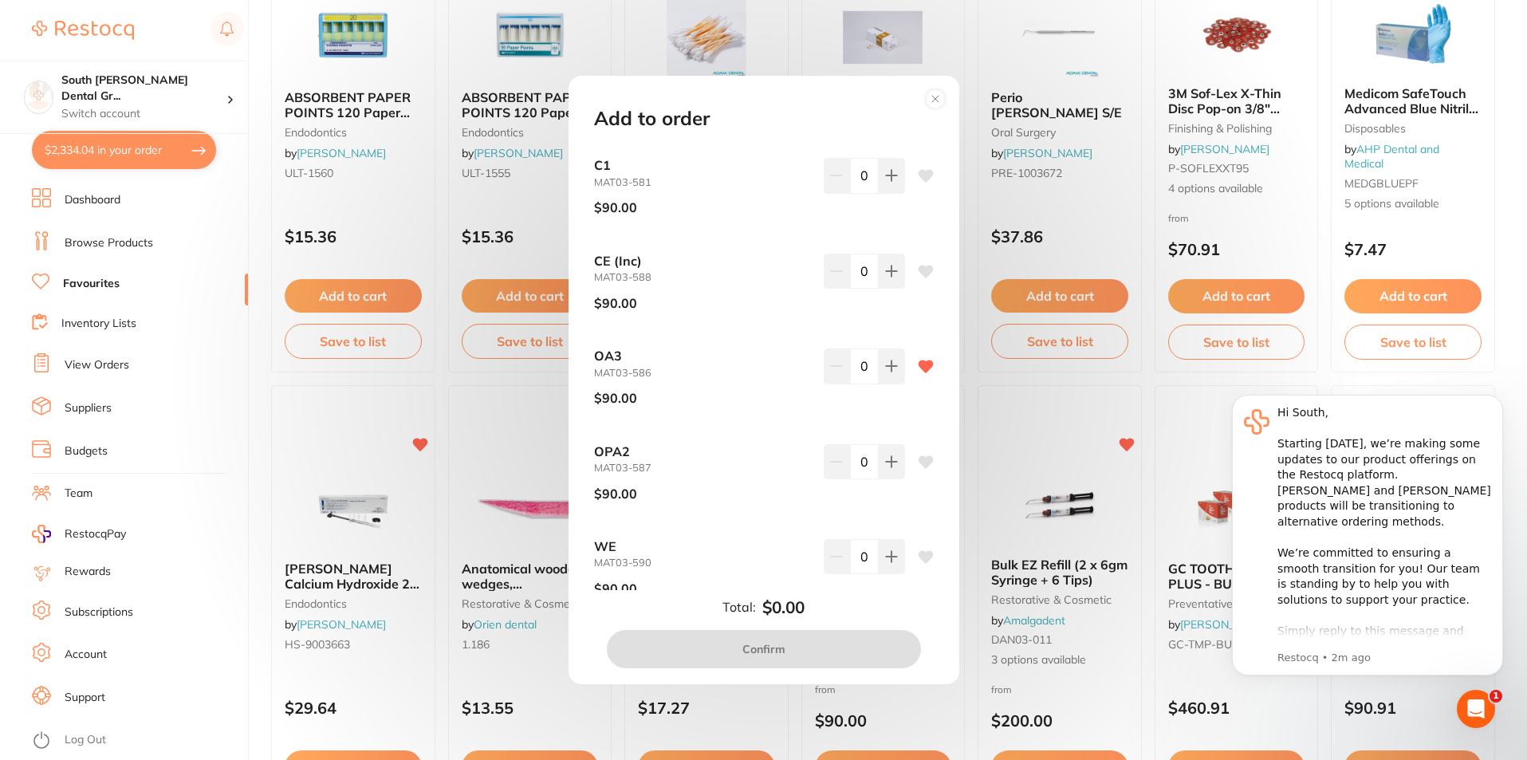
scroll to position [1435, 0]
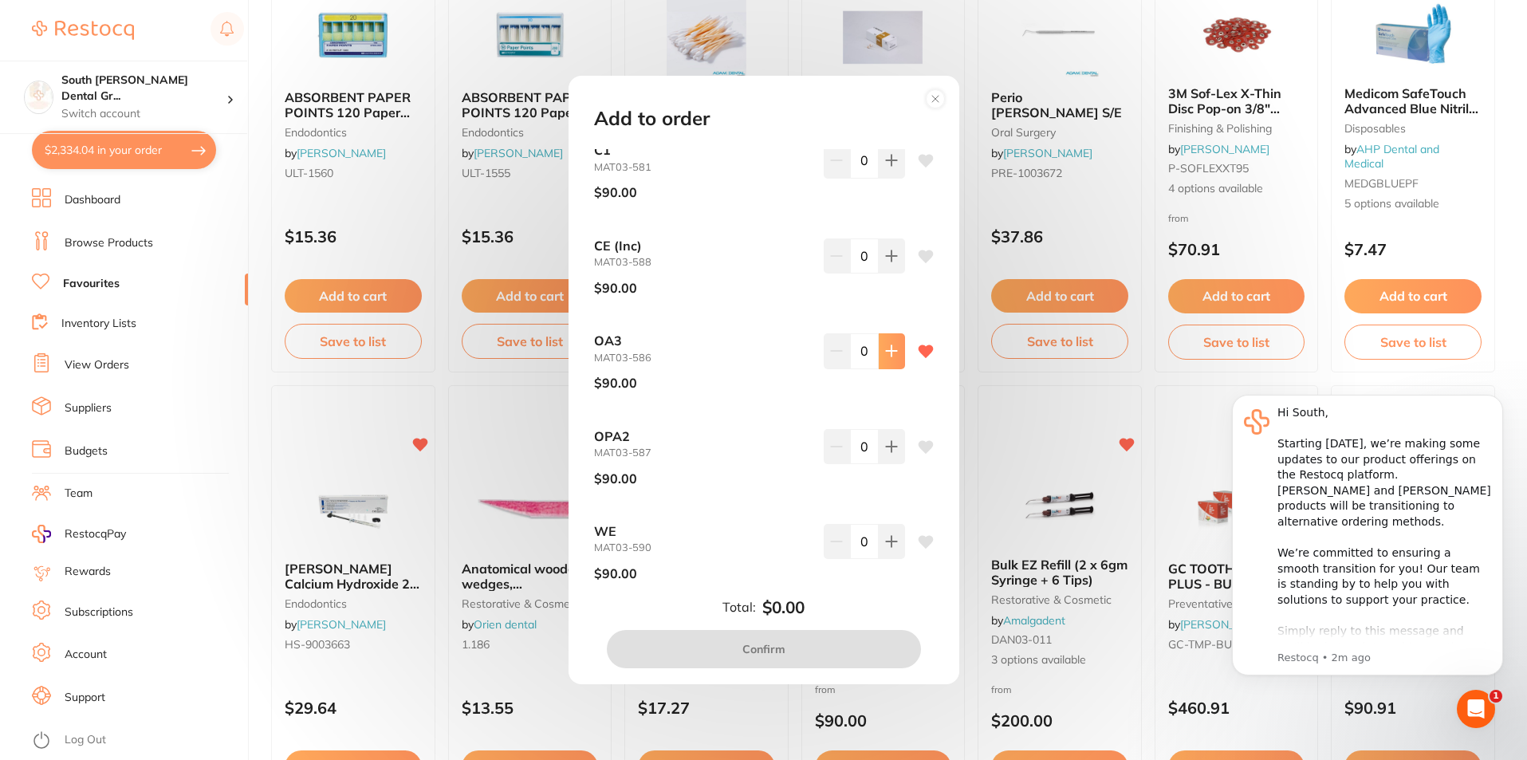
click at [886, 354] on icon at bounding box center [891, 350] width 13 height 13
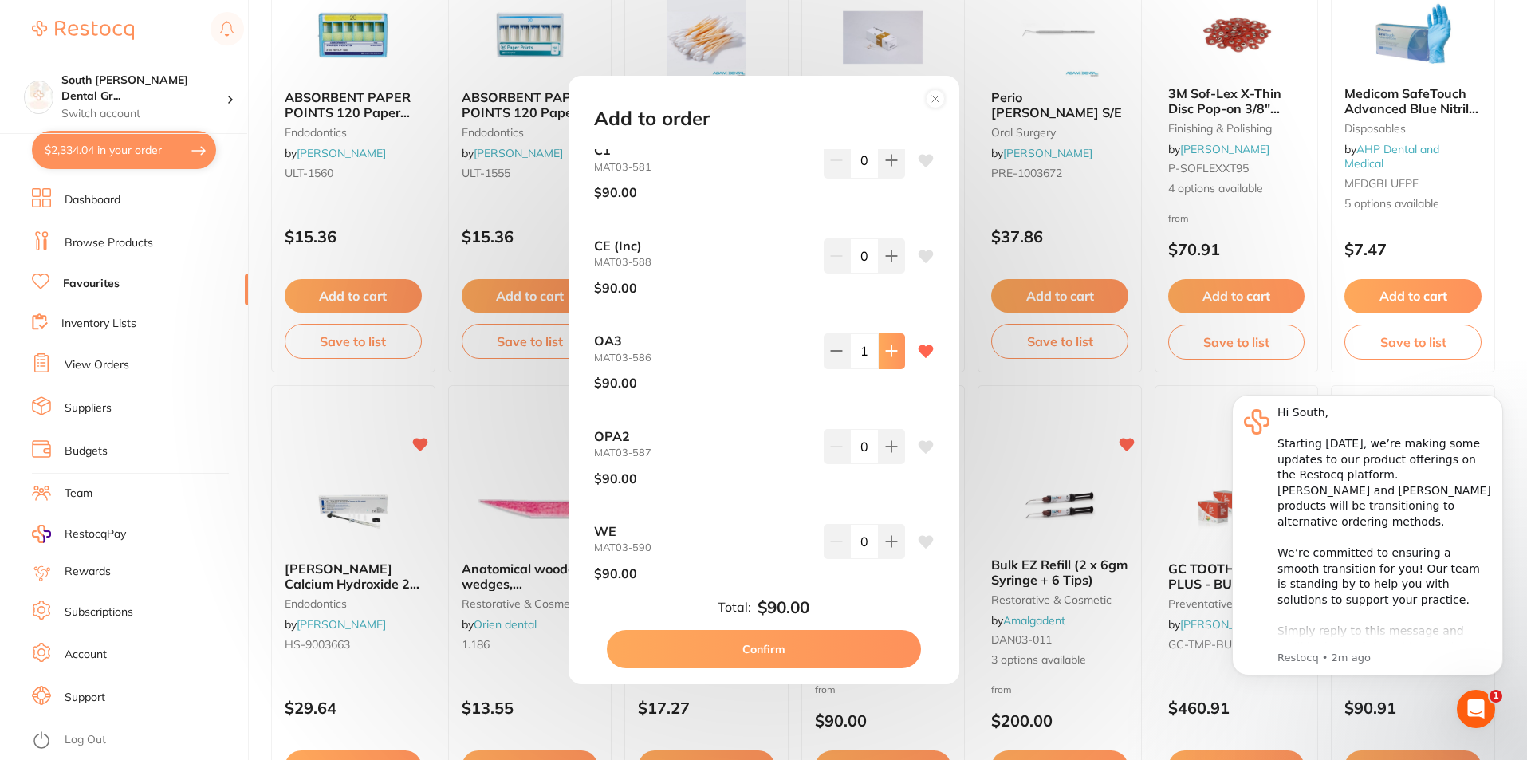
click at [886, 354] on icon at bounding box center [891, 350] width 13 height 13
click at [885, 357] on icon at bounding box center [891, 350] width 13 height 13
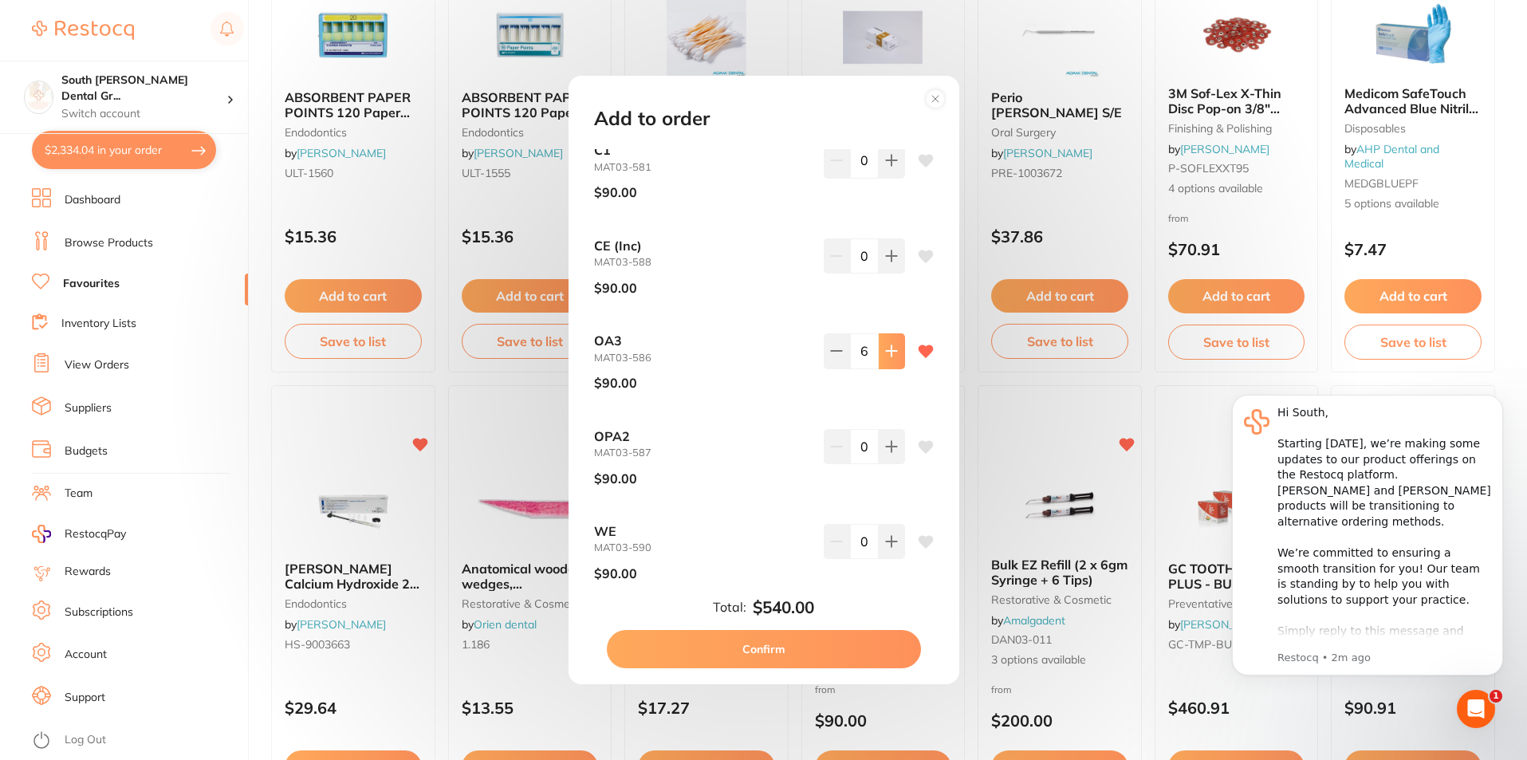
click at [885, 357] on icon at bounding box center [891, 350] width 13 height 13
type input "7"
click at [877, 650] on button "Confirm" at bounding box center [764, 649] width 314 height 38
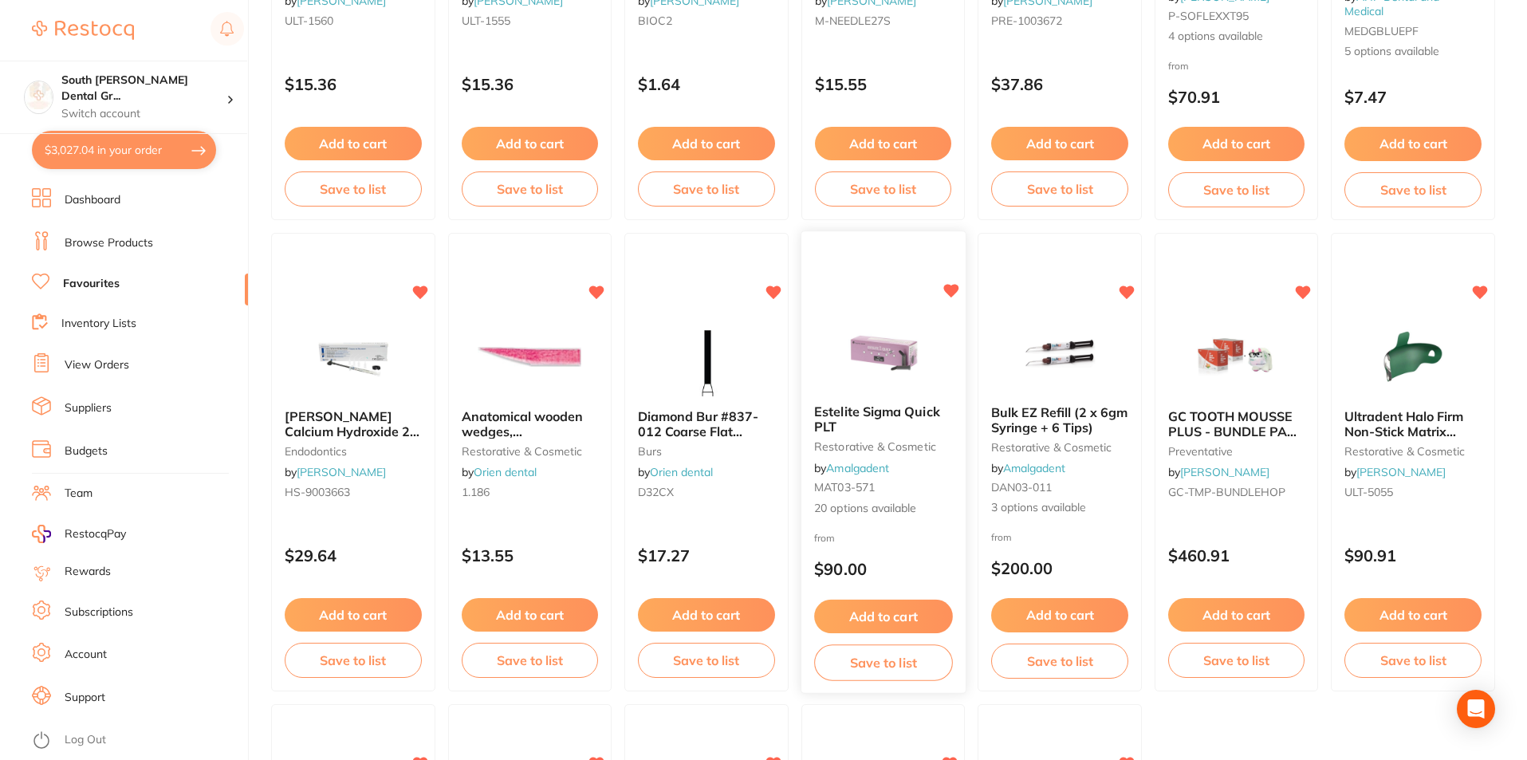
scroll to position [2788, 0]
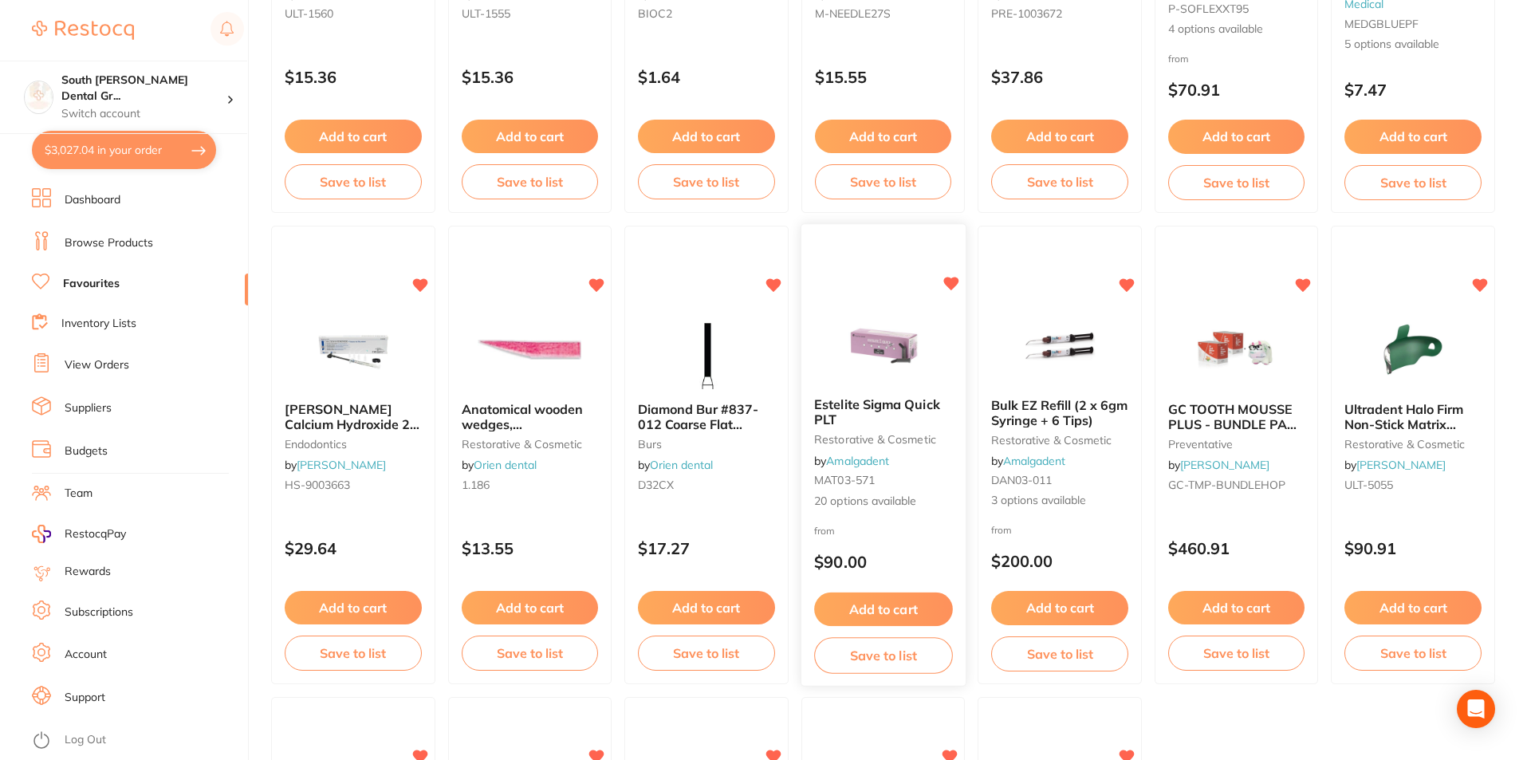
click at [910, 615] on button "Add to cart" at bounding box center [883, 609] width 138 height 34
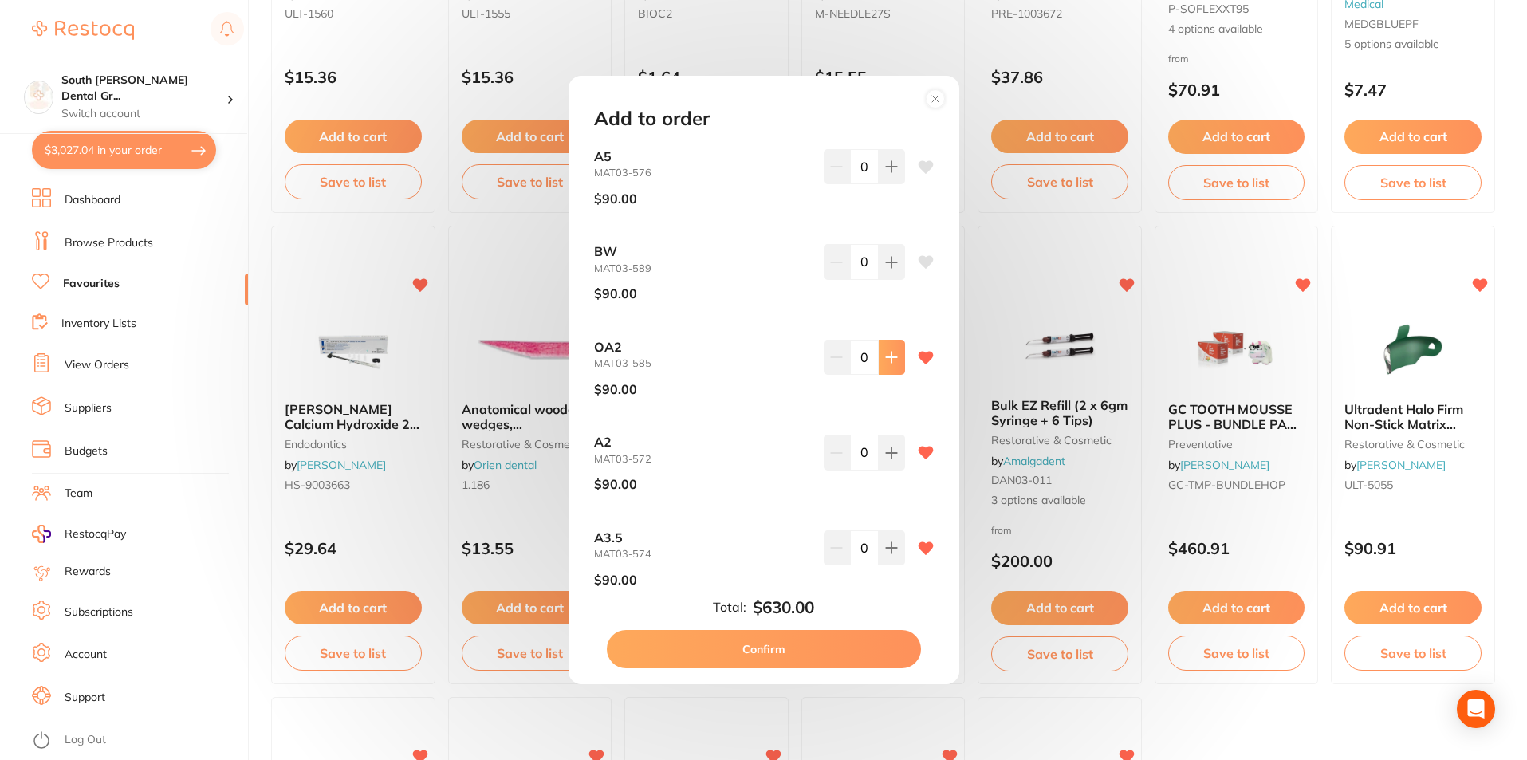
click at [879, 371] on button at bounding box center [892, 357] width 26 height 35
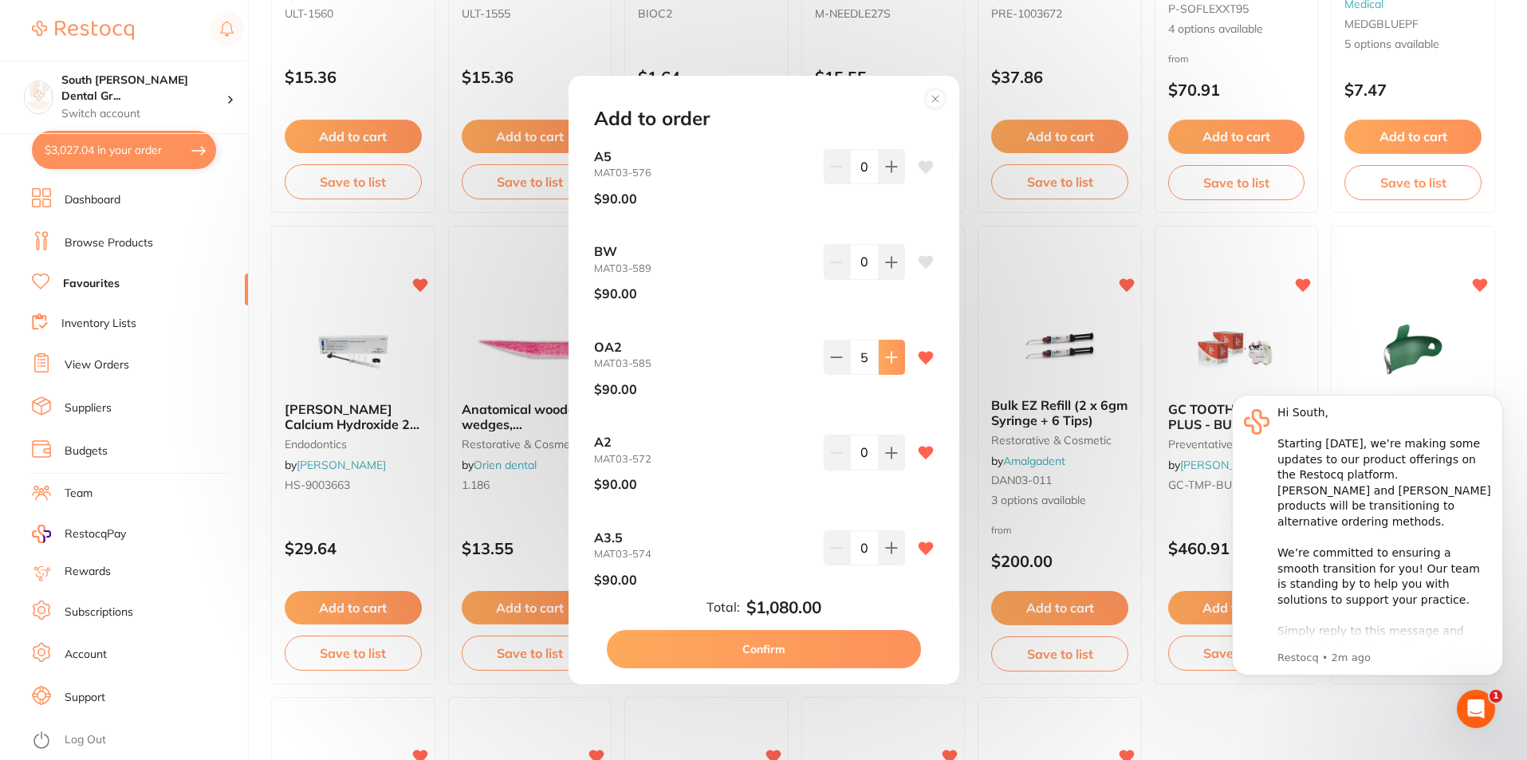
click at [879, 371] on button at bounding box center [892, 357] width 26 height 35
type input "6"
click at [809, 647] on button "Confirm" at bounding box center [764, 649] width 314 height 38
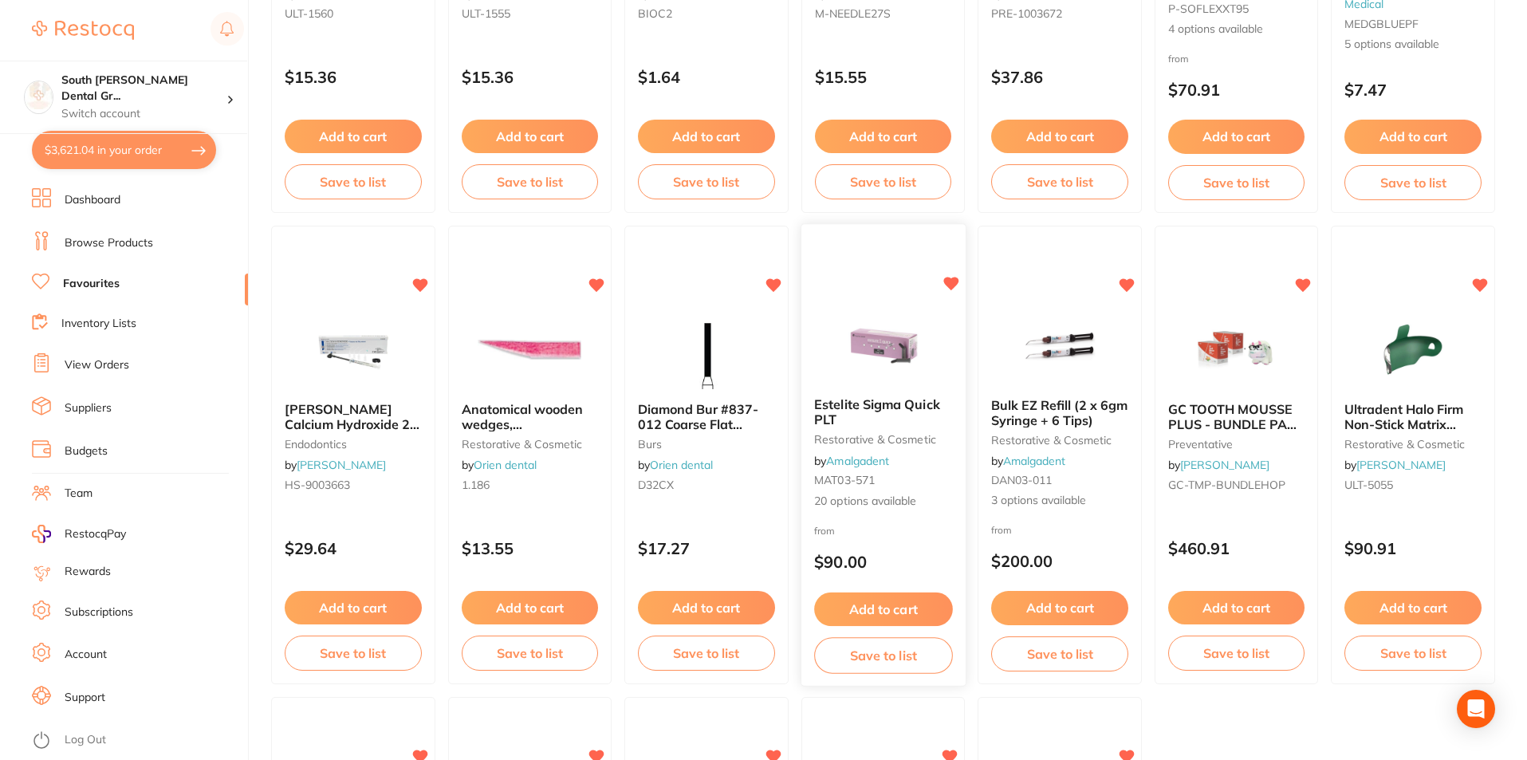
click at [862, 613] on button "Add to cart" at bounding box center [883, 609] width 138 height 34
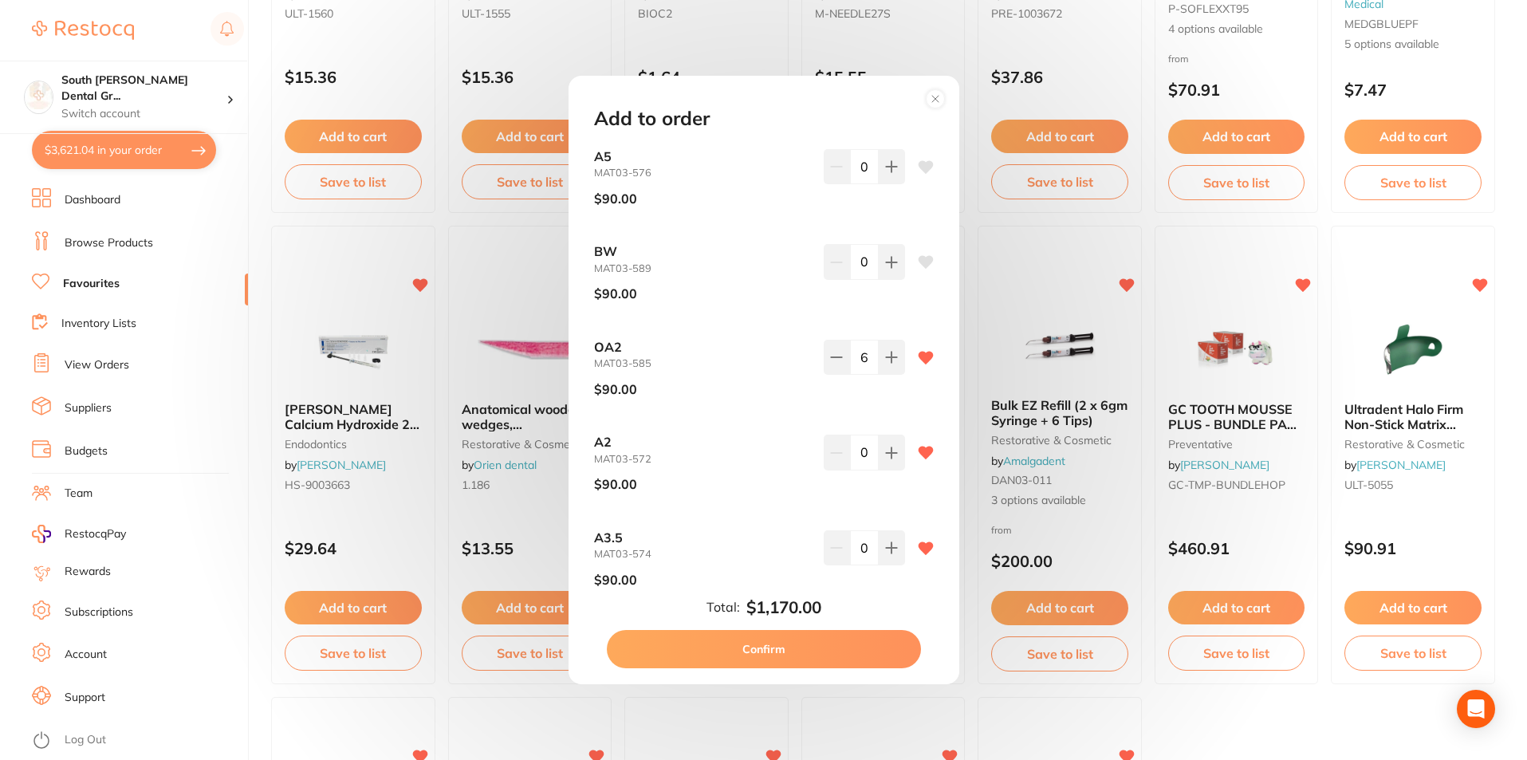
scroll to position [80, 0]
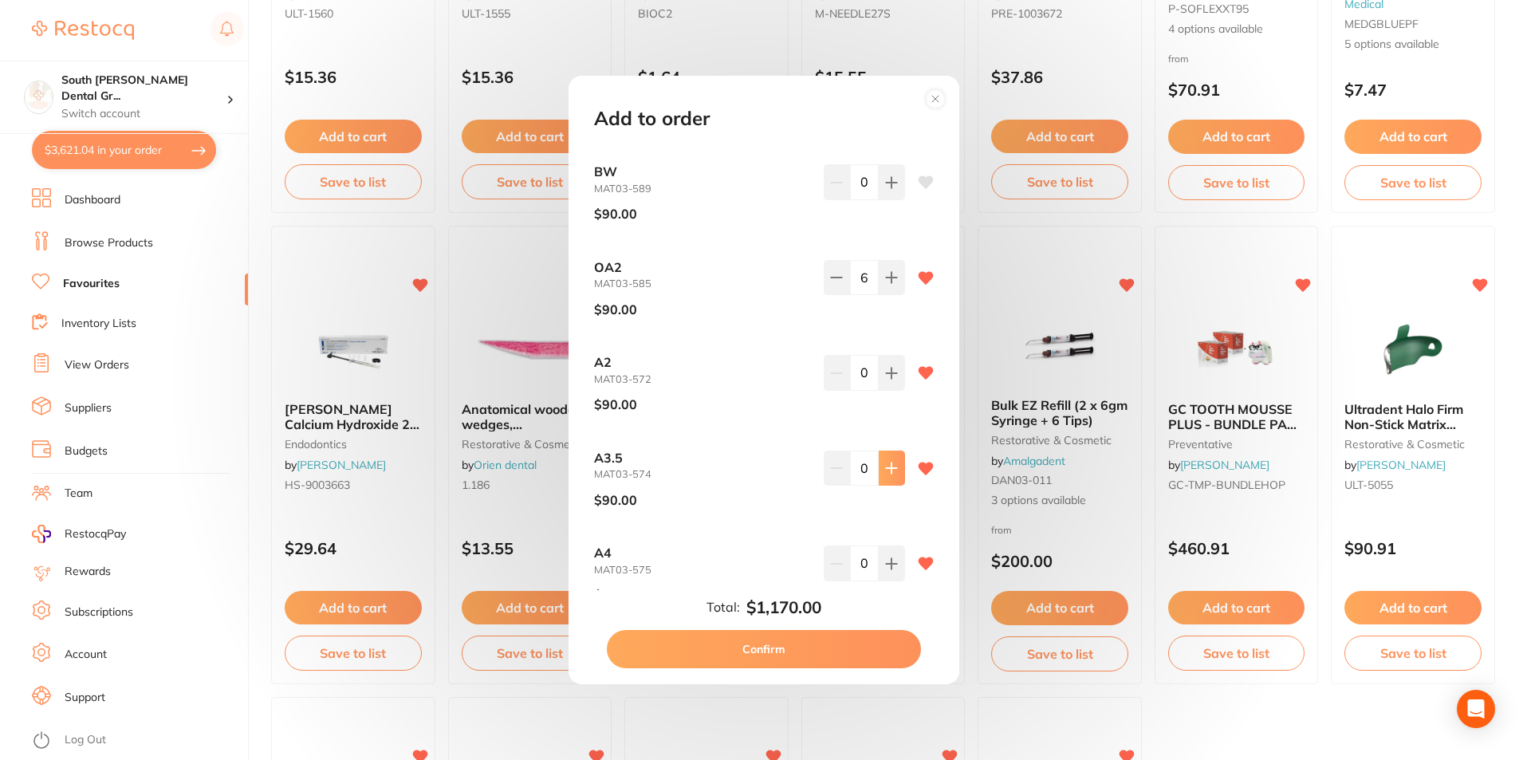
click at [884, 478] on button at bounding box center [892, 467] width 26 height 35
type input "1"
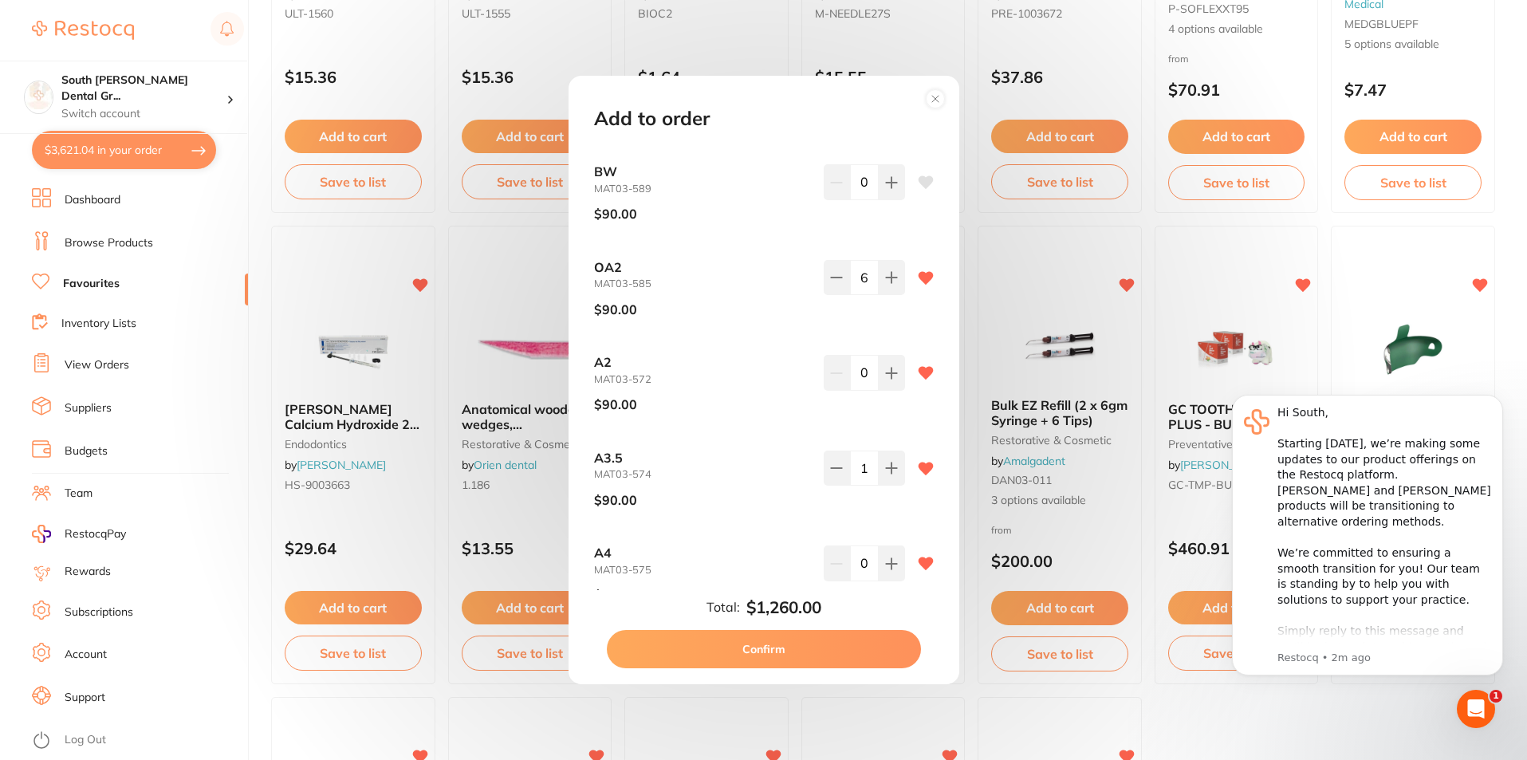
scroll to position [0, 0]
click at [786, 638] on button "Confirm" at bounding box center [764, 649] width 314 height 38
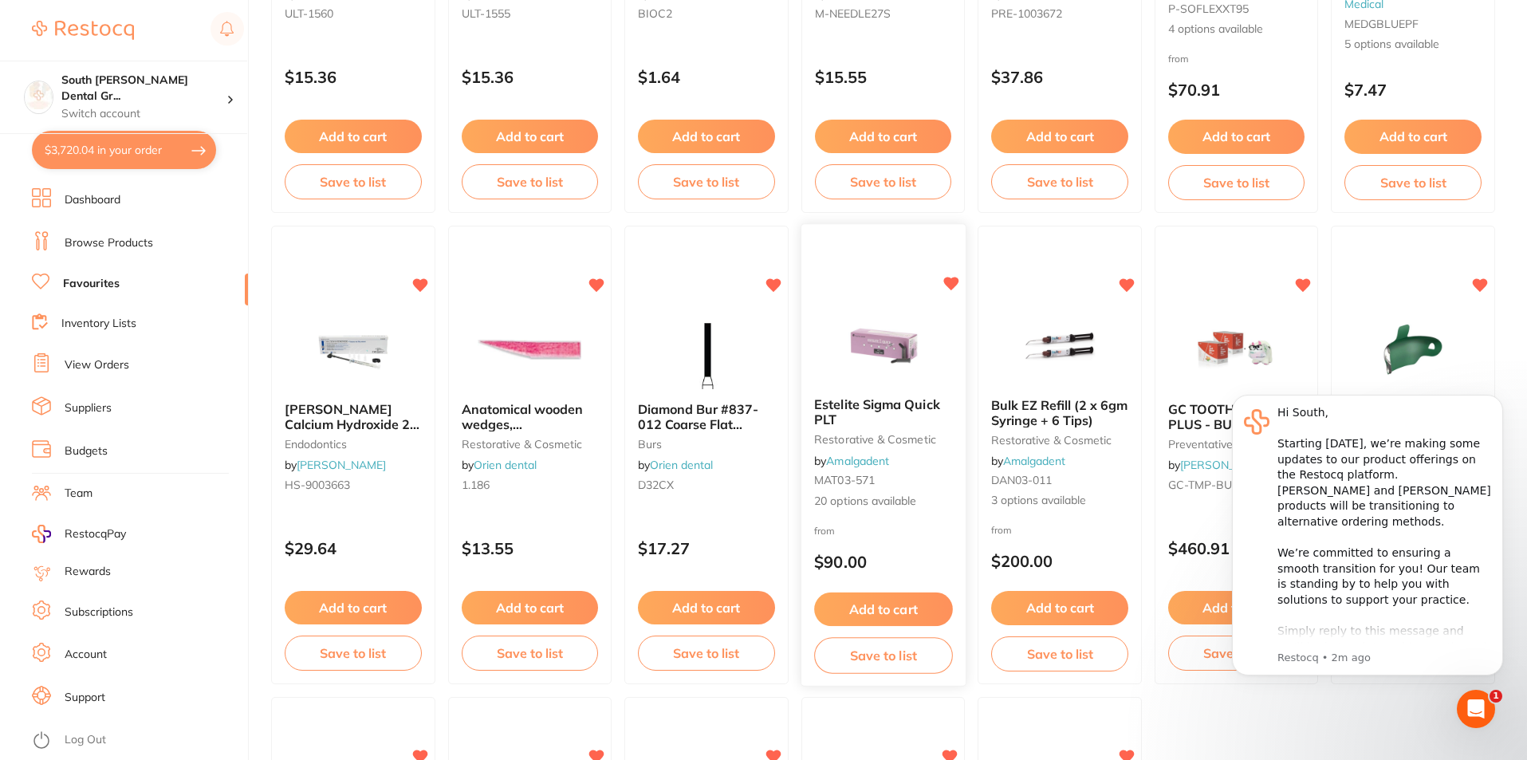
click at [876, 615] on button "Add to cart" at bounding box center [883, 609] width 138 height 34
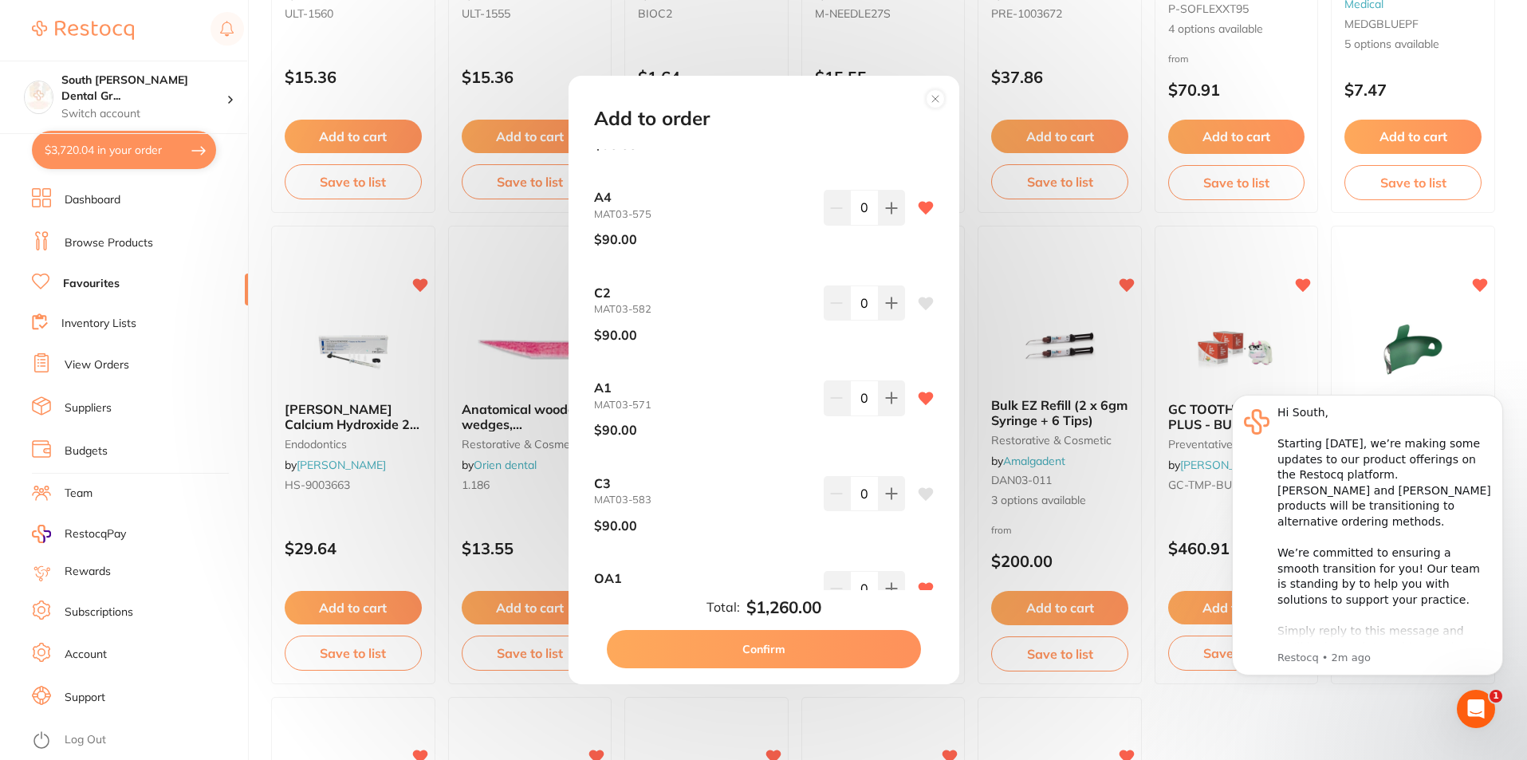
scroll to position [399, 0]
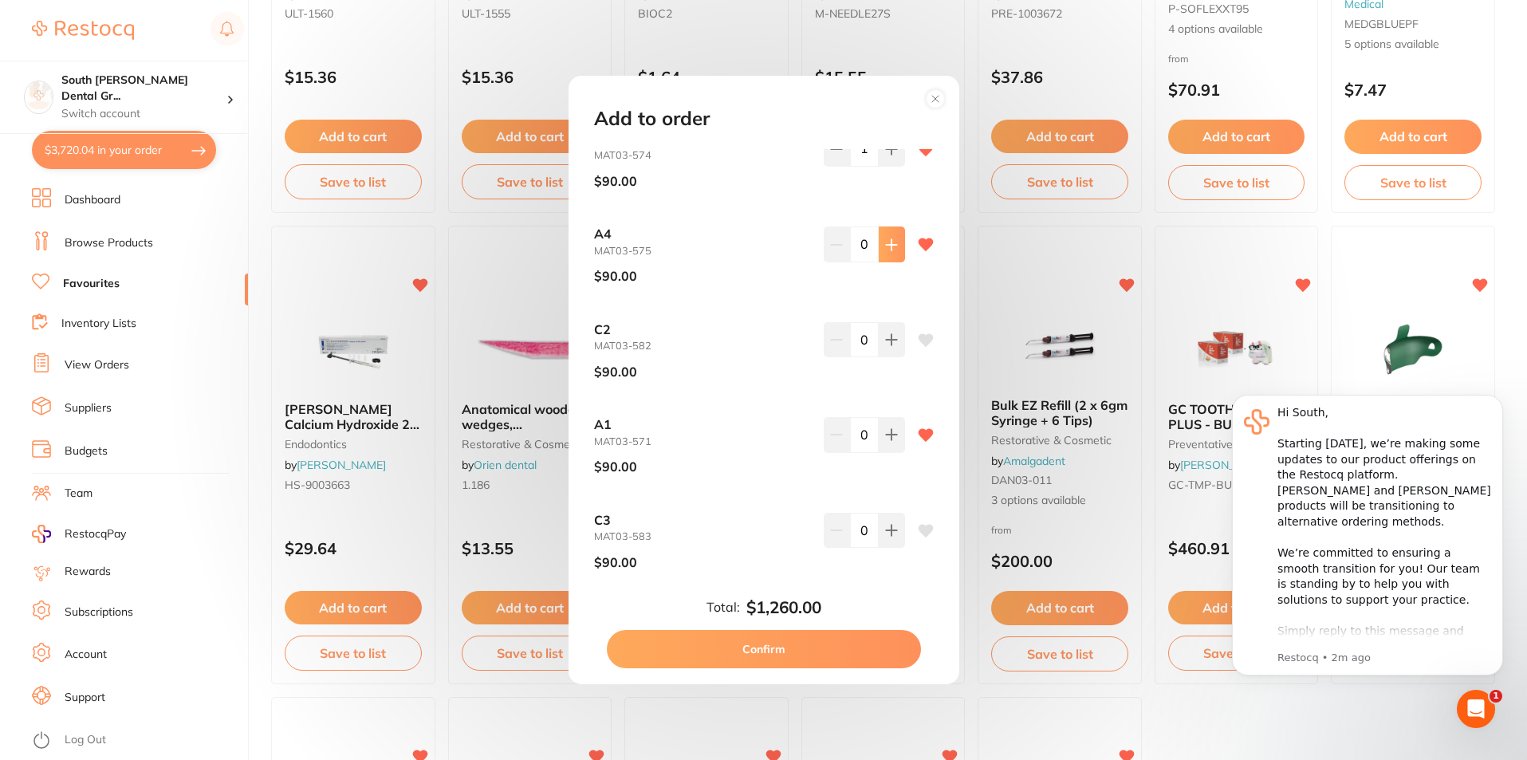
click at [894, 242] on button at bounding box center [892, 243] width 26 height 35
type input "1"
click at [793, 654] on button "Confirm" at bounding box center [764, 649] width 314 height 38
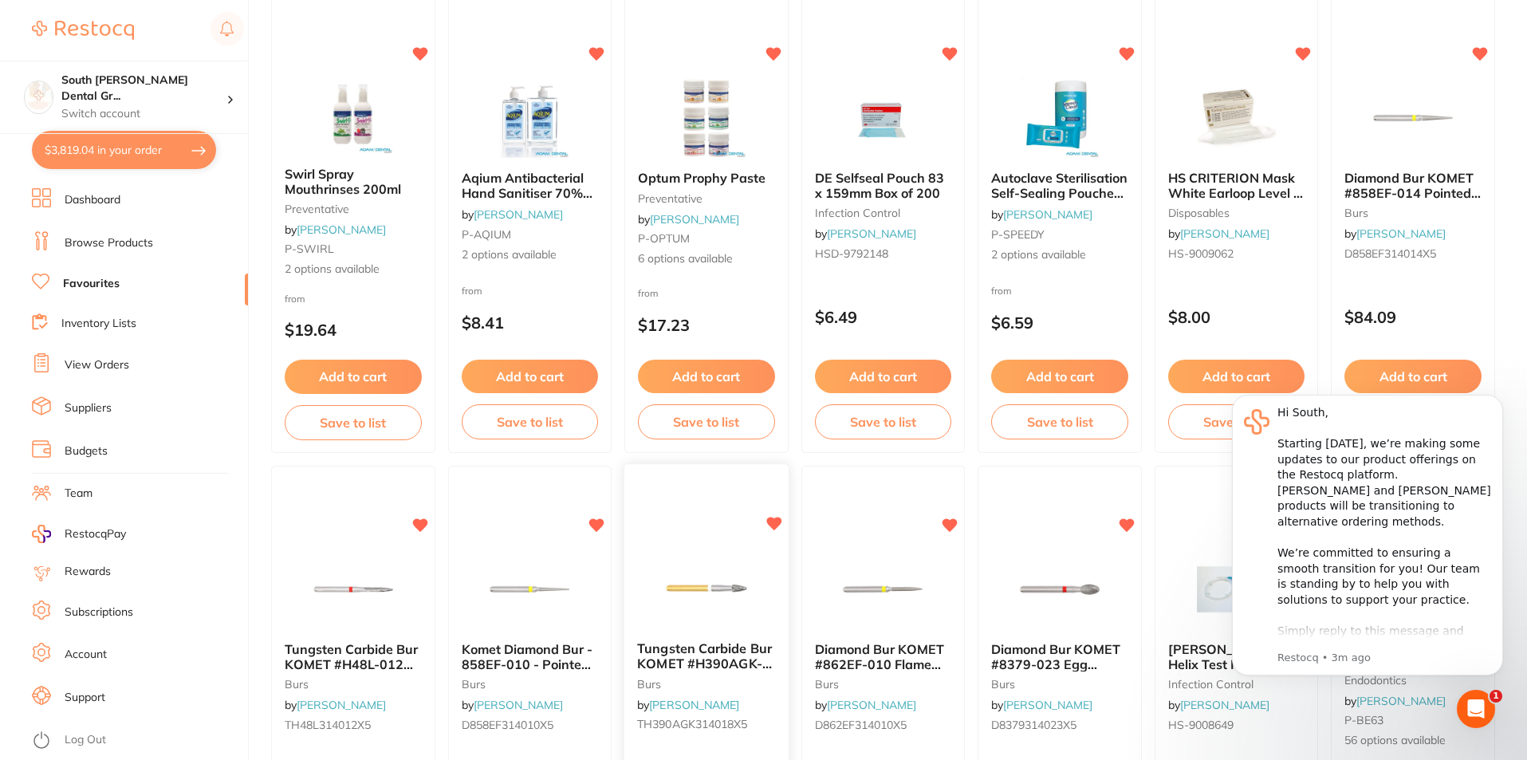
scroll to position [635, 0]
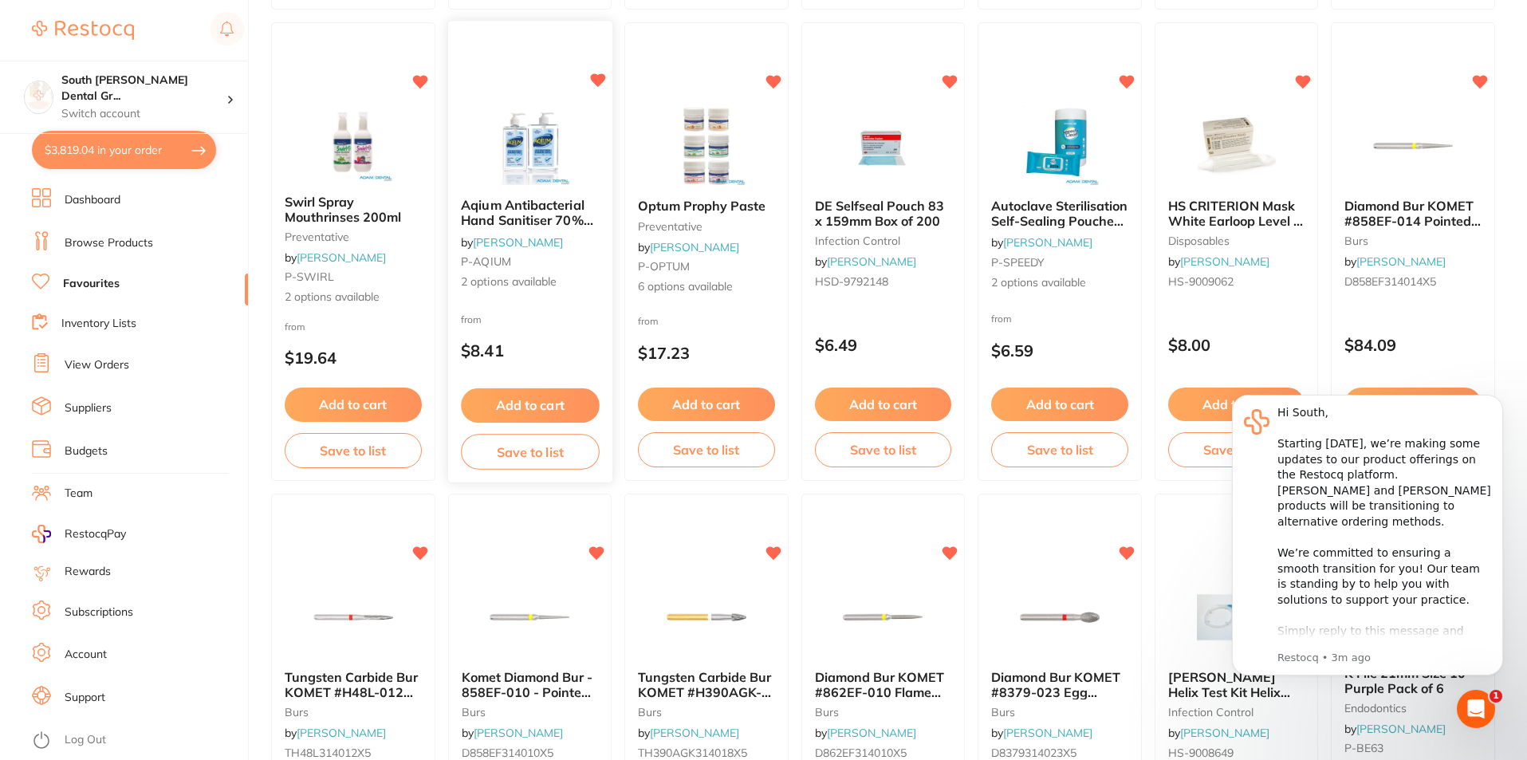
click at [511, 395] on button "Add to cart" at bounding box center [530, 405] width 138 height 34
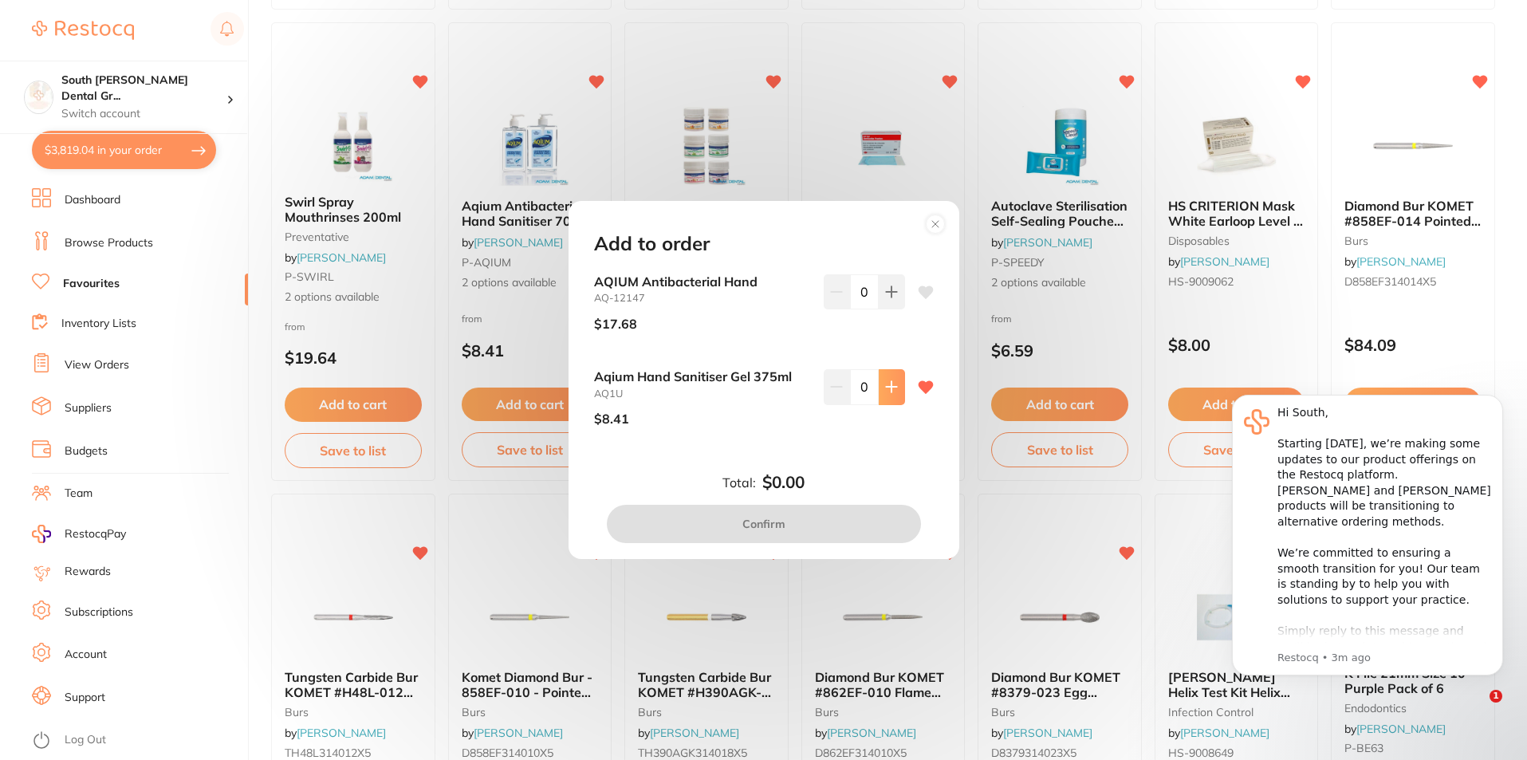
click at [883, 401] on button at bounding box center [892, 386] width 26 height 35
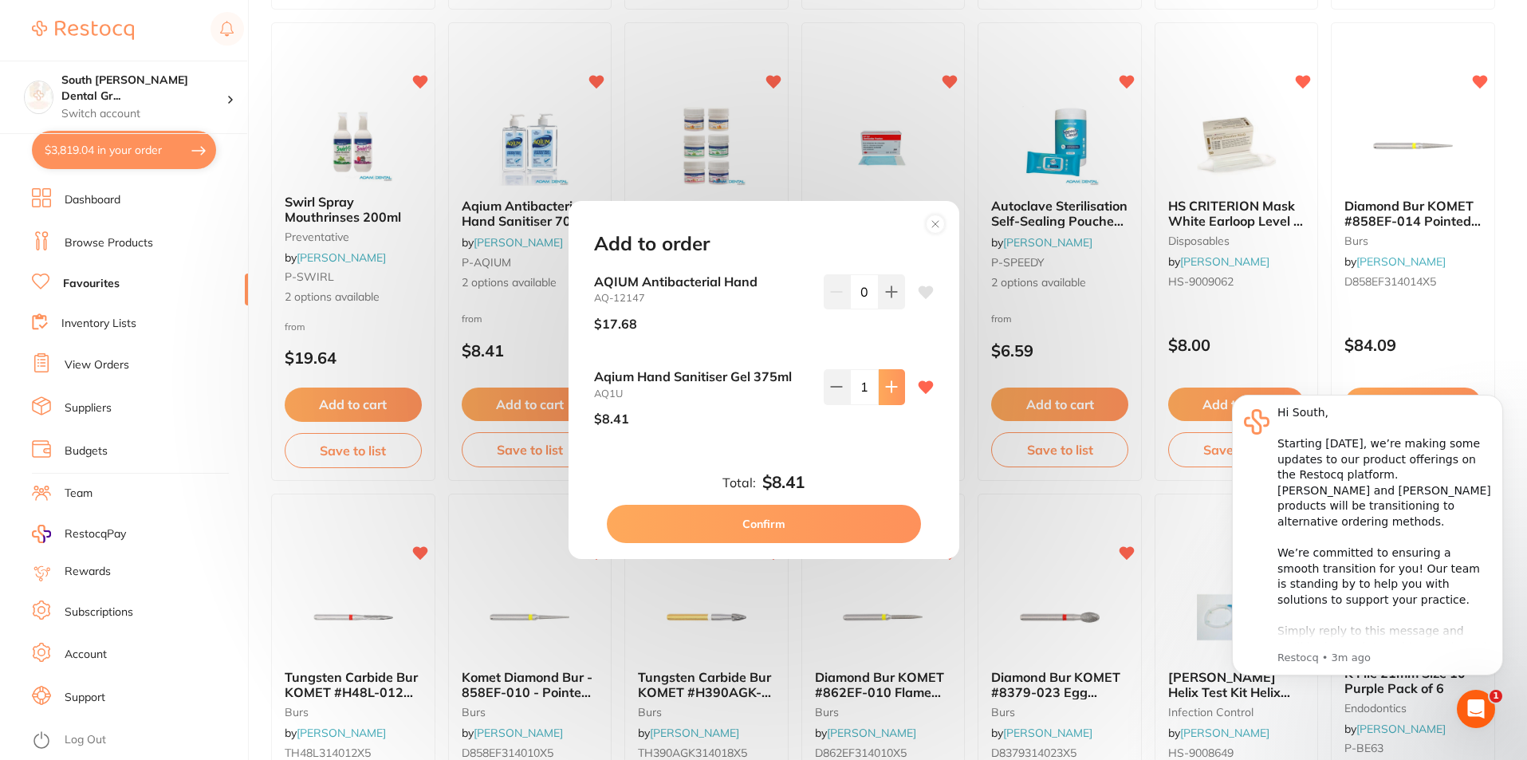
click at [883, 401] on button at bounding box center [892, 386] width 26 height 35
click at [892, 395] on button at bounding box center [892, 386] width 26 height 35
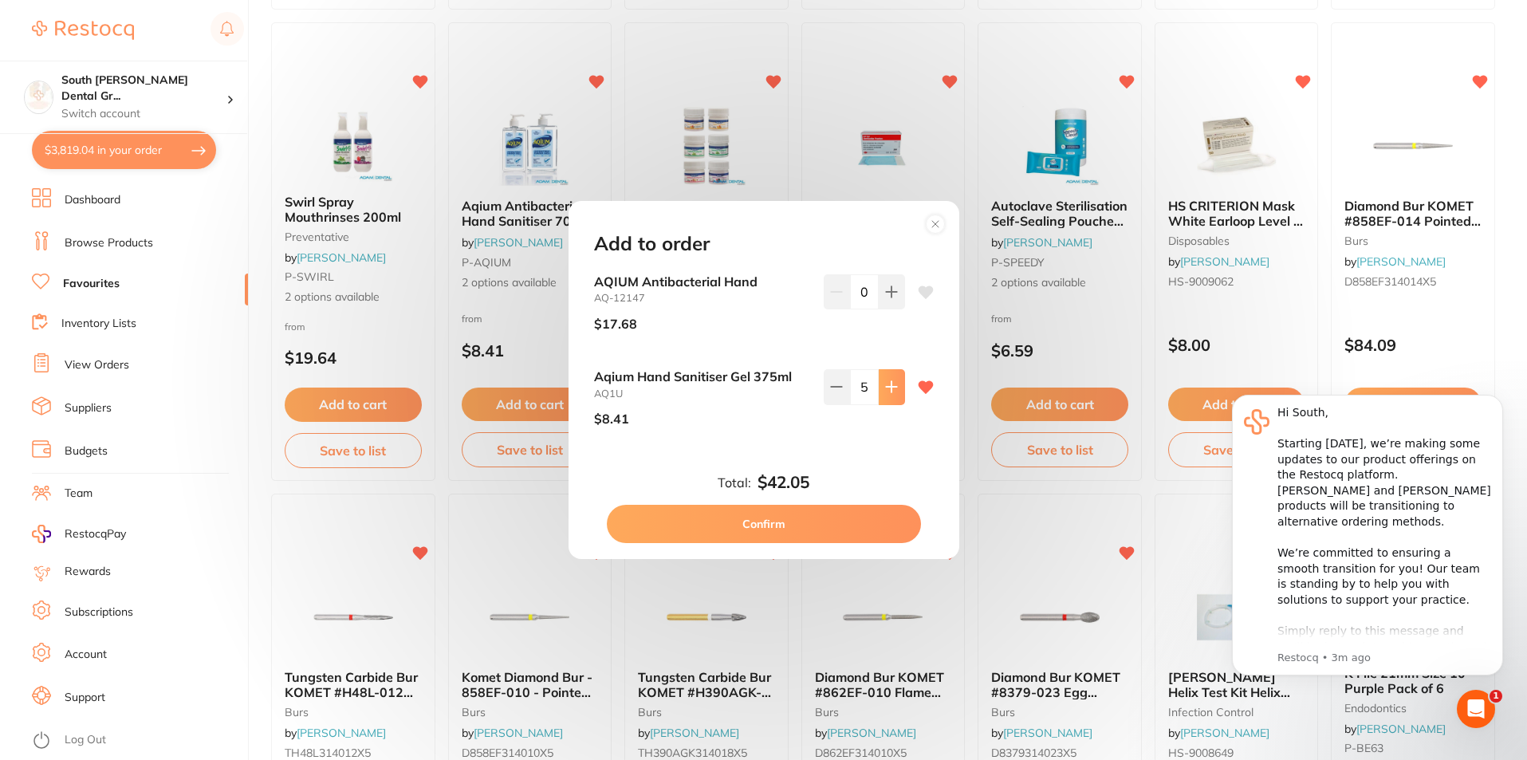
type input "6"
click at [780, 522] on button "Confirm" at bounding box center [764, 524] width 314 height 38
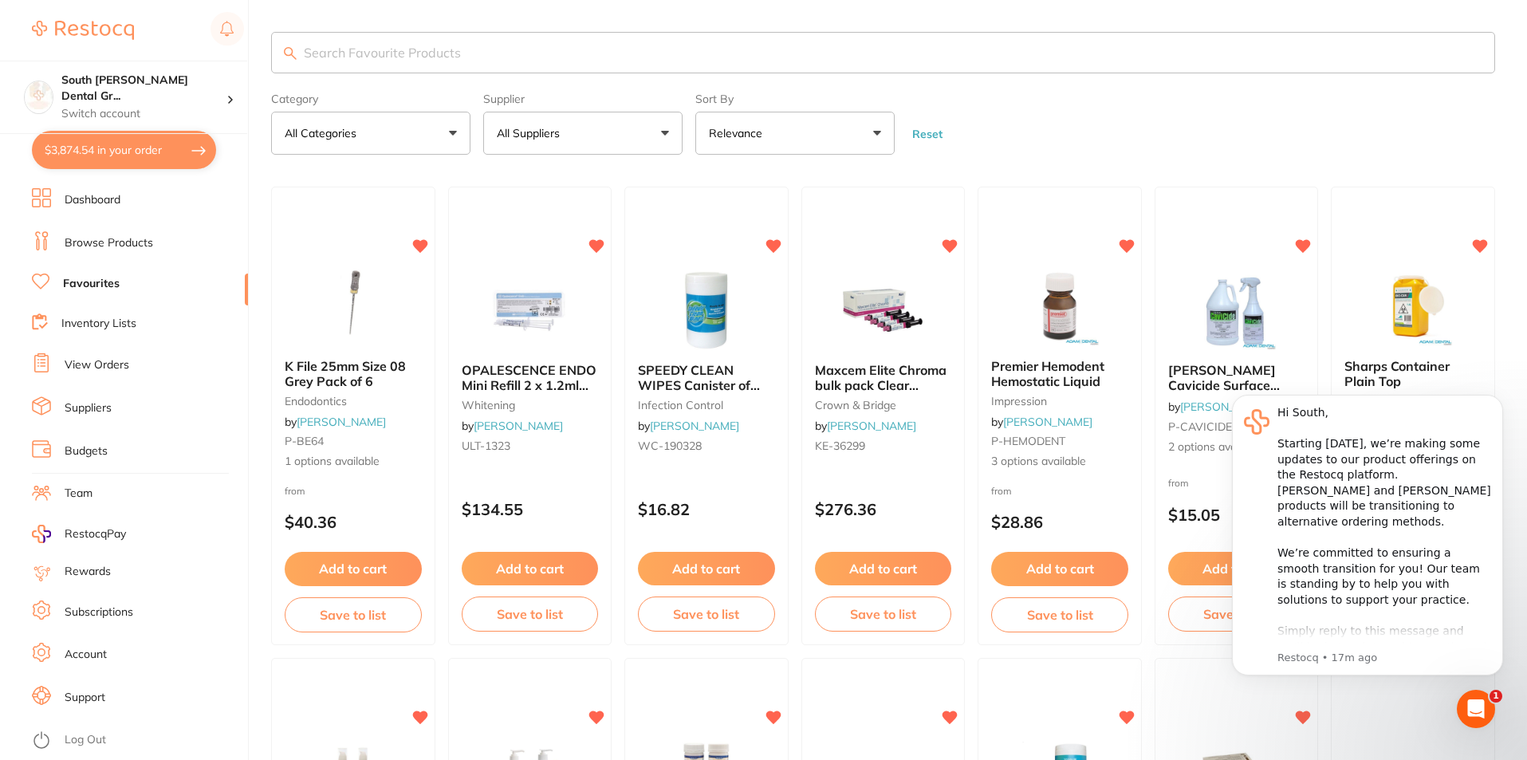
click at [413, 66] on input "search" at bounding box center [883, 52] width 1224 height 41
type input "recaldent"
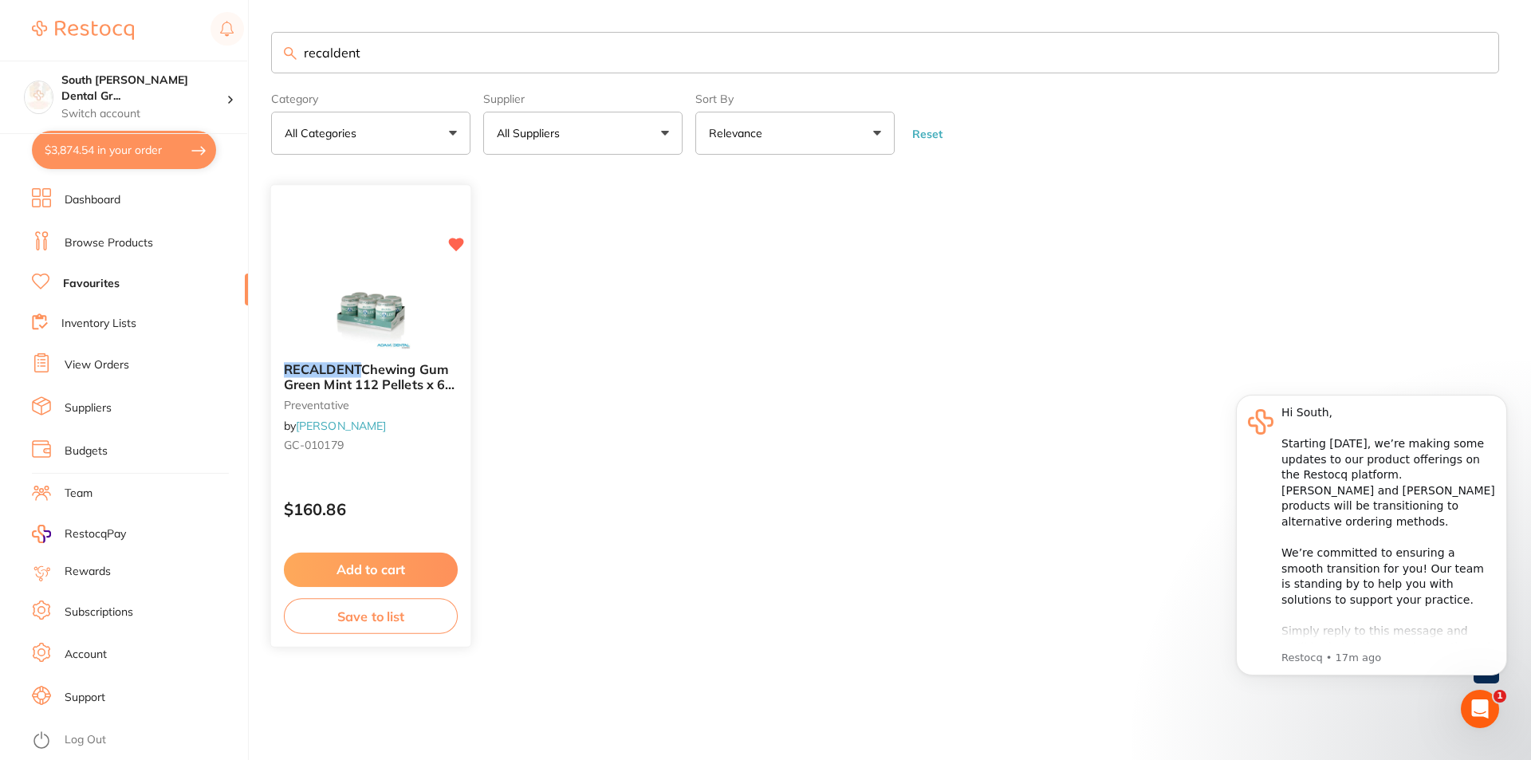
click at [395, 572] on button "Add to cart" at bounding box center [371, 569] width 174 height 34
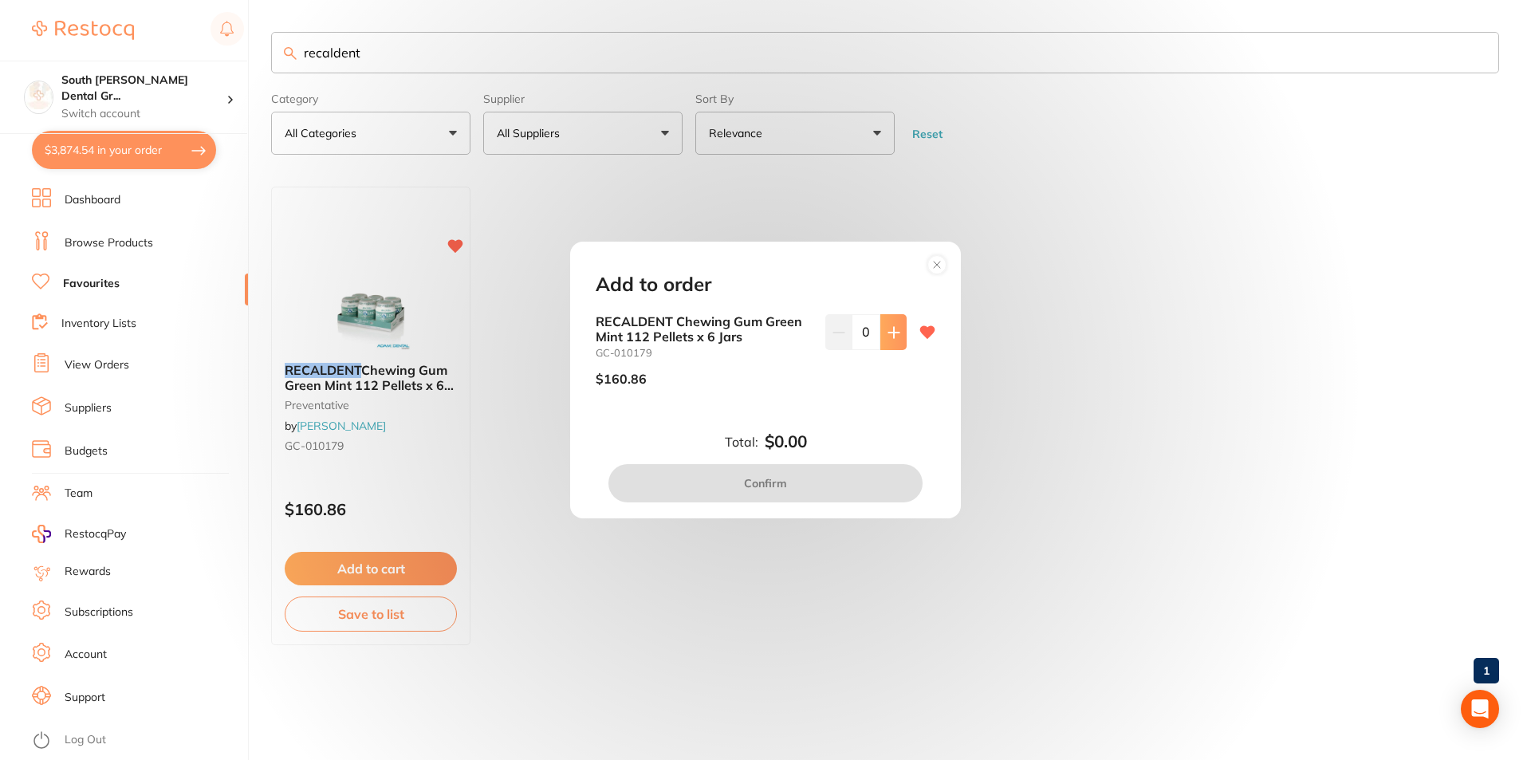
click at [896, 332] on button at bounding box center [893, 331] width 26 height 35
type input "2"
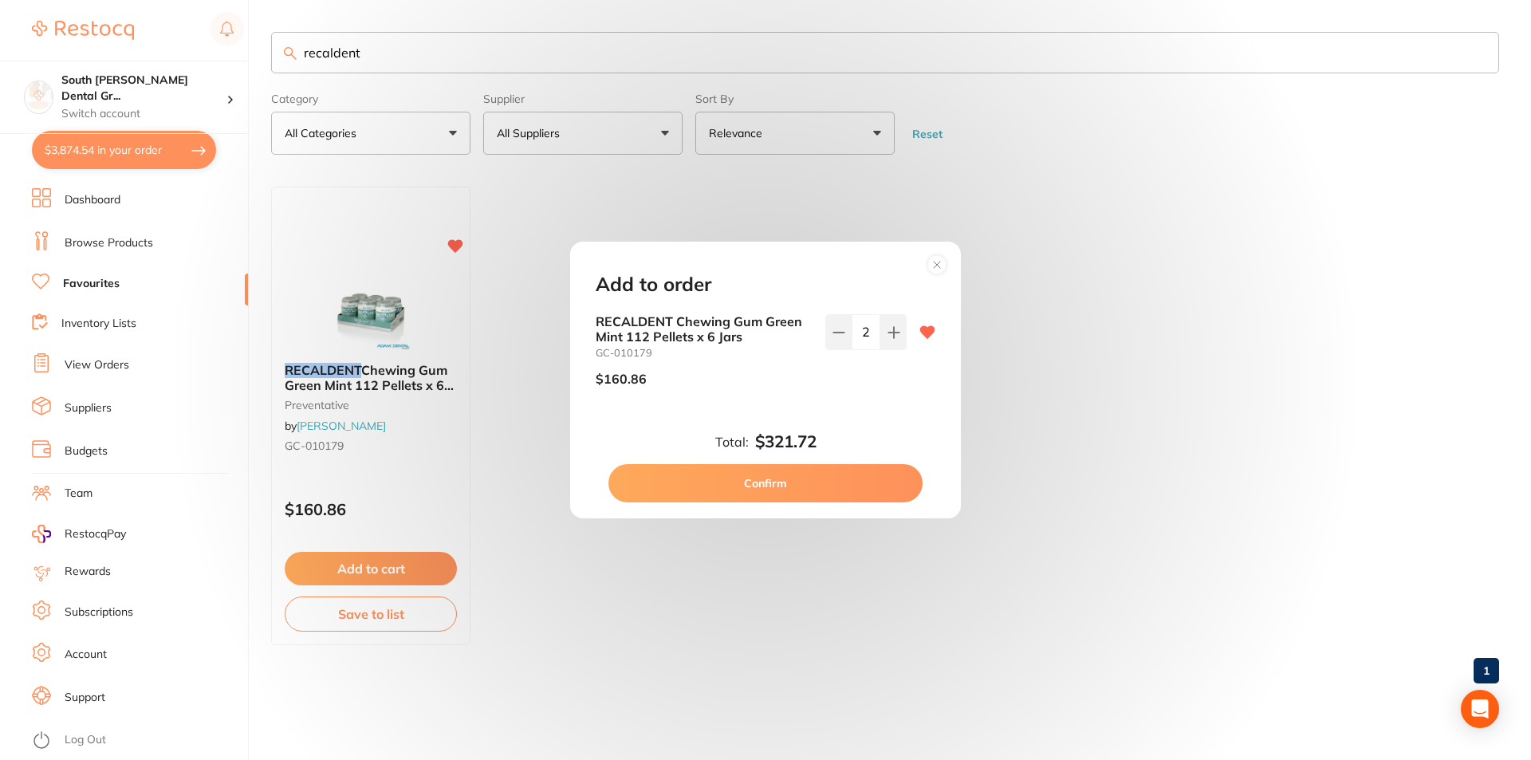
click at [845, 480] on button "Confirm" at bounding box center [765, 483] width 314 height 38
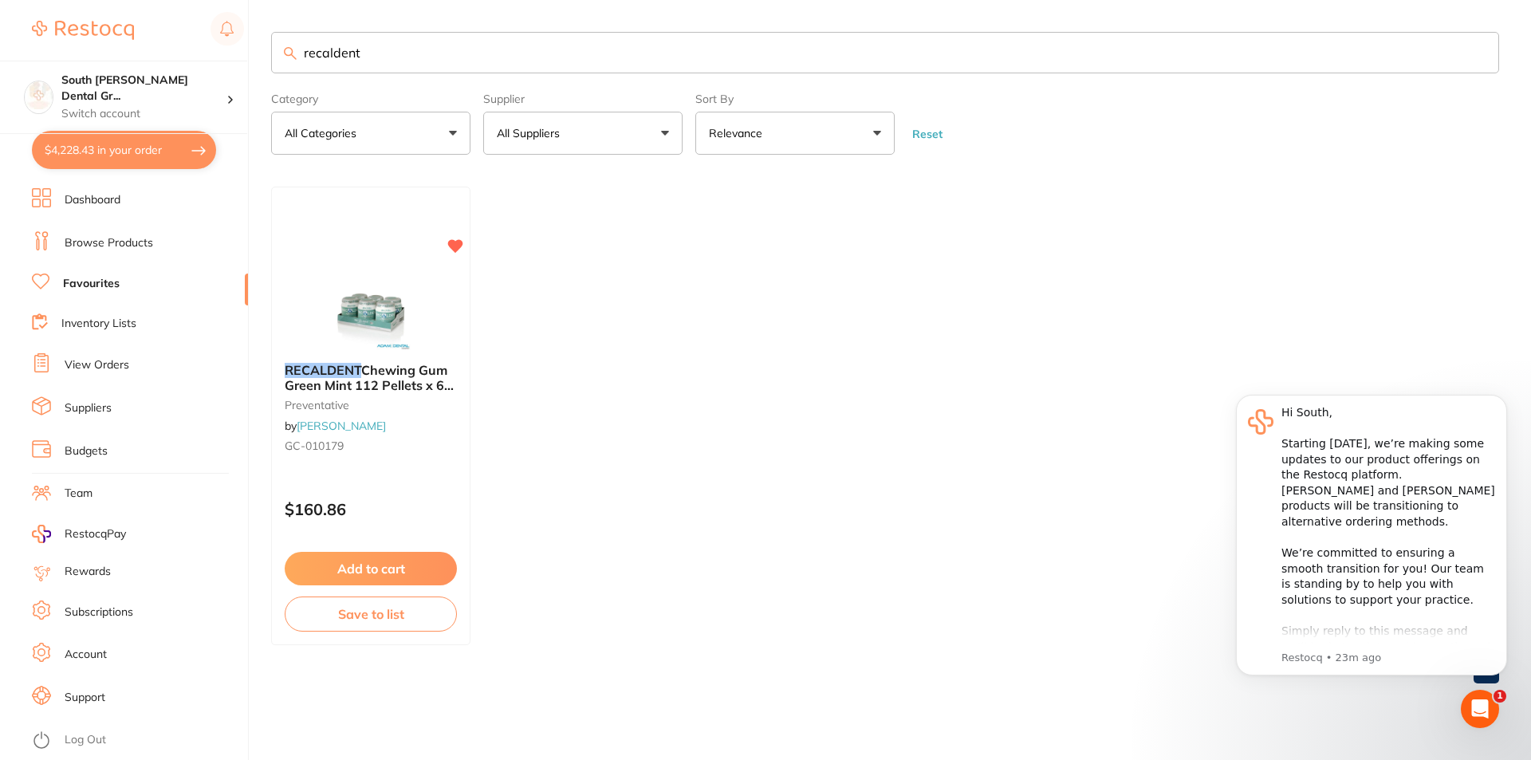
click at [411, 34] on input "recaldent" at bounding box center [885, 52] width 1228 height 41
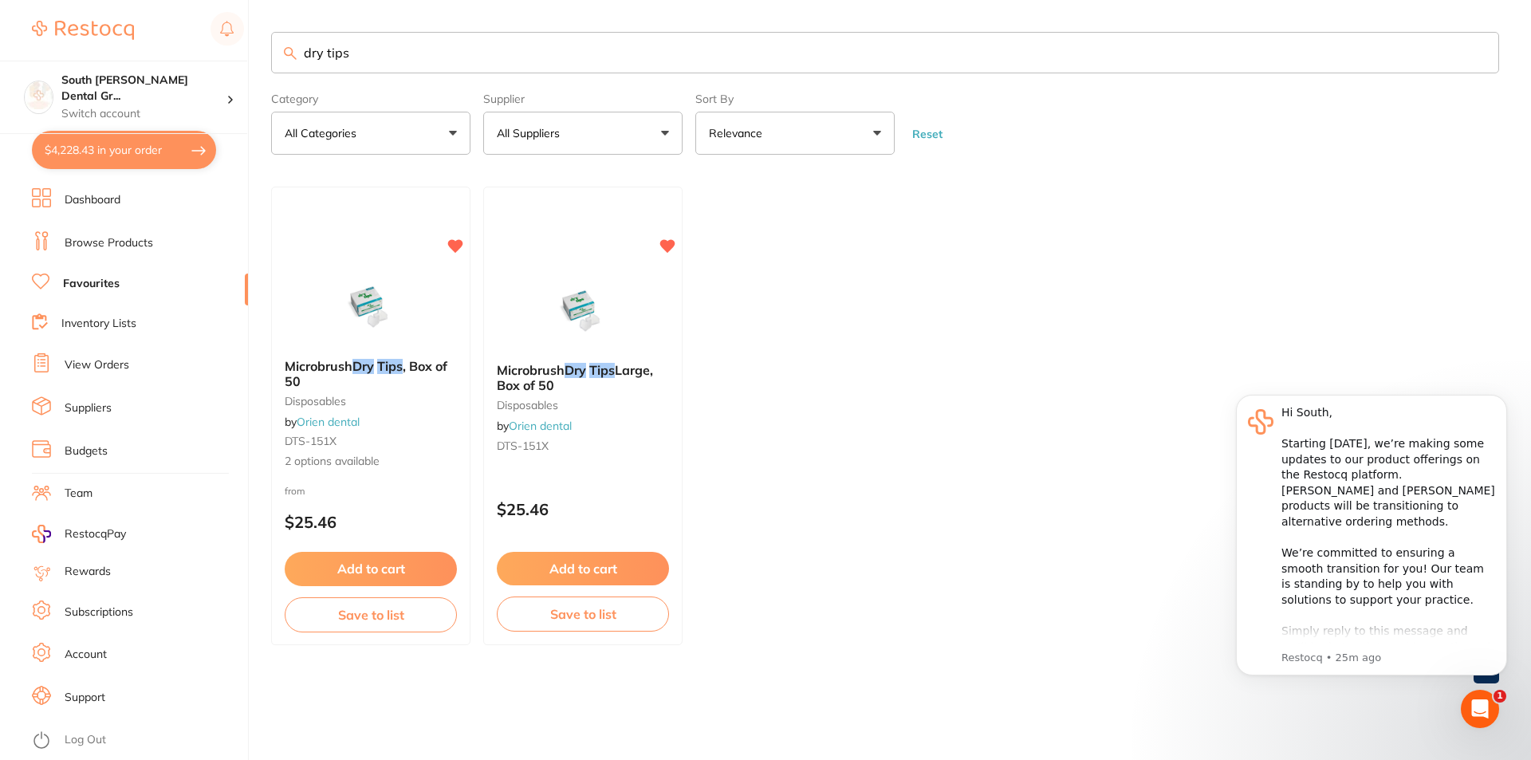
click at [509, 62] on input "dry tips" at bounding box center [885, 52] width 1228 height 41
click at [472, 54] on input "discs" at bounding box center [885, 52] width 1228 height 41
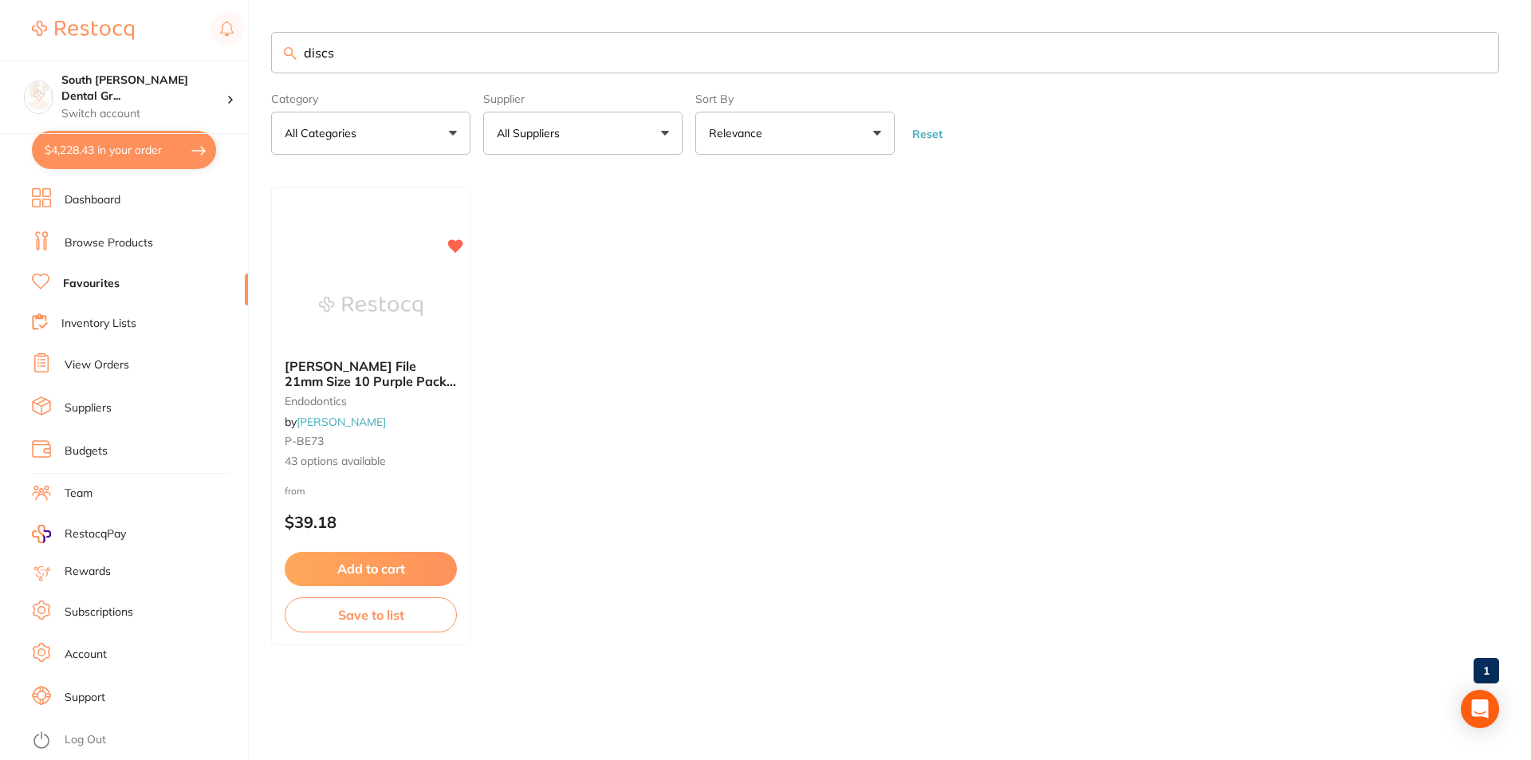
click at [473, 54] on input "discs" at bounding box center [885, 52] width 1228 height 41
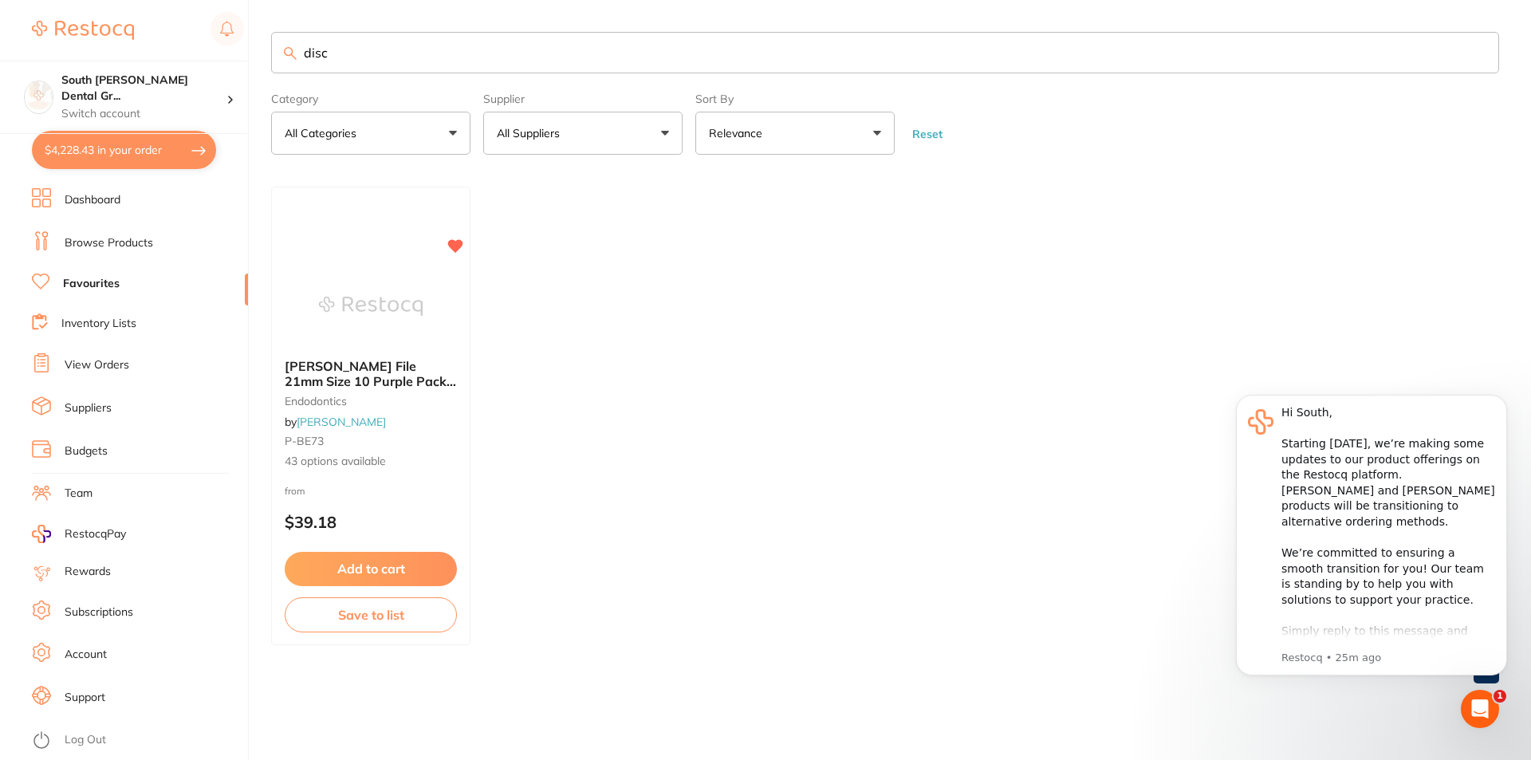
type input "disc"
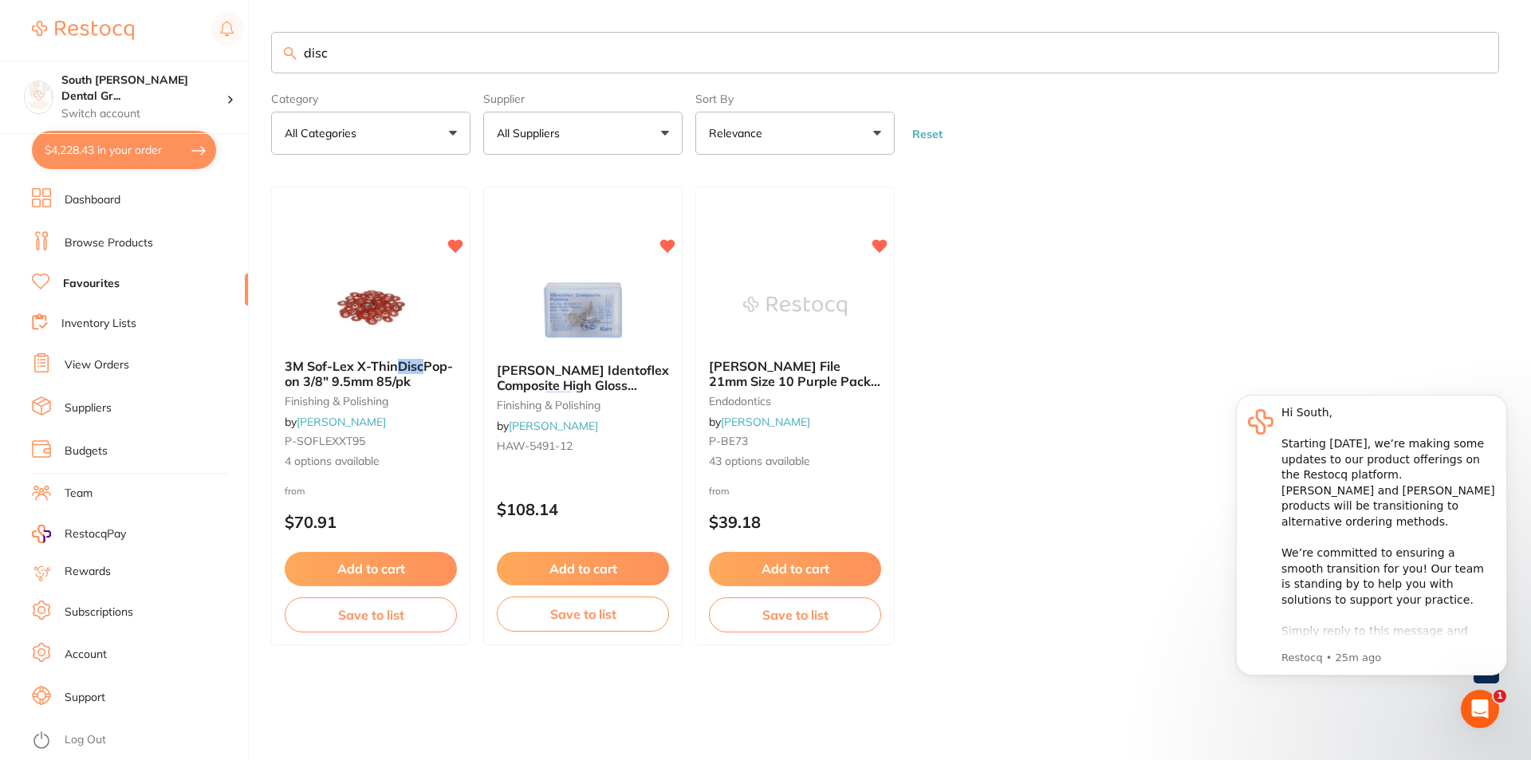
click at [385, 569] on button "Add to cart" at bounding box center [371, 568] width 172 height 33
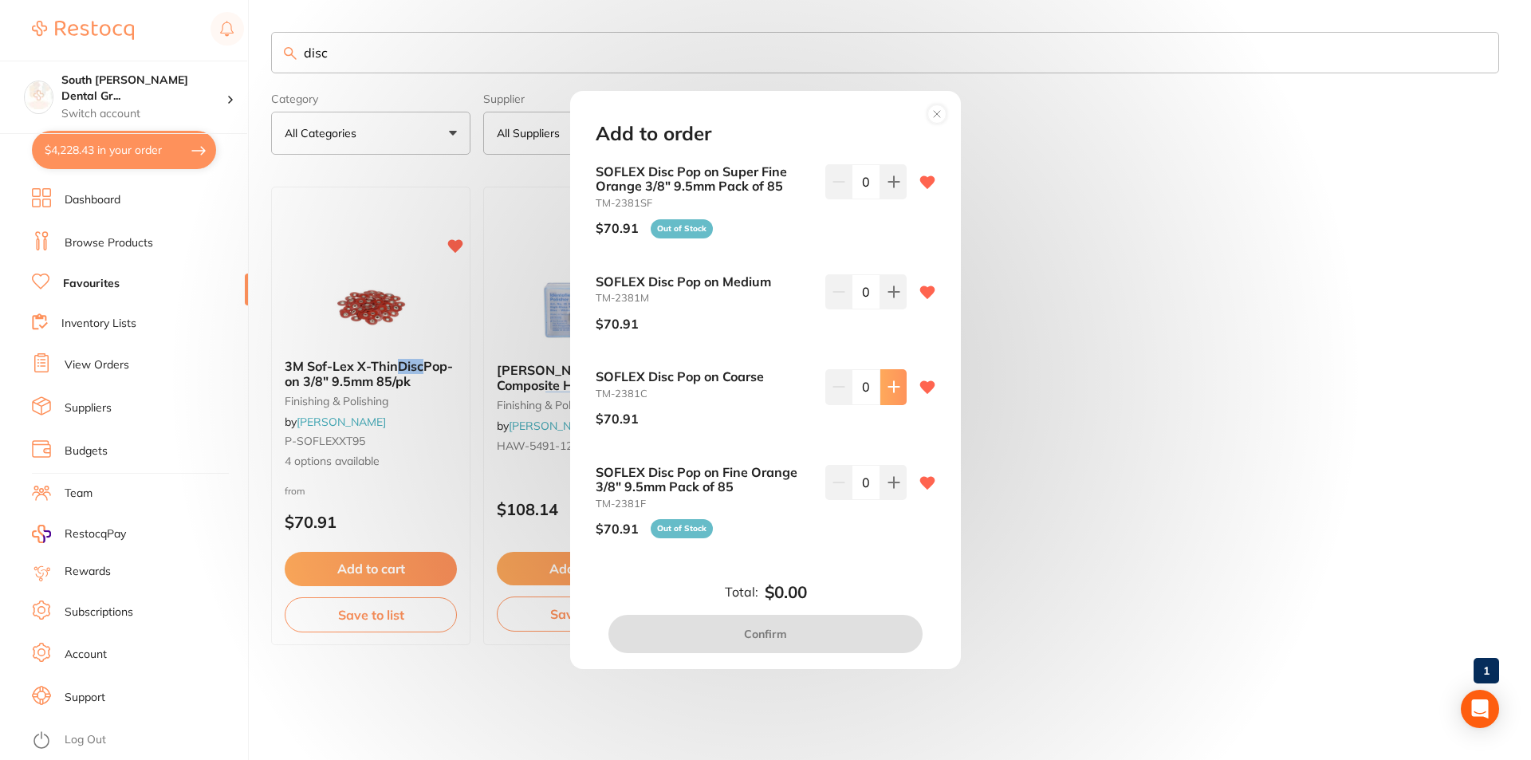
click at [894, 382] on icon at bounding box center [893, 386] width 13 height 13
type input "1"
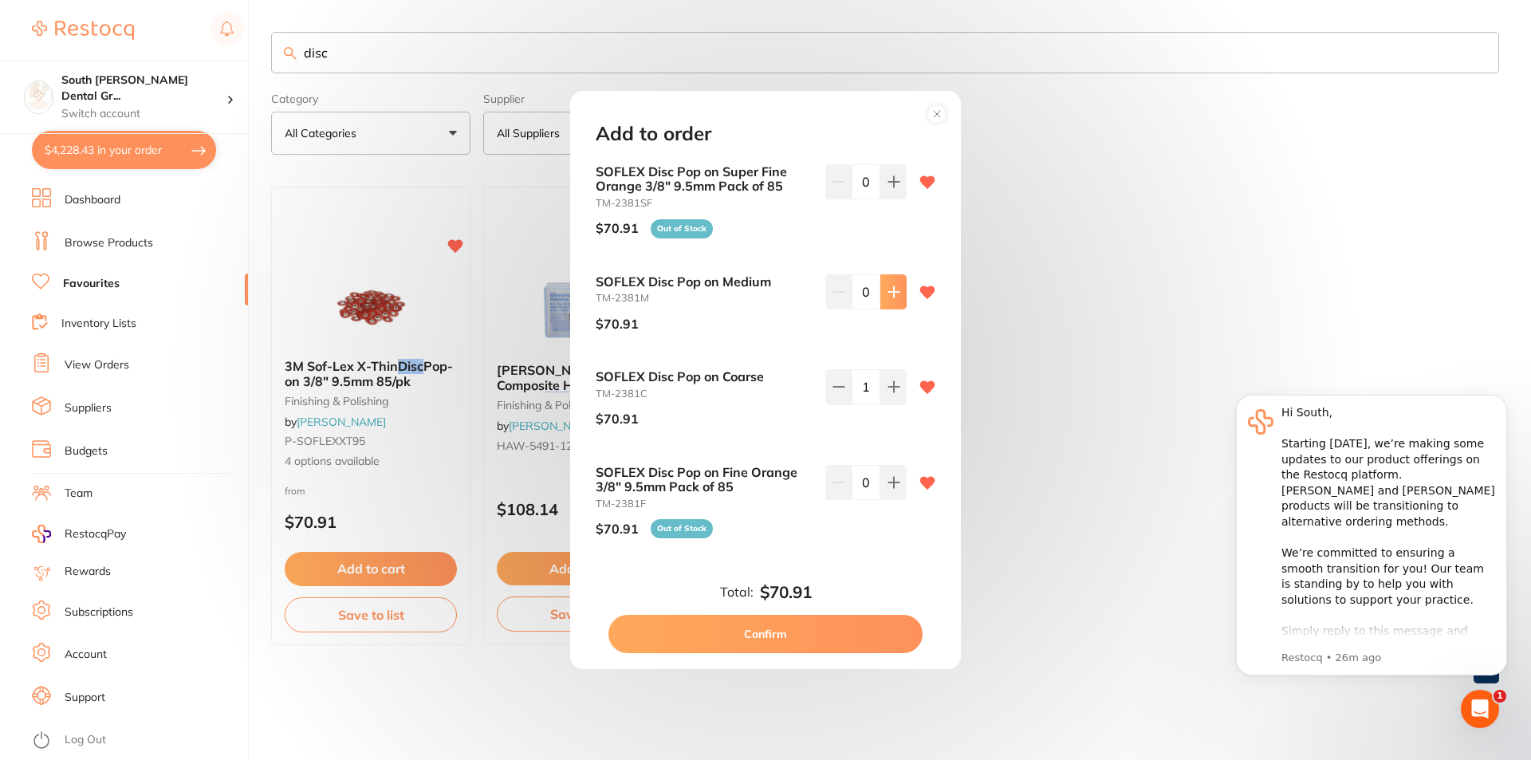
click at [892, 300] on button at bounding box center [893, 291] width 26 height 35
type input "2"
click at [857, 638] on button "Confirm" at bounding box center [765, 634] width 314 height 38
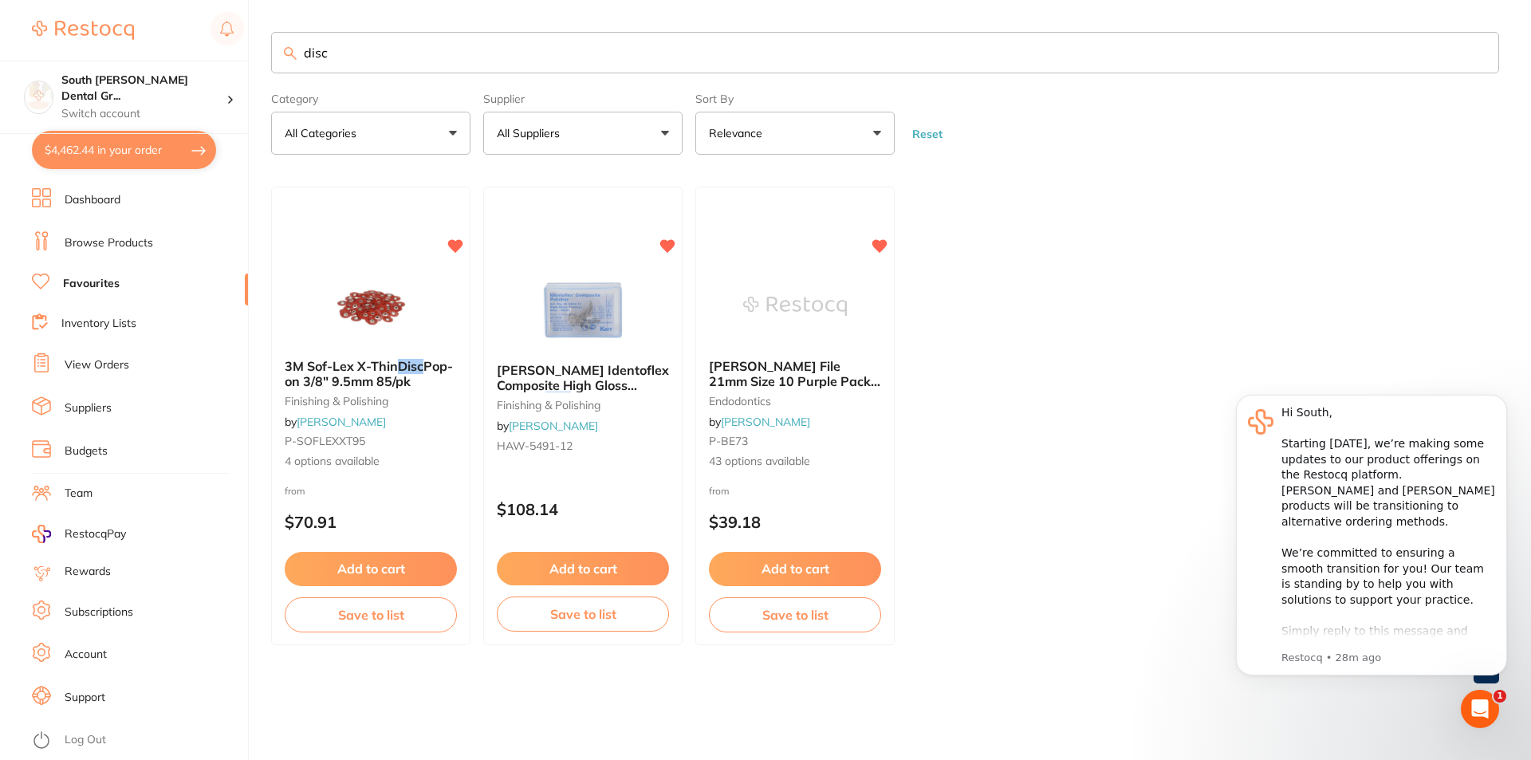
click at [167, 147] on button "$4,462.44 in your order" at bounding box center [124, 150] width 184 height 38
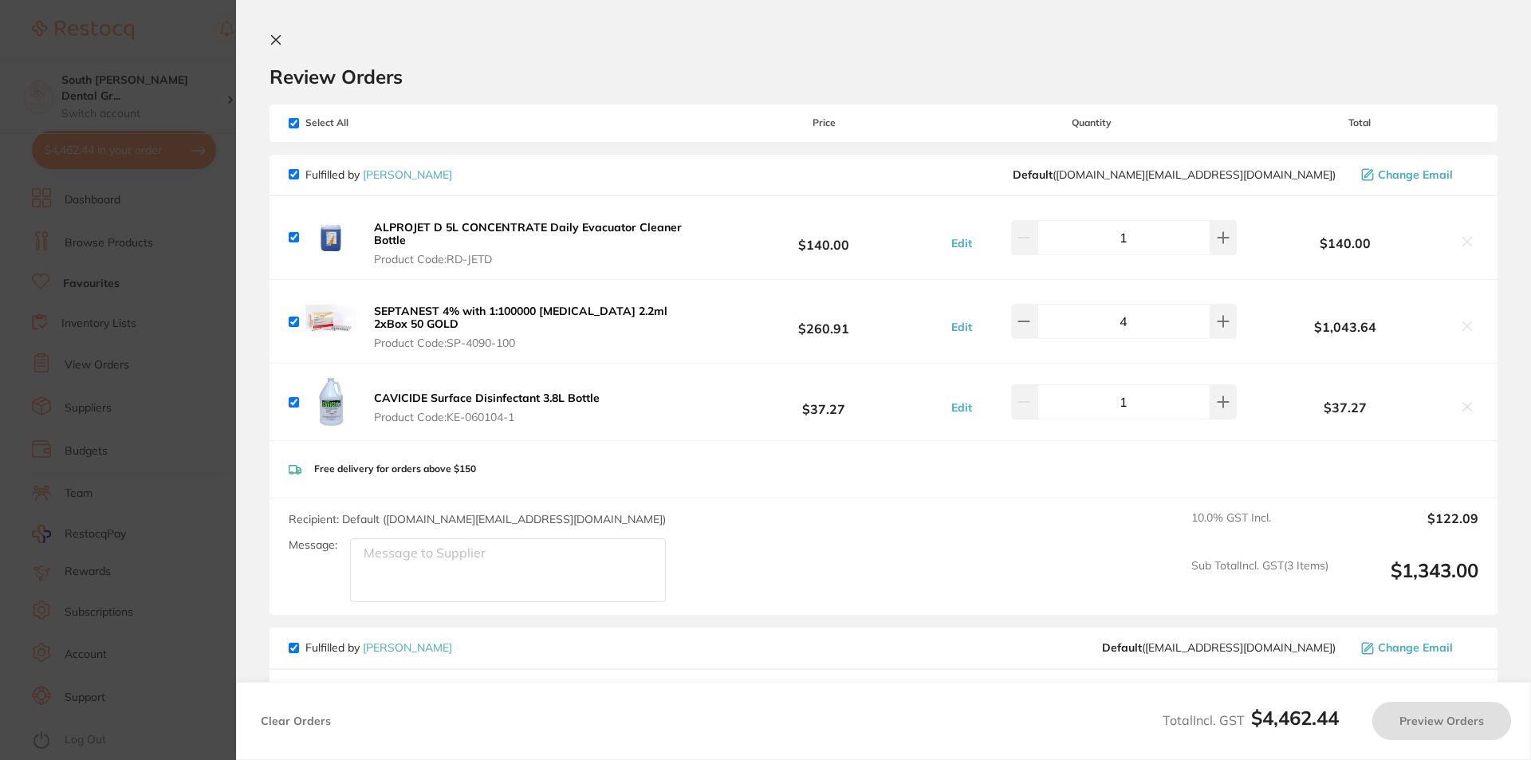
checkbox input "true"
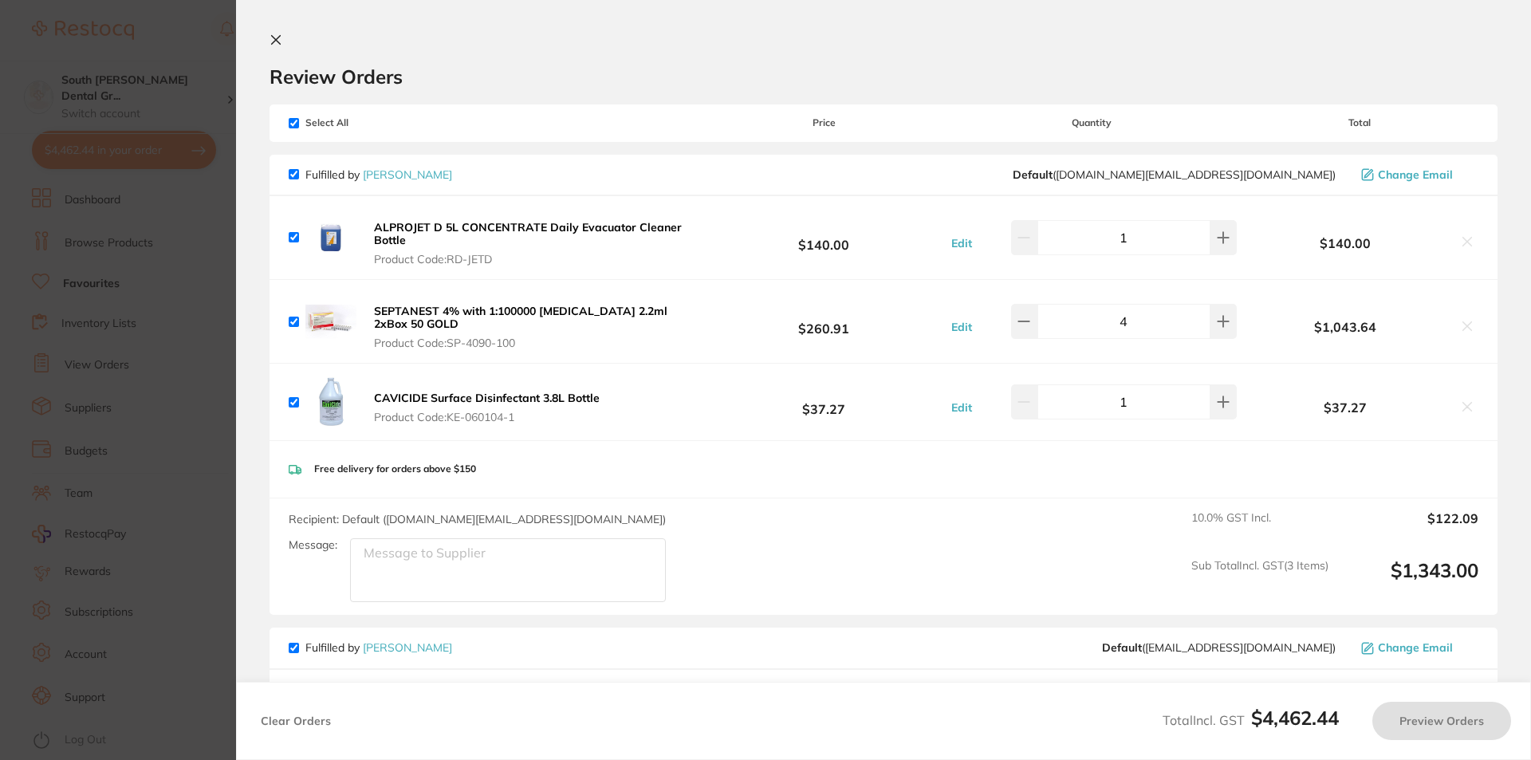
checkbox input "true"
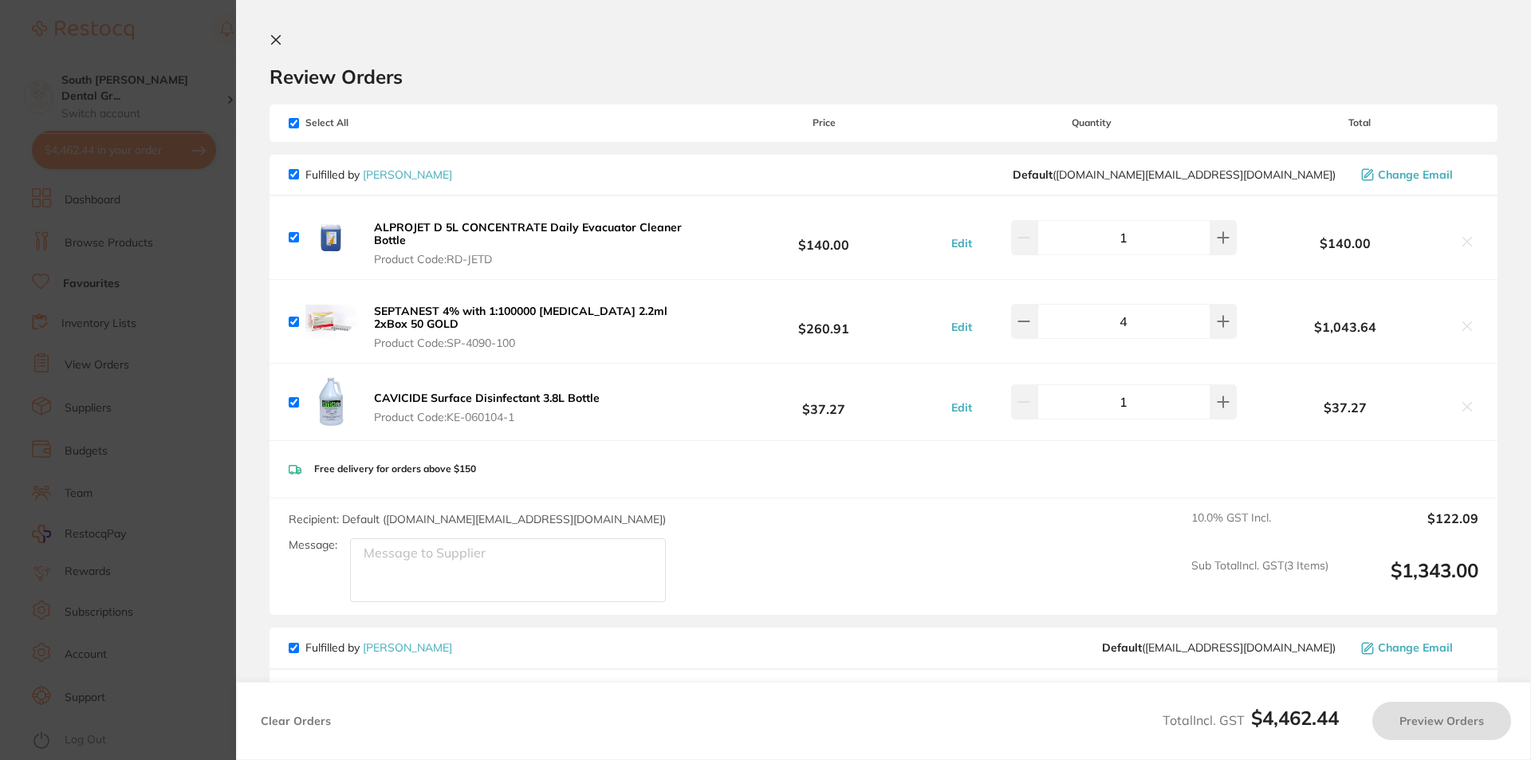
checkbox input "true"
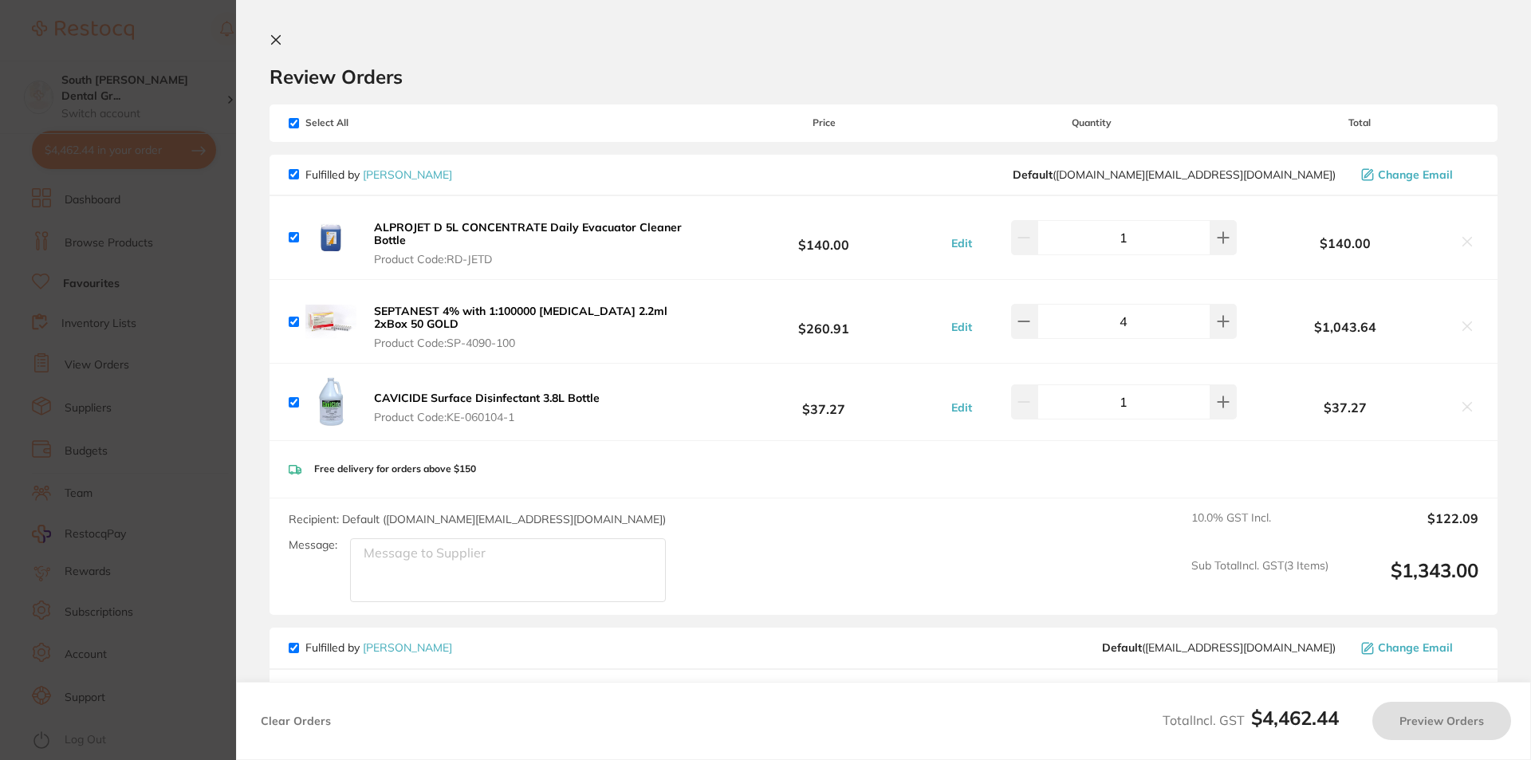
checkbox input "true"
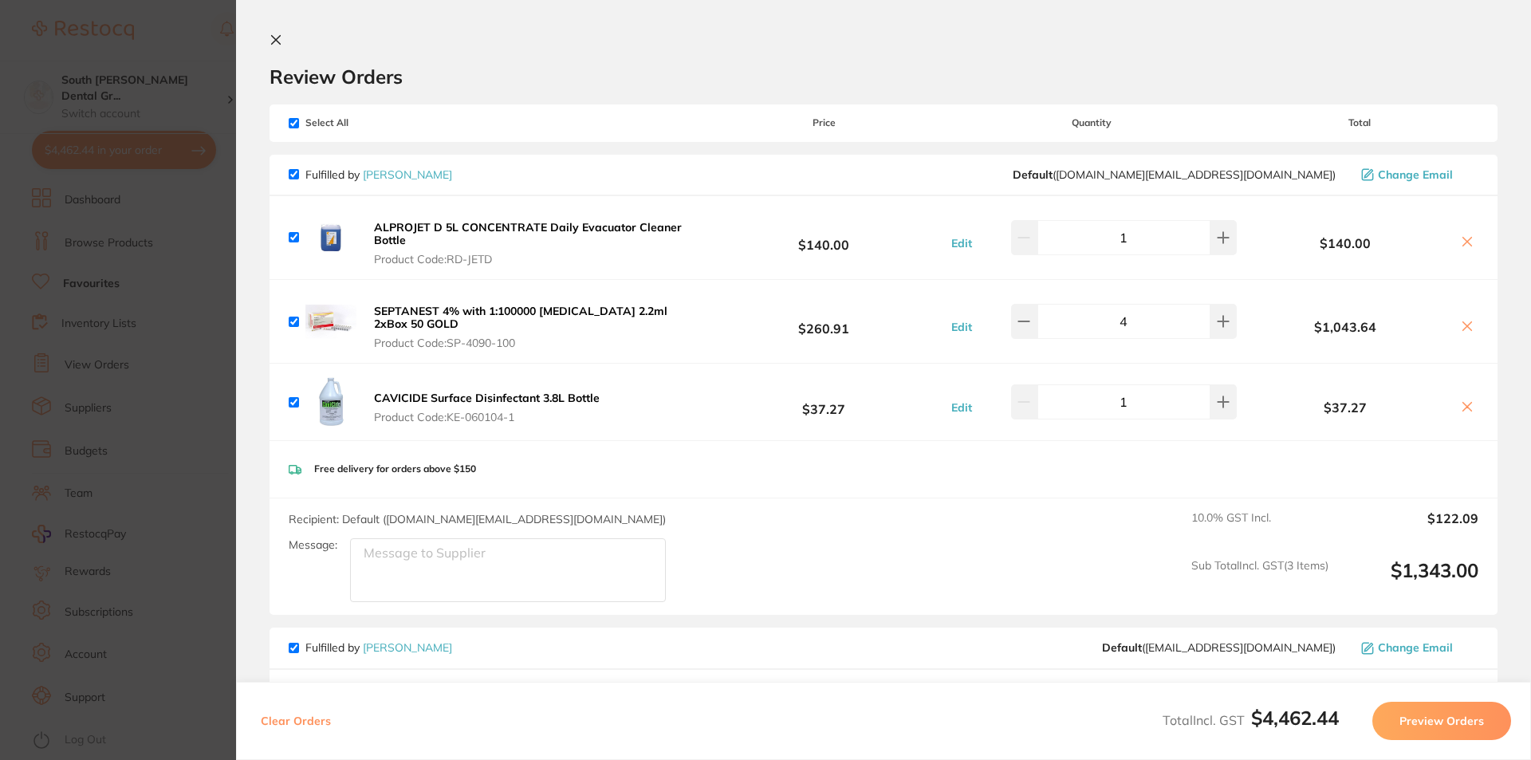
click at [1460, 243] on icon at bounding box center [1466, 241] width 13 height 13
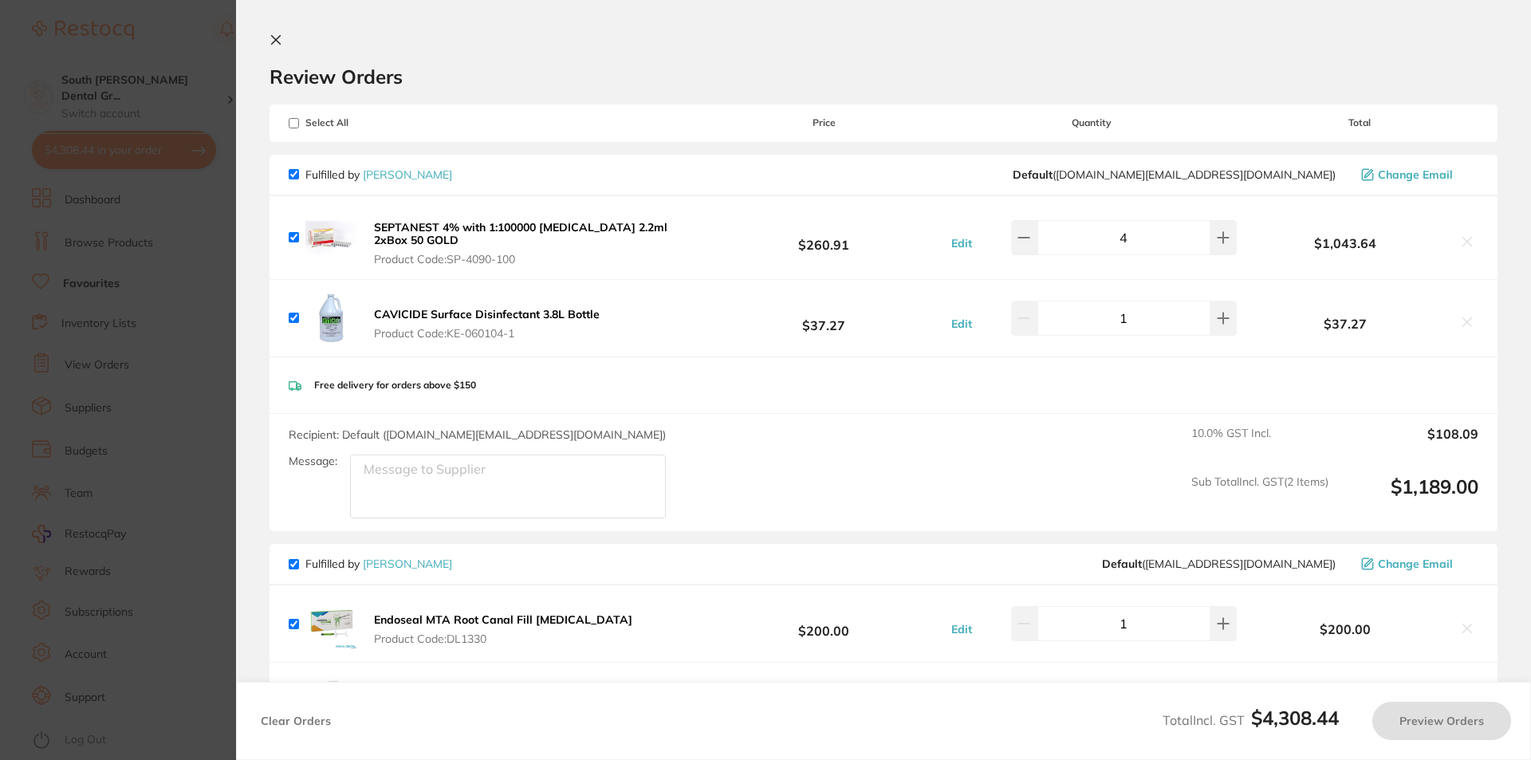
click at [1460, 320] on icon at bounding box center [1466, 322] width 13 height 13
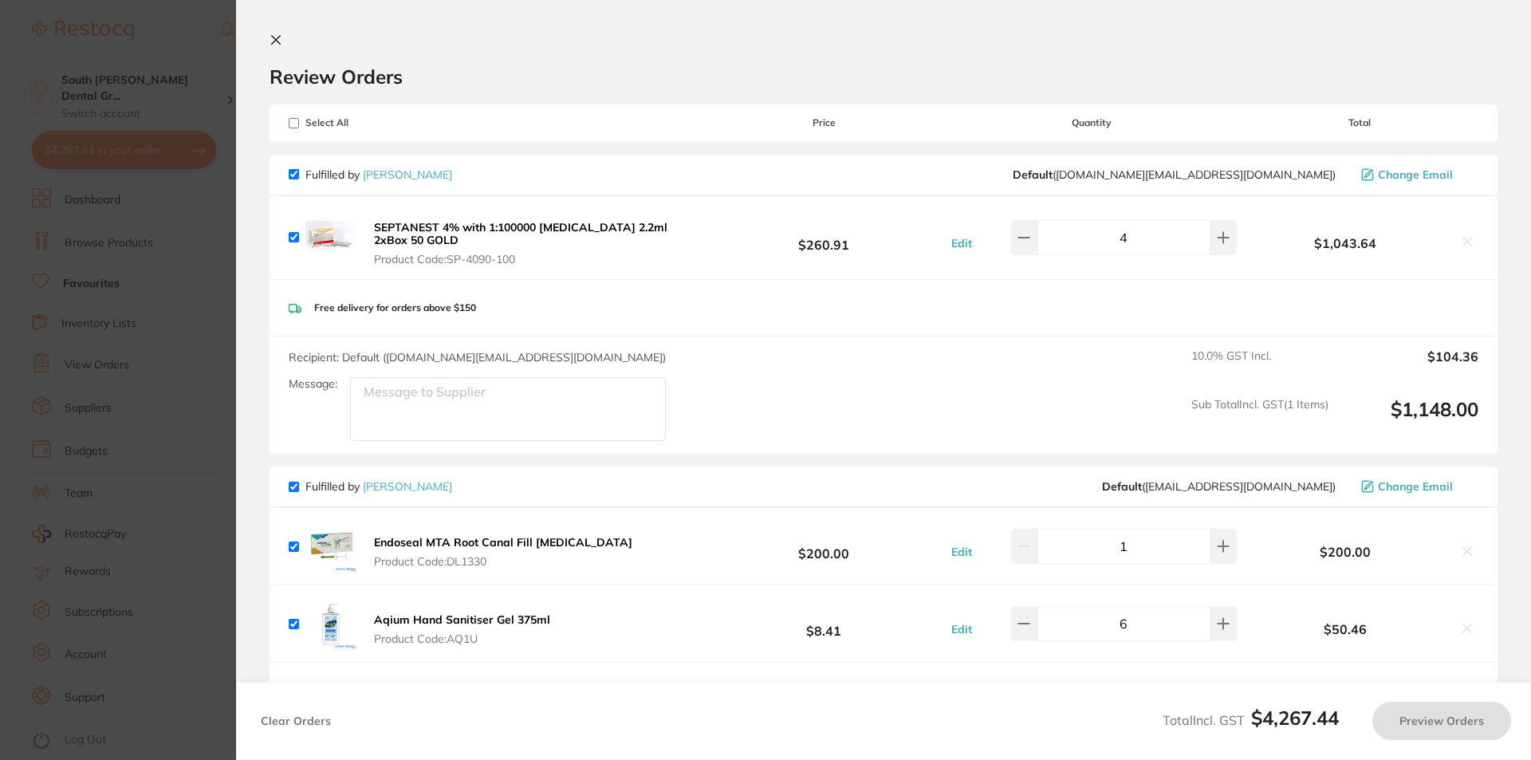
click at [1460, 242] on icon at bounding box center [1466, 241] width 13 height 13
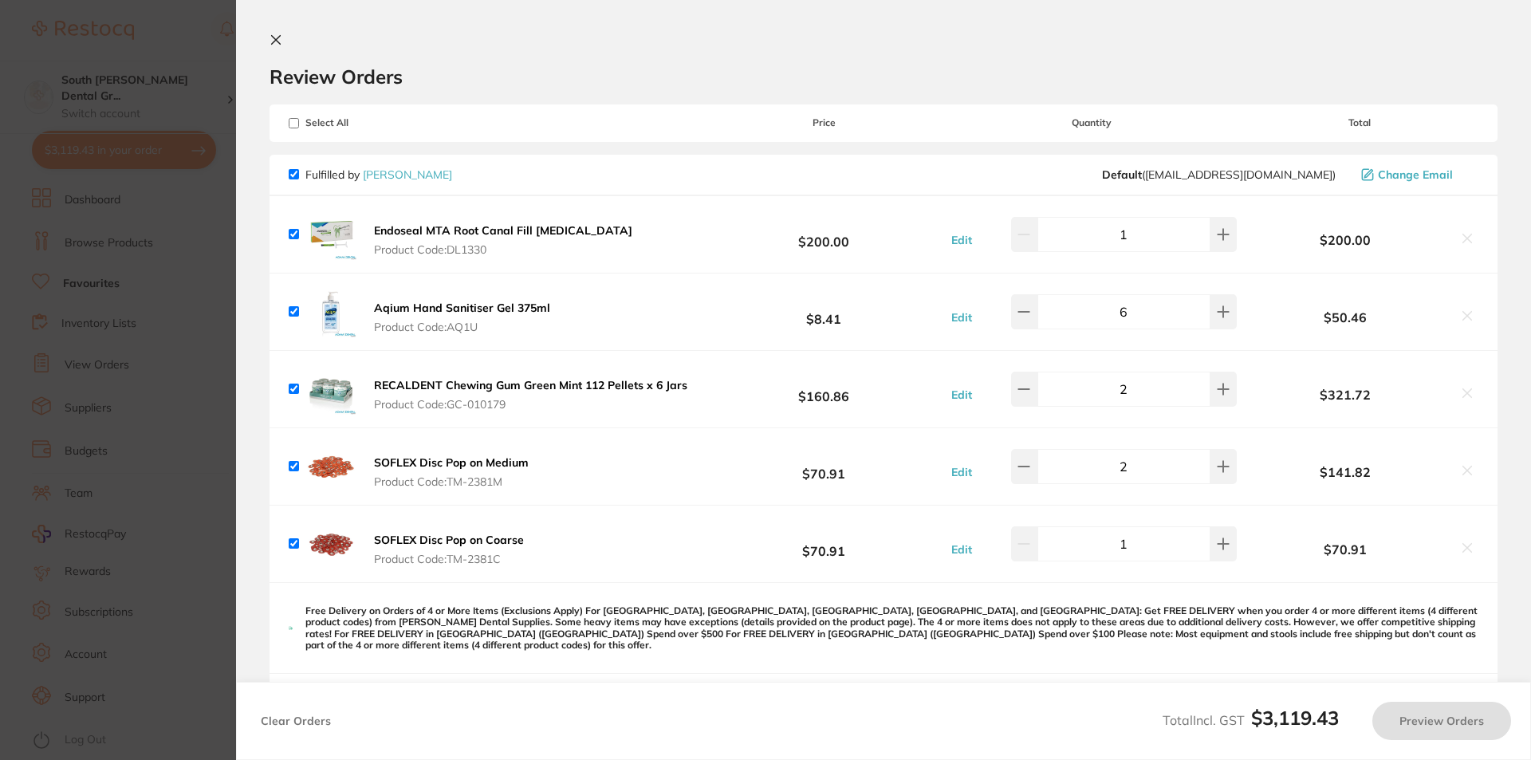
checkbox input "true"
click at [282, 40] on button at bounding box center [278, 40] width 19 height 15
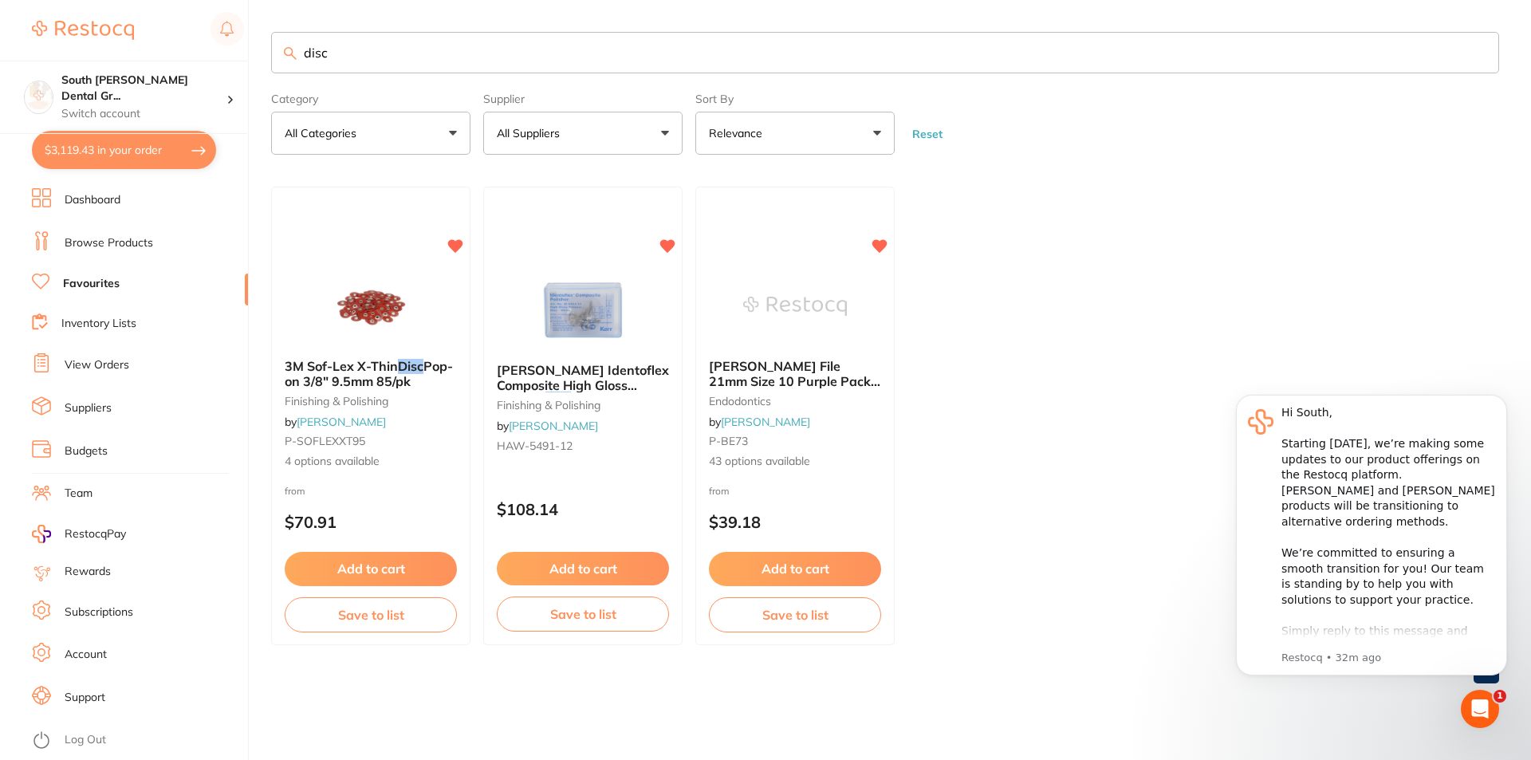
click at [420, 64] on input "disc" at bounding box center [885, 52] width 1228 height 41
type input "speedy wipes"
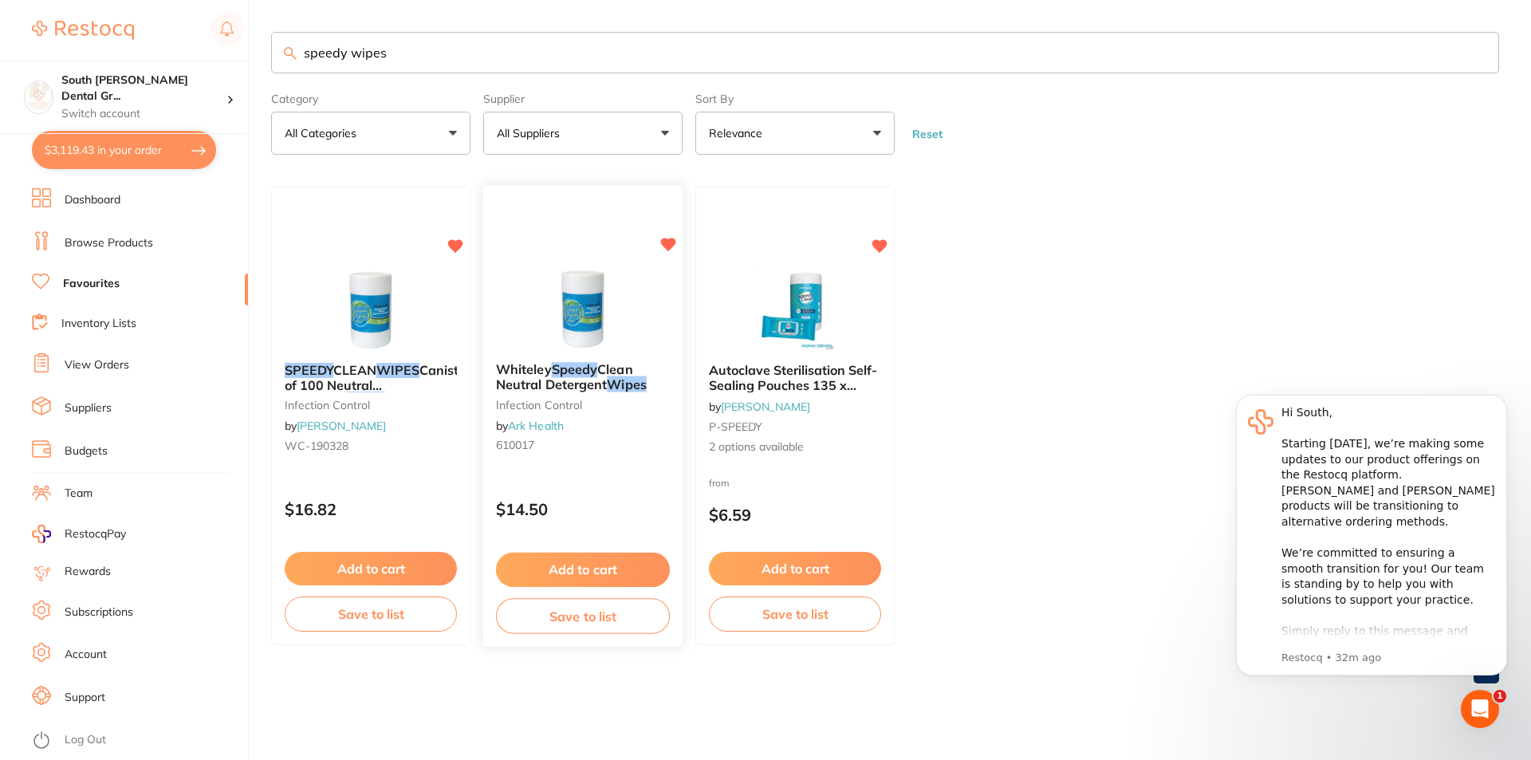
click at [627, 567] on button "Add to cart" at bounding box center [583, 569] width 174 height 34
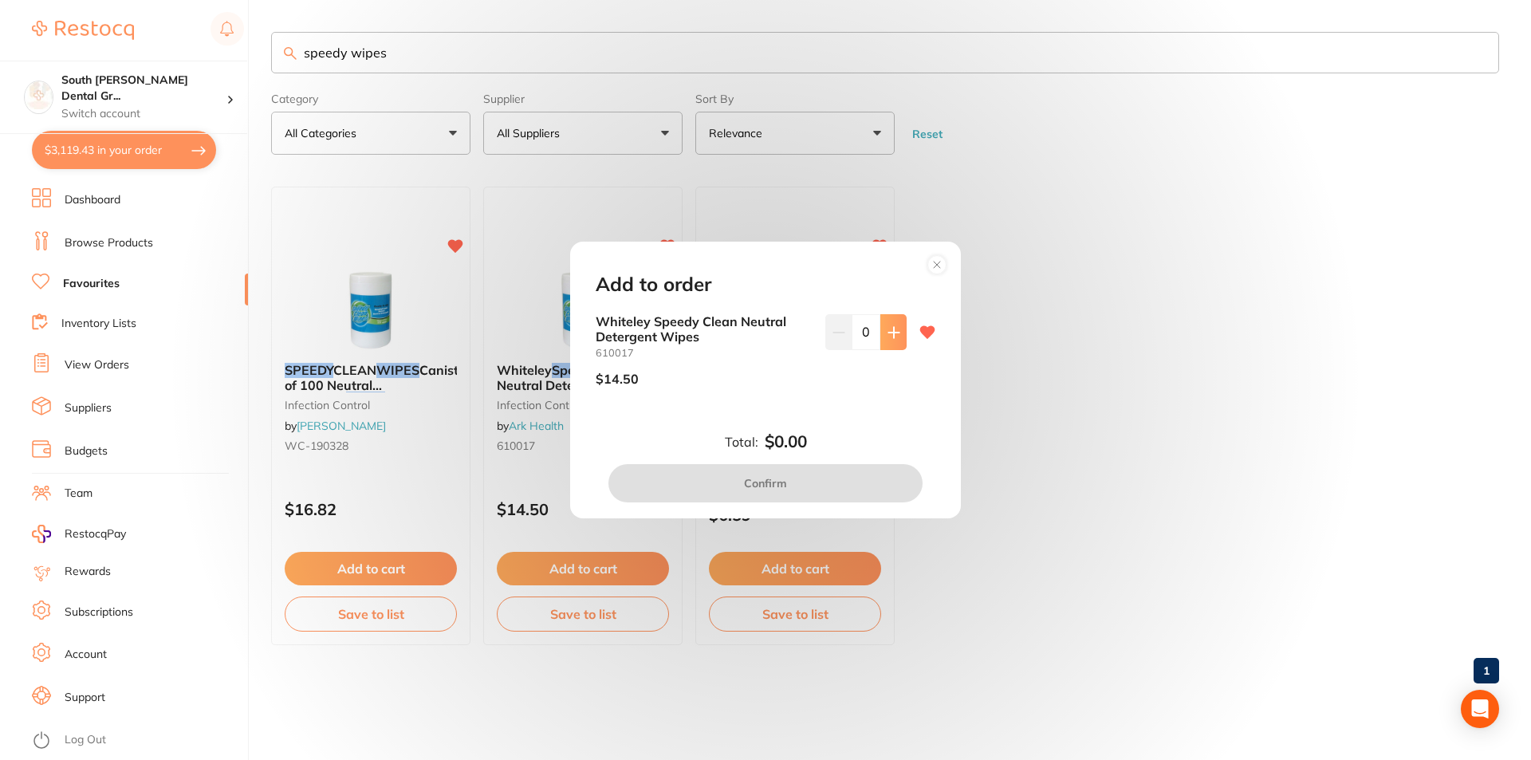
click at [892, 336] on icon at bounding box center [893, 332] width 13 height 13
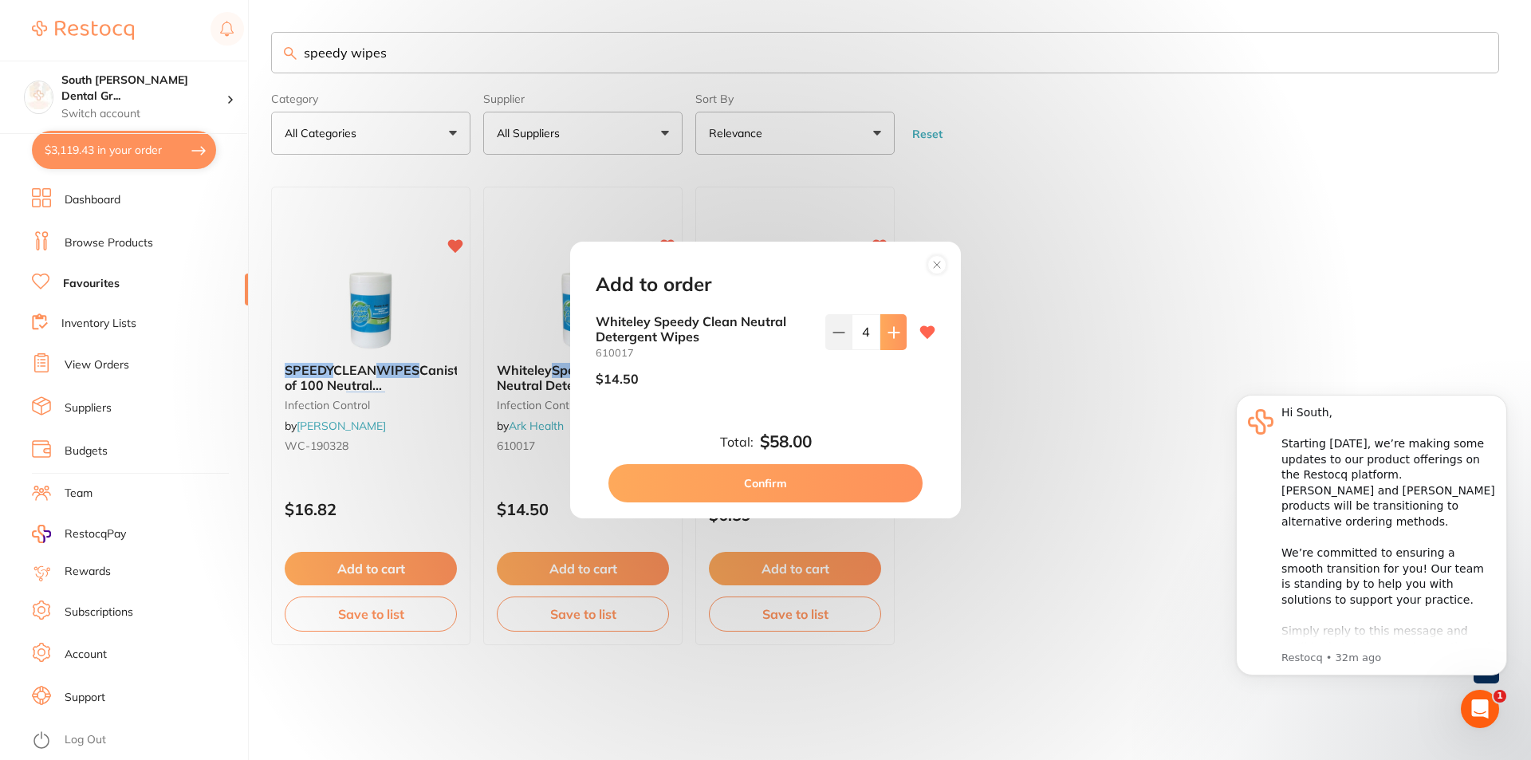
click at [892, 336] on icon at bounding box center [893, 332] width 13 height 13
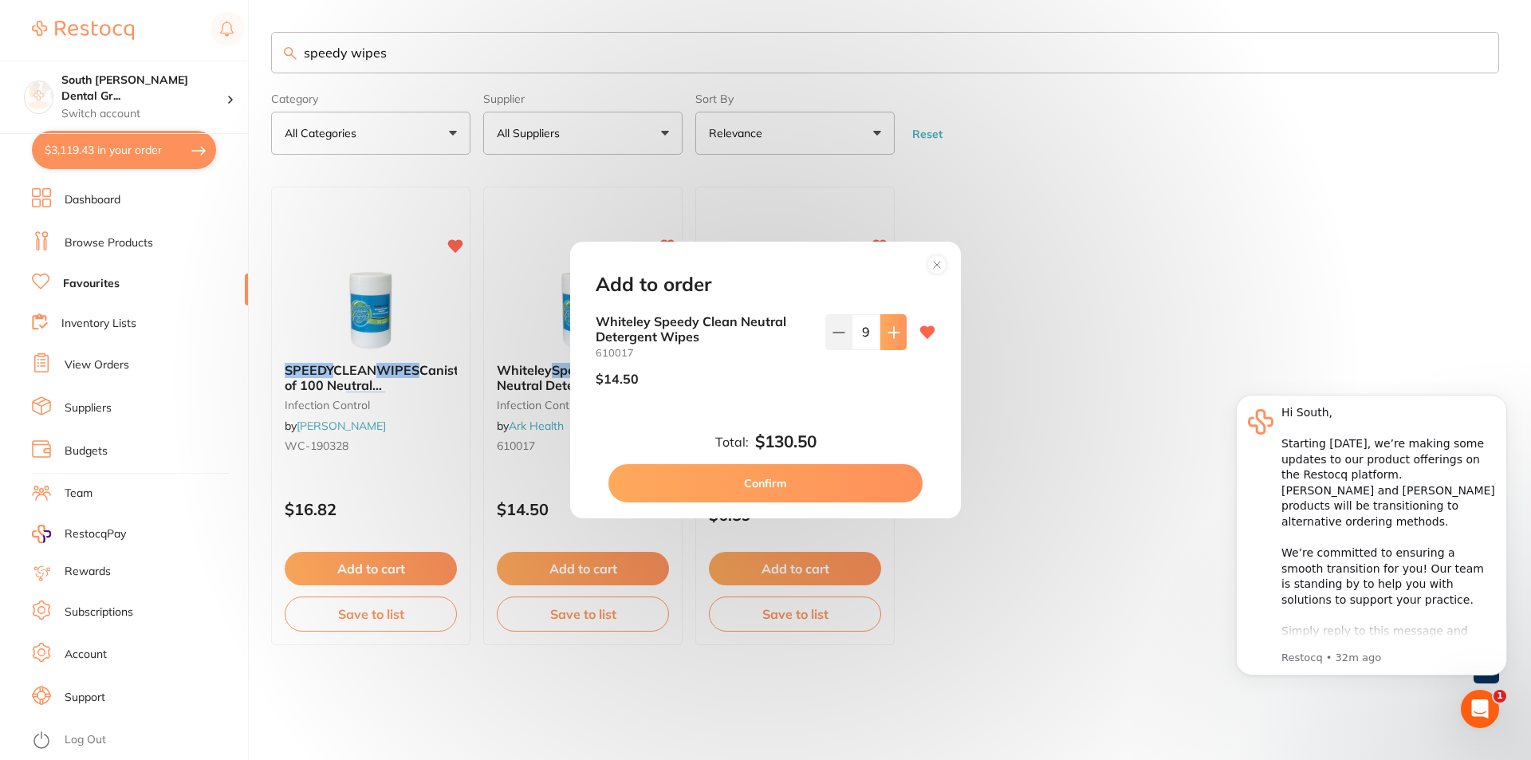
click at [892, 336] on icon at bounding box center [893, 332] width 13 height 13
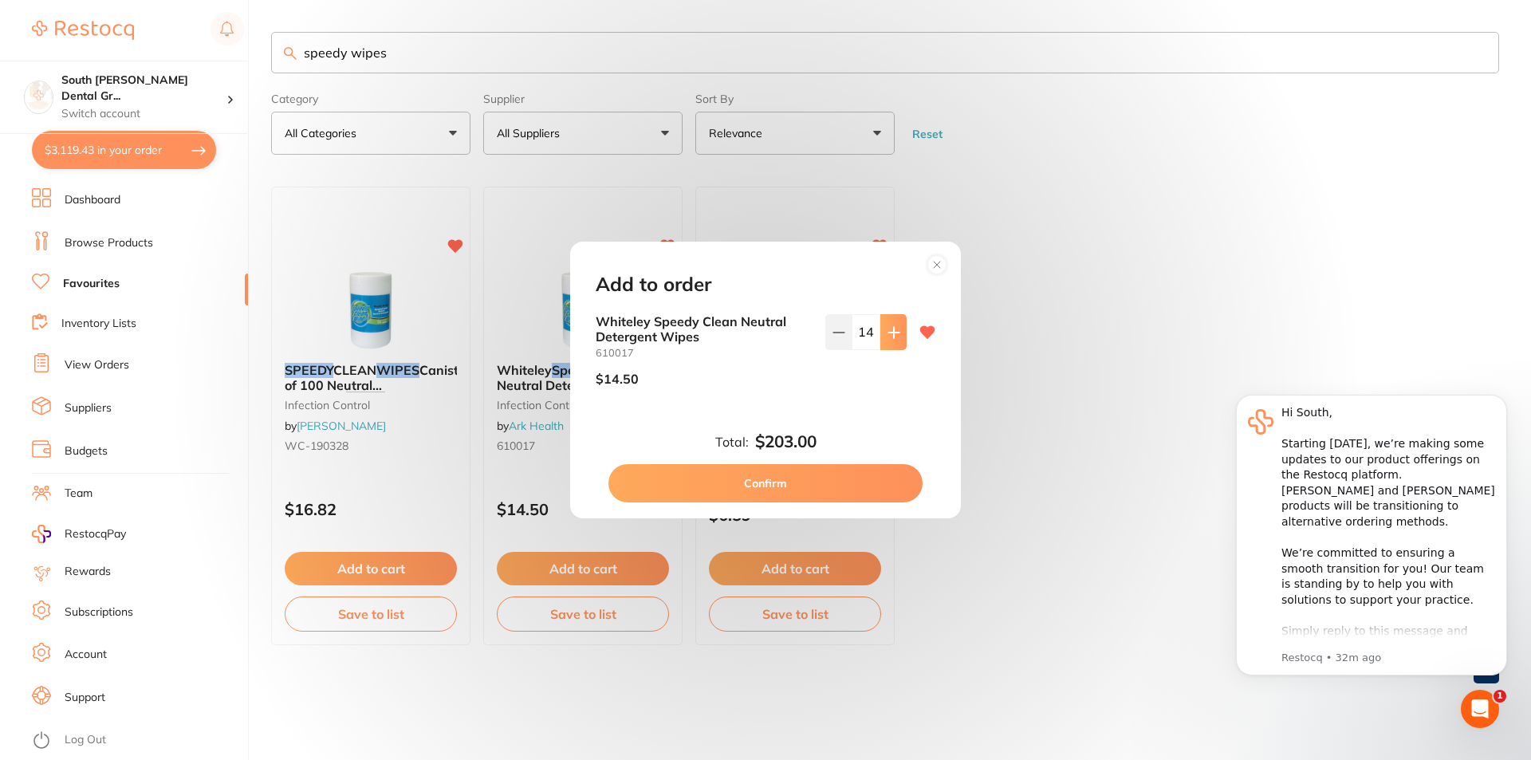
click at [892, 336] on icon at bounding box center [893, 332] width 13 height 13
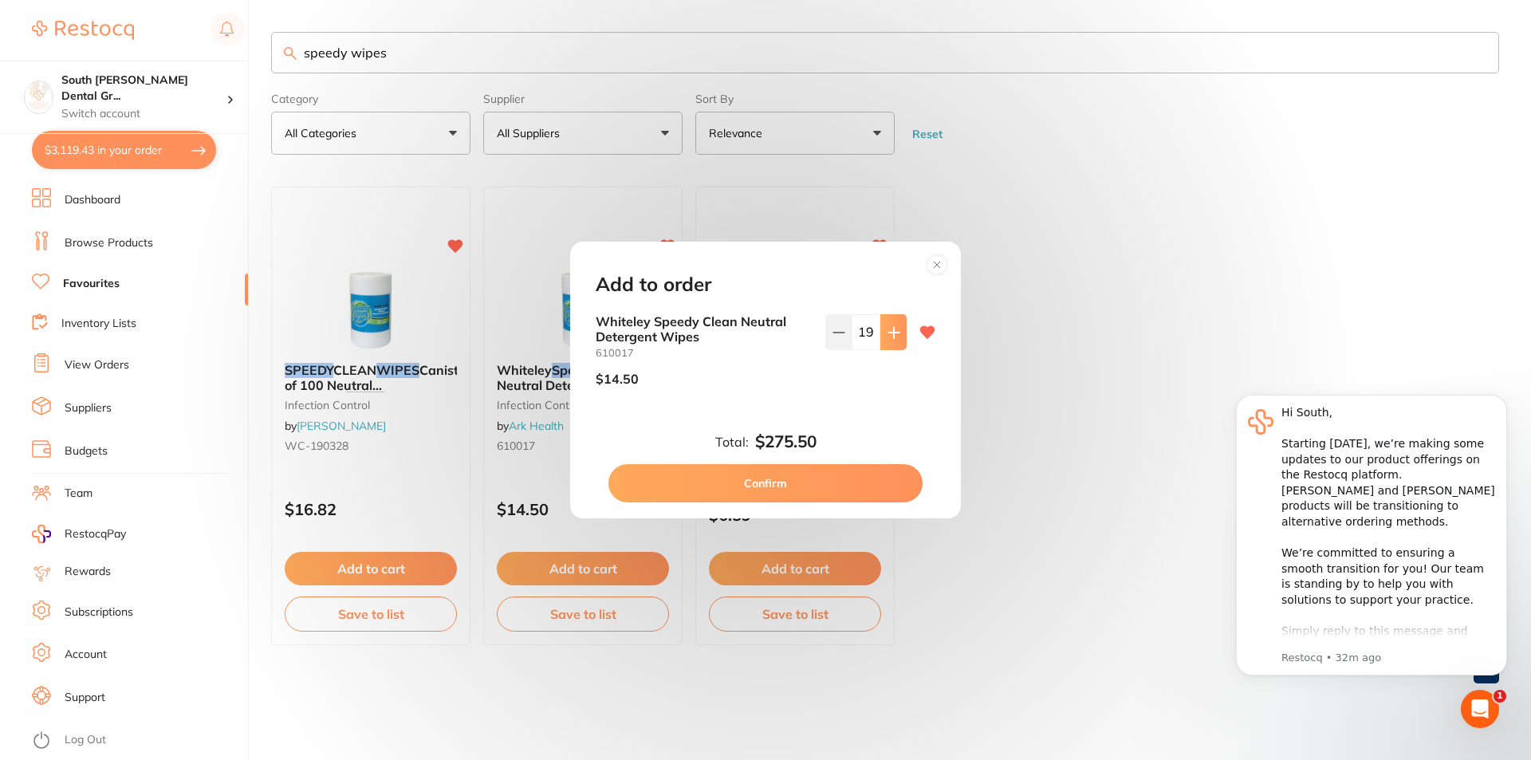
click at [892, 336] on icon at bounding box center [893, 332] width 13 height 13
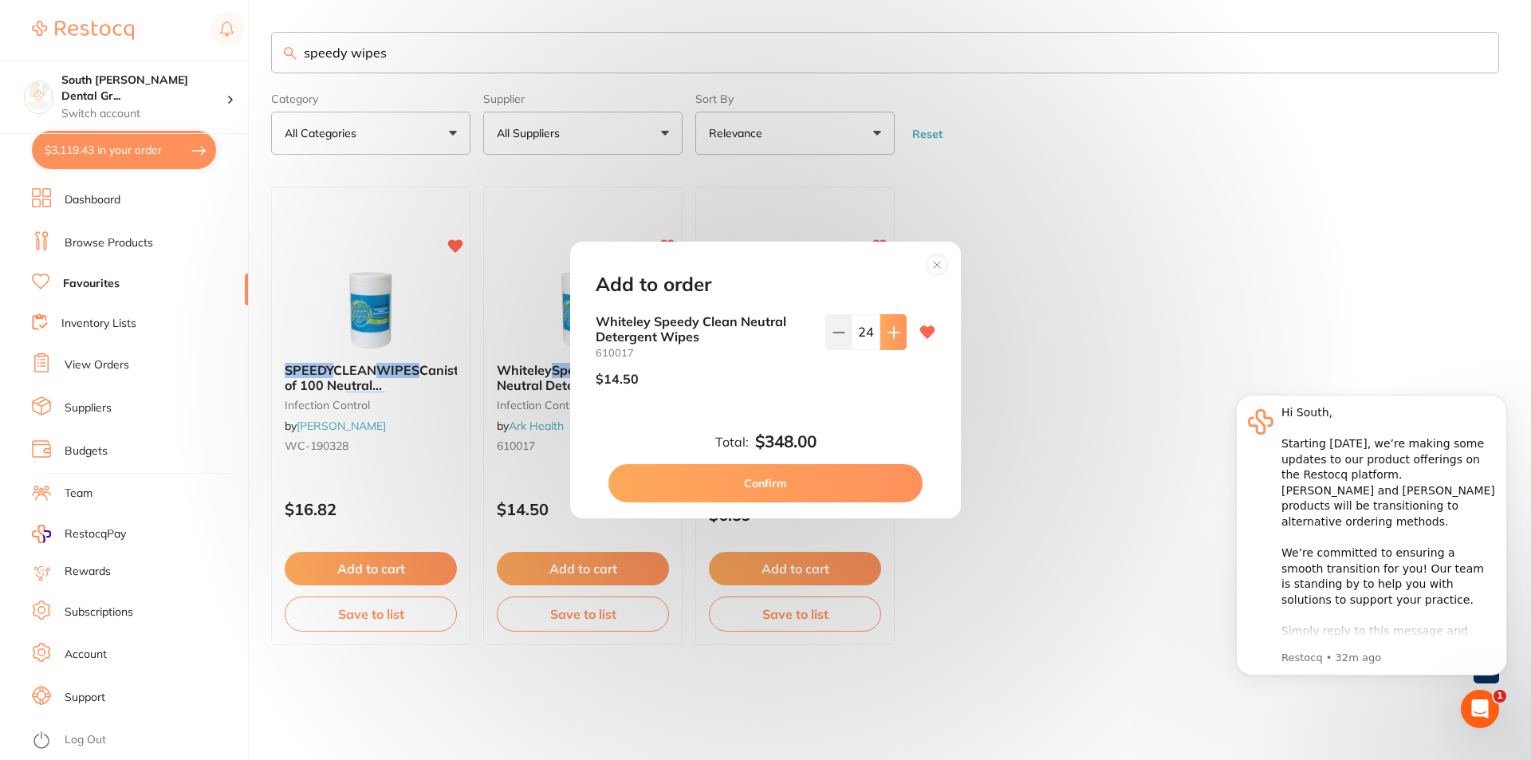
click at [892, 336] on icon at bounding box center [893, 332] width 13 height 13
click at [889, 341] on button at bounding box center [893, 331] width 26 height 35
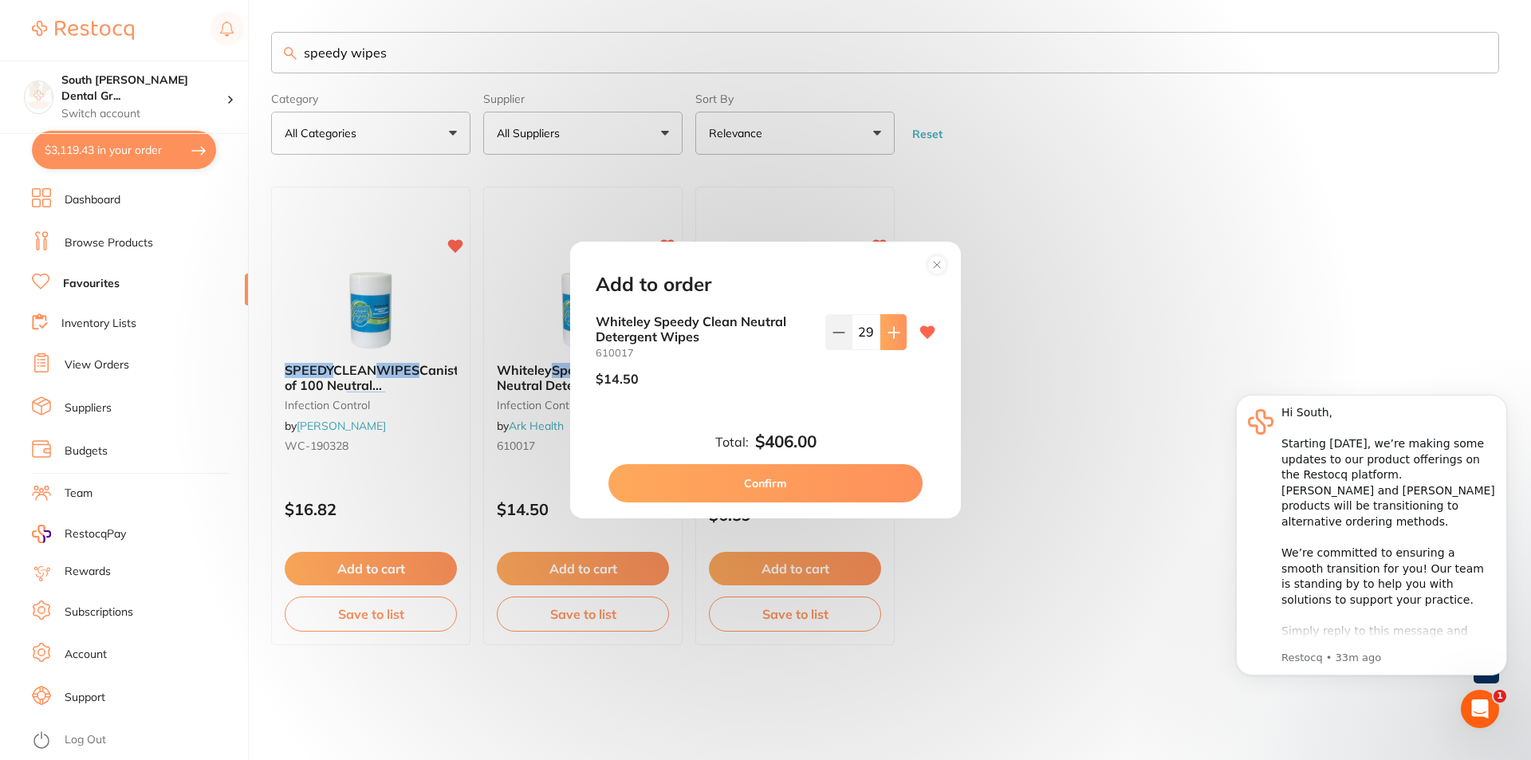
click at [889, 341] on button at bounding box center [893, 331] width 26 height 35
type input "32"
click at [829, 488] on button "Confirm" at bounding box center [765, 483] width 314 height 38
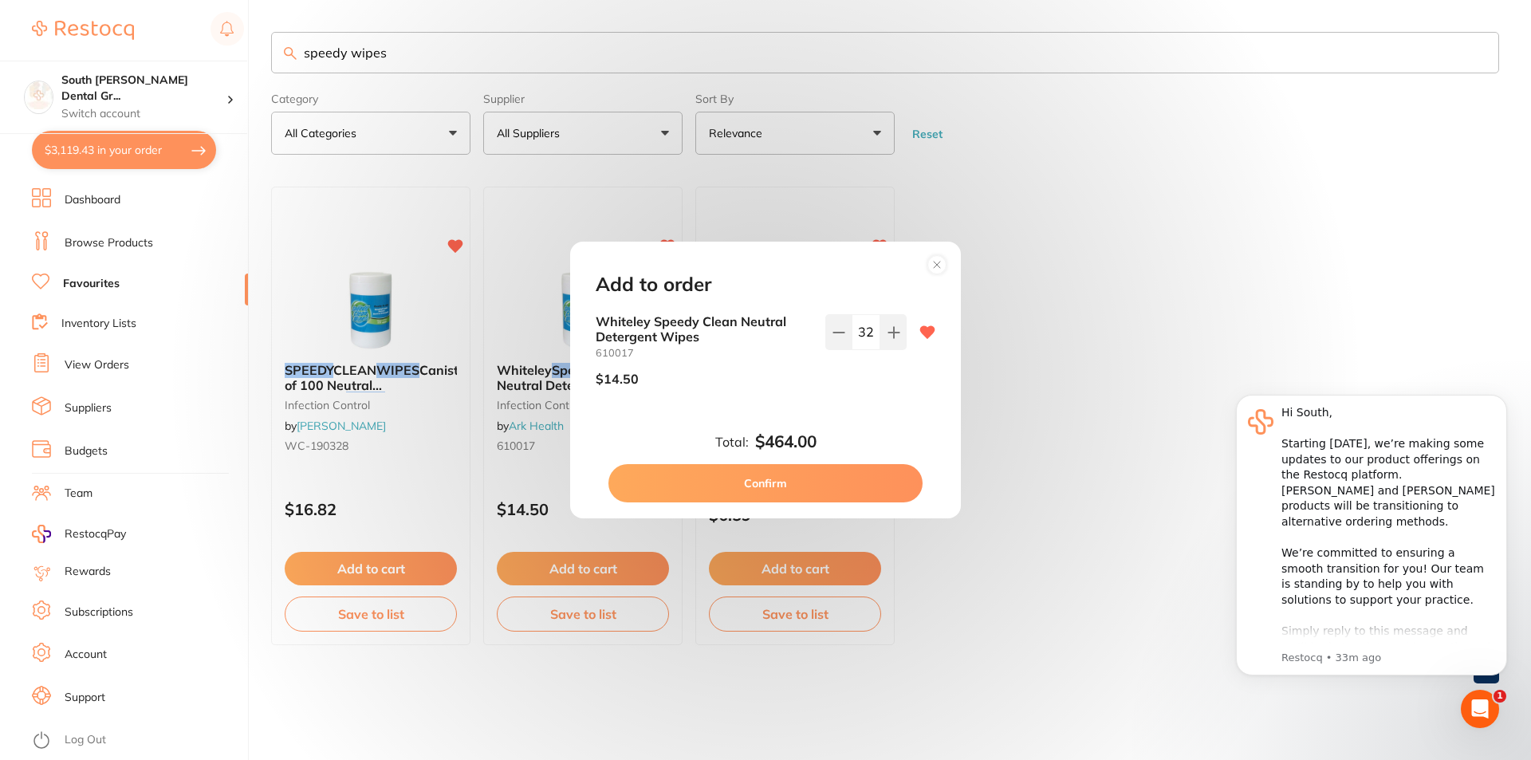
checkbox input "false"
